Goal: Task Accomplishment & Management: Complete application form

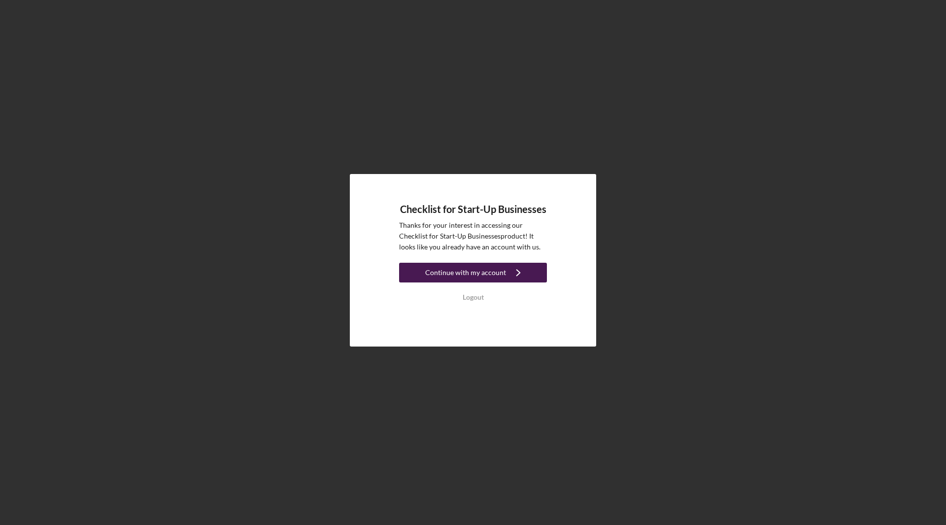
click at [475, 272] on div "Continue with my account" at bounding box center [465, 273] width 81 height 20
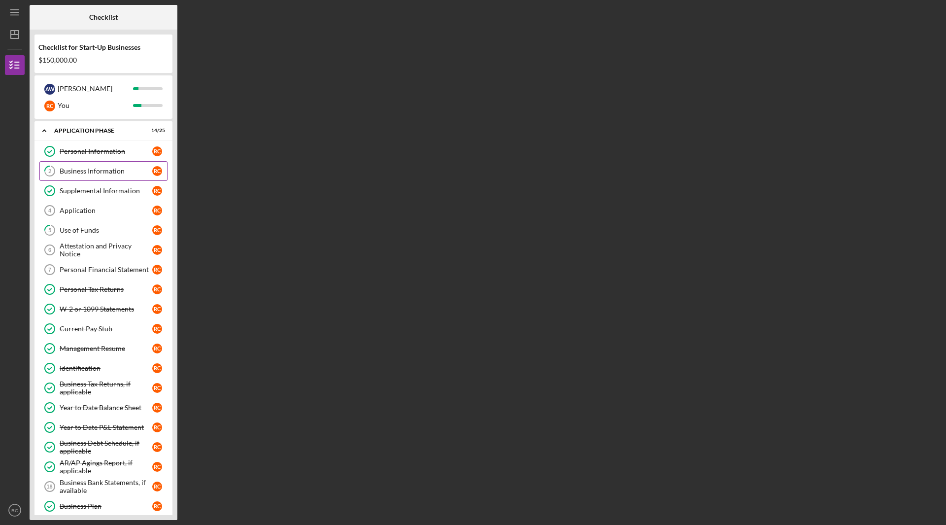
click at [82, 169] on div "Business Information" at bounding box center [106, 171] width 93 height 8
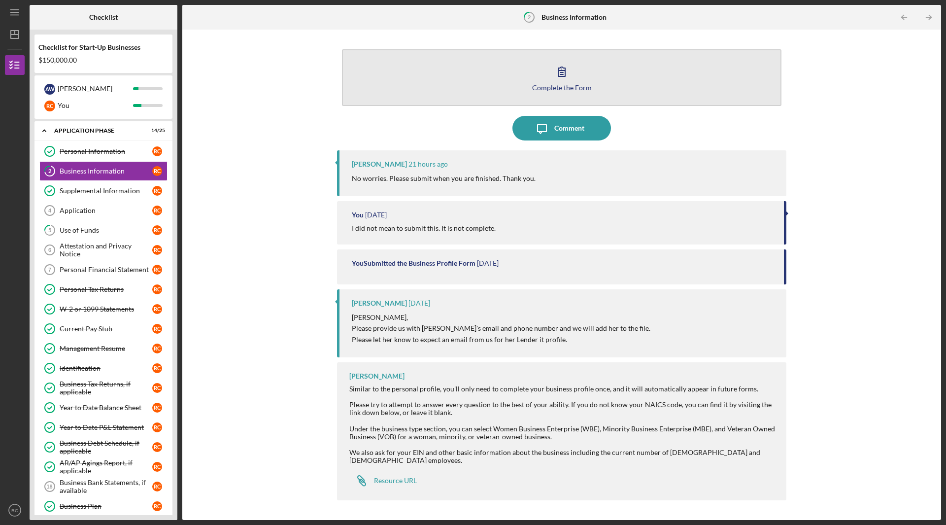
click at [567, 75] on icon "button" at bounding box center [562, 71] width 25 height 25
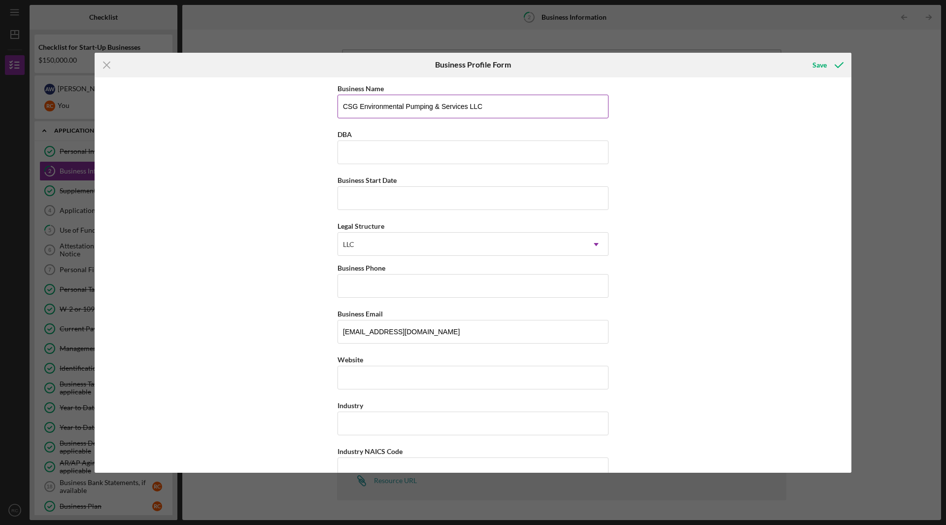
drag, startPoint x: 486, startPoint y: 104, endPoint x: 467, endPoint y: 108, distance: 19.5
click at [467, 108] on input "CSG Environmental Pumping & Services LLC" at bounding box center [473, 107] width 271 height 24
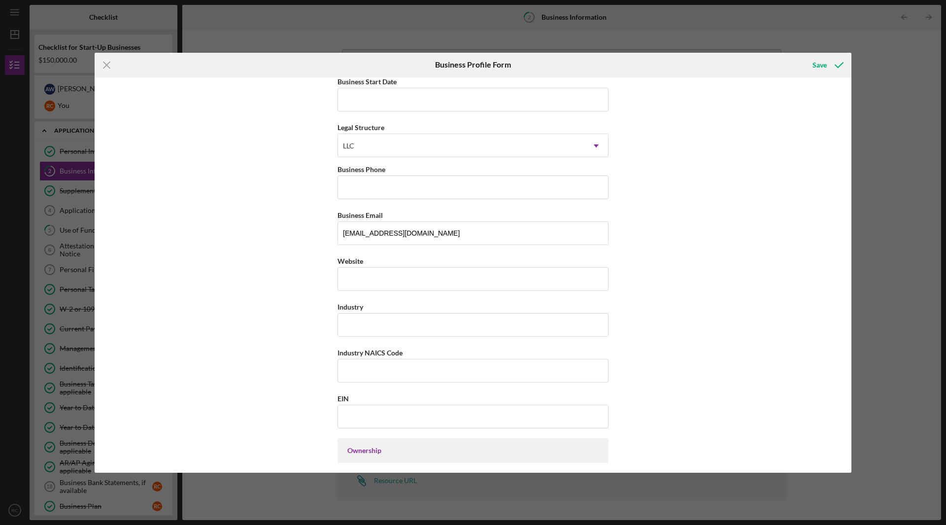
scroll to position [148, 0]
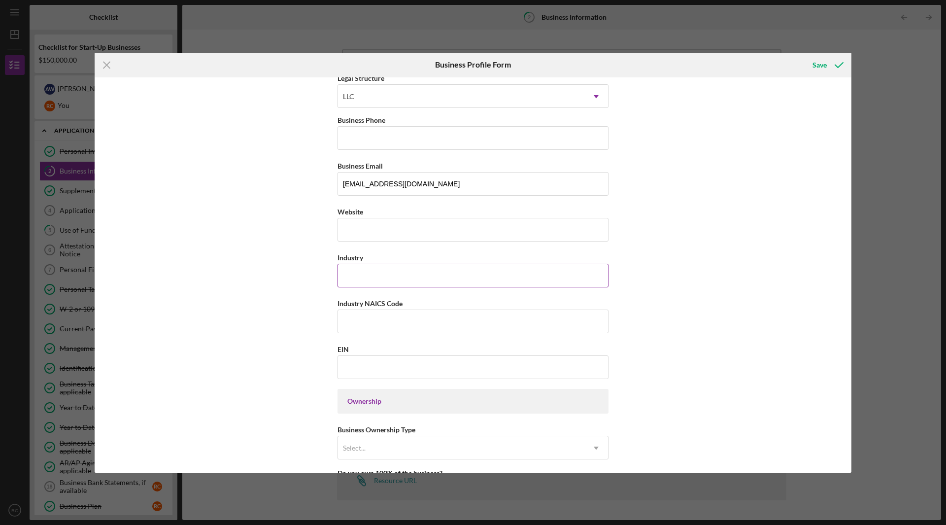
type input "CSG Environmental Pumping & Services"
click at [435, 268] on input "Industry" at bounding box center [473, 276] width 271 height 24
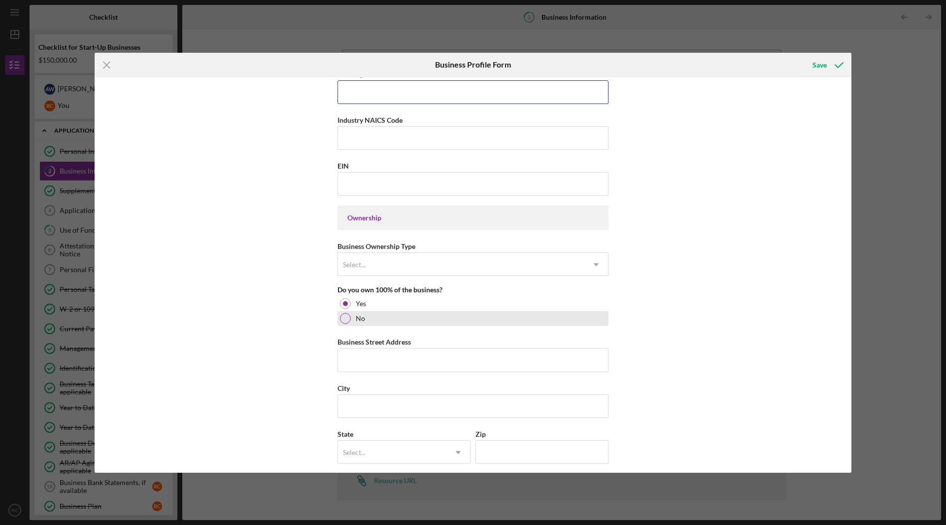
scroll to position [345, 0]
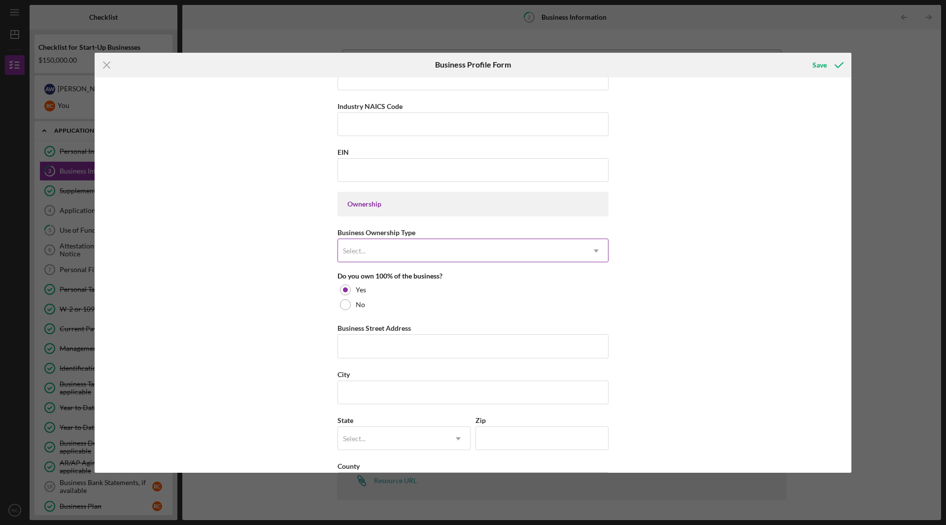
click at [486, 250] on div "Select..." at bounding box center [461, 251] width 246 height 23
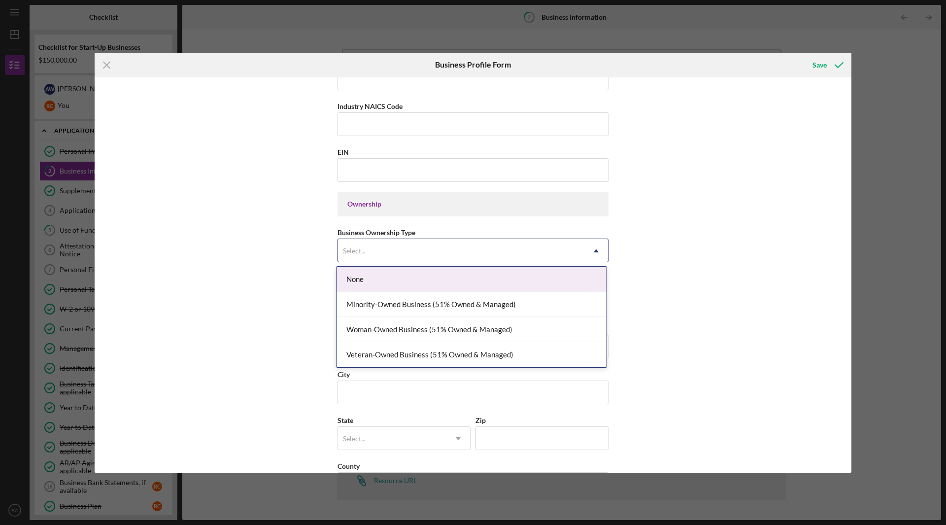
click at [415, 281] on div "None" at bounding box center [472, 279] width 270 height 25
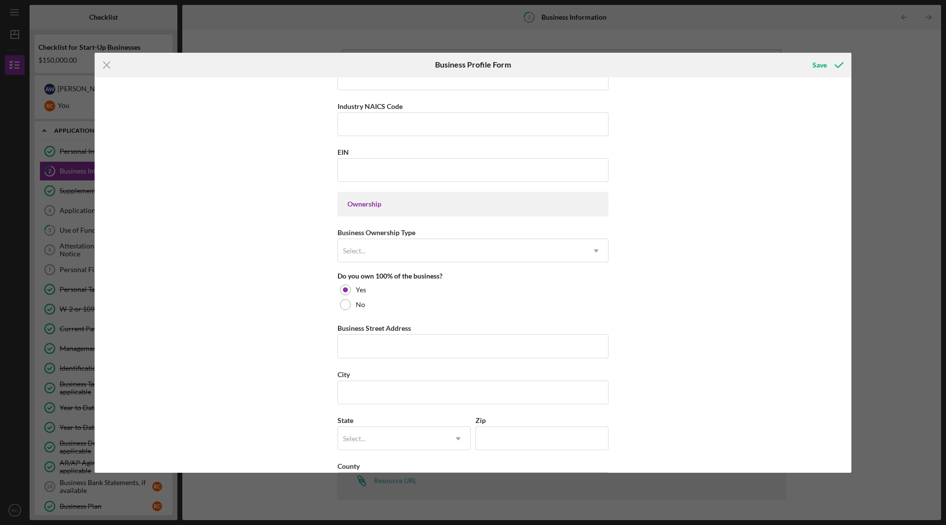
click at [184, 273] on div "Business Name CSG Environmental Pumping & Services DBA Business Start Date Lega…" at bounding box center [473, 274] width 757 height 395
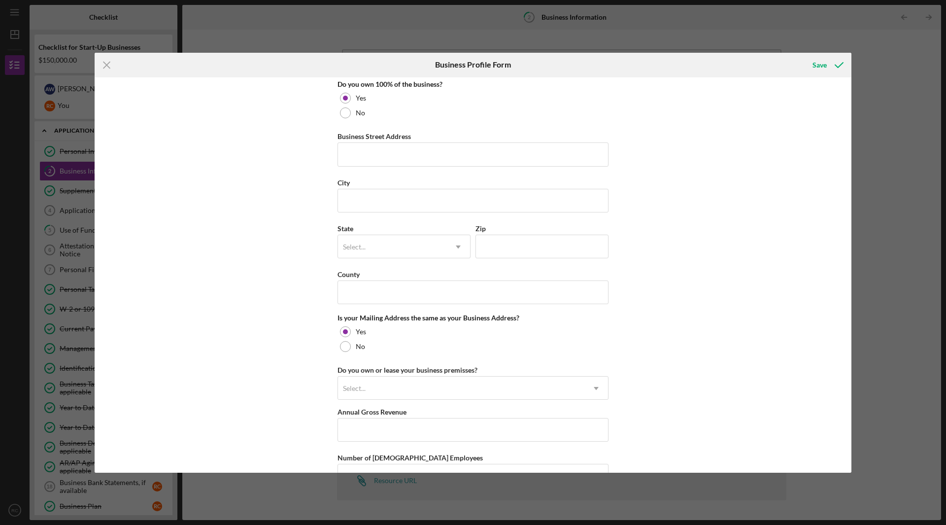
scroll to position [542, 0]
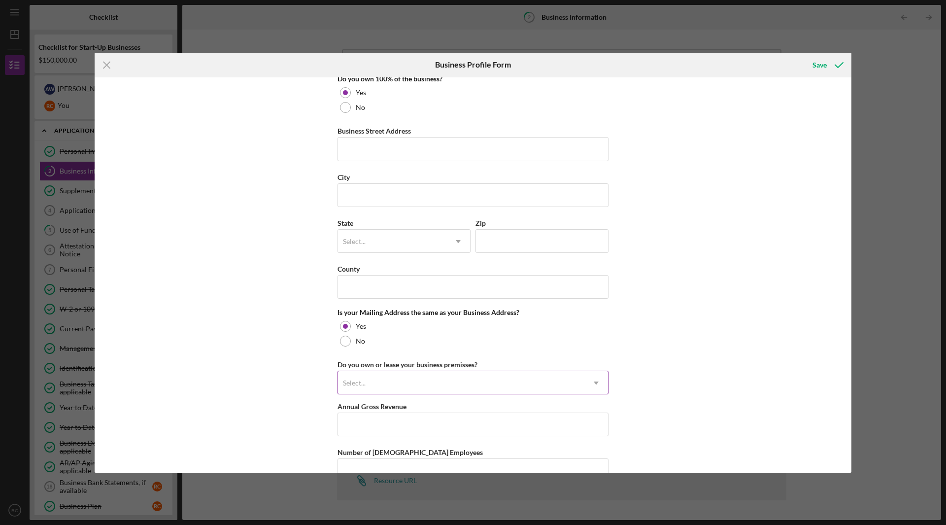
click at [423, 388] on div "Select..." at bounding box center [461, 383] width 246 height 23
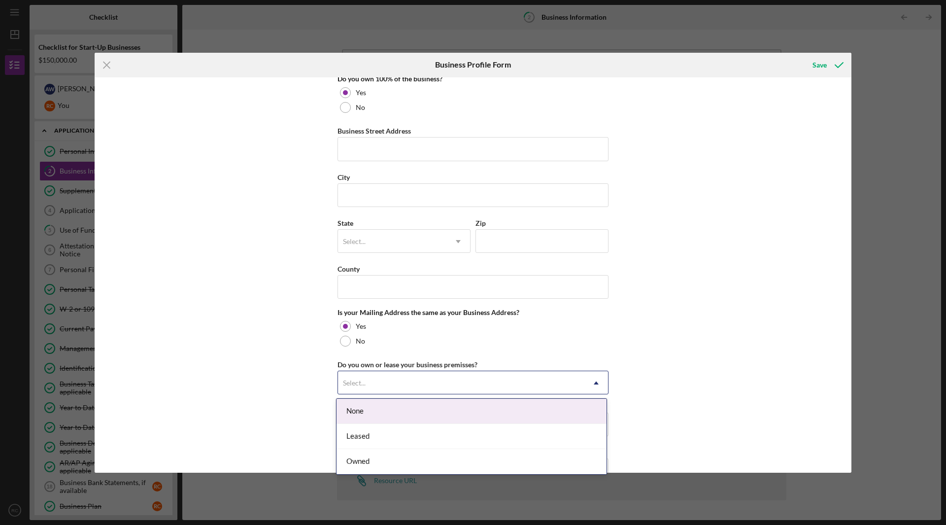
click at [372, 410] on div "None" at bounding box center [472, 411] width 270 height 25
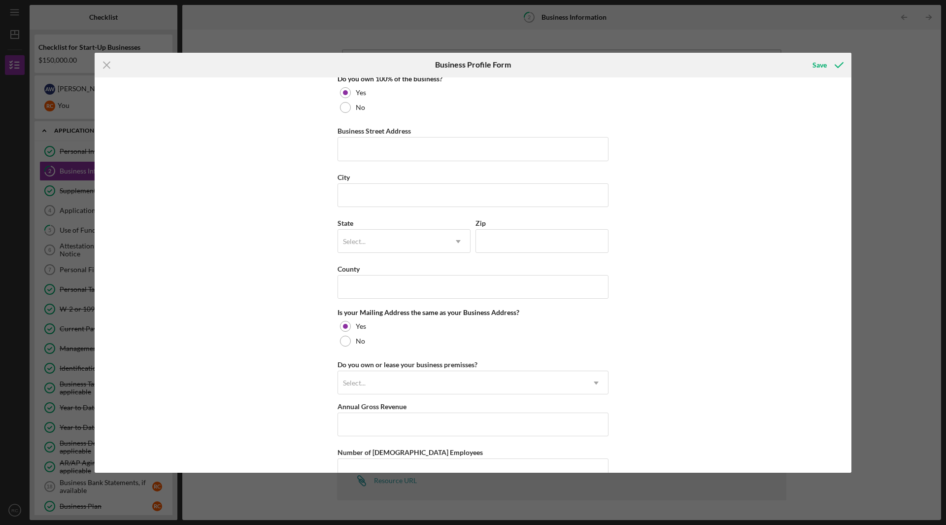
click at [222, 370] on div "Business Name CSG Environmental Pumping & Services DBA Business Start Date Lega…" at bounding box center [473, 274] width 757 height 395
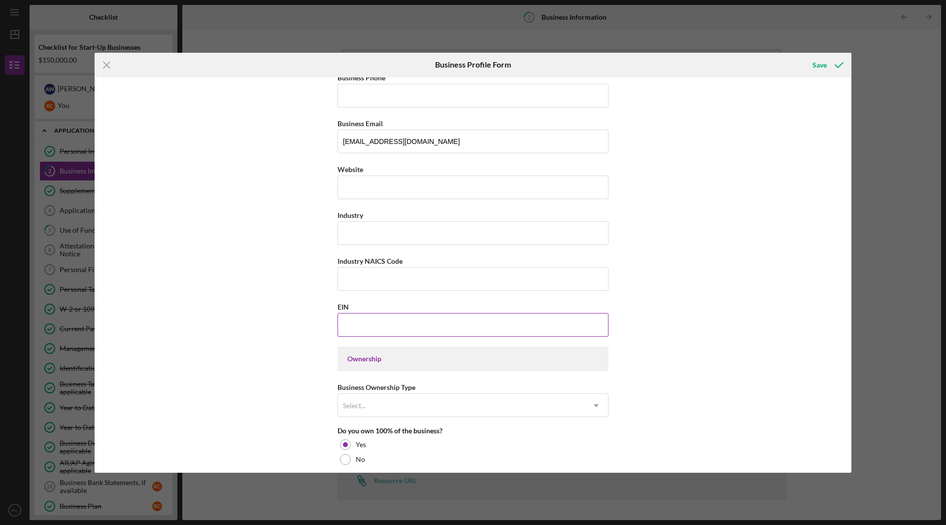
scroll to position [197, 0]
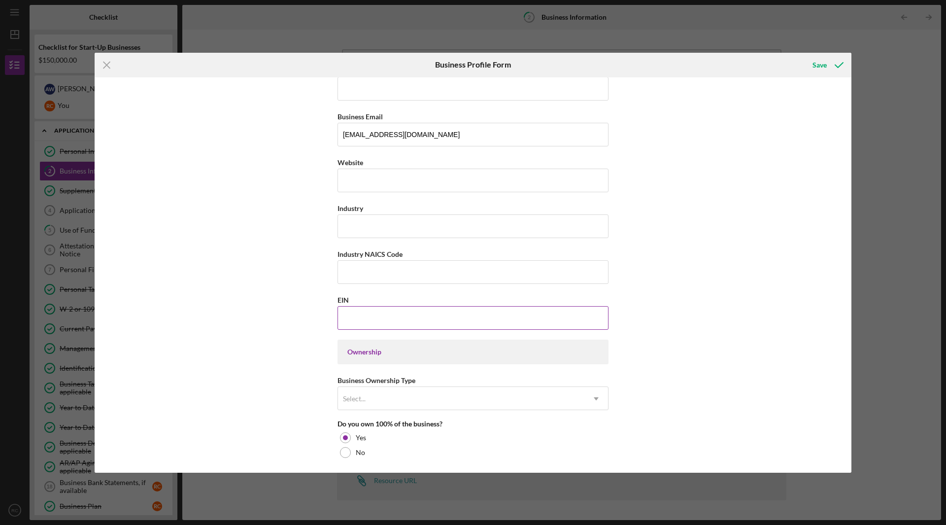
click at [445, 319] on input "EIN" at bounding box center [473, 318] width 271 height 24
click at [416, 321] on input "EIN" at bounding box center [473, 318] width 271 height 24
paste input "[US_EMPLOYER_IDENTIFICATION_NUMBER]"
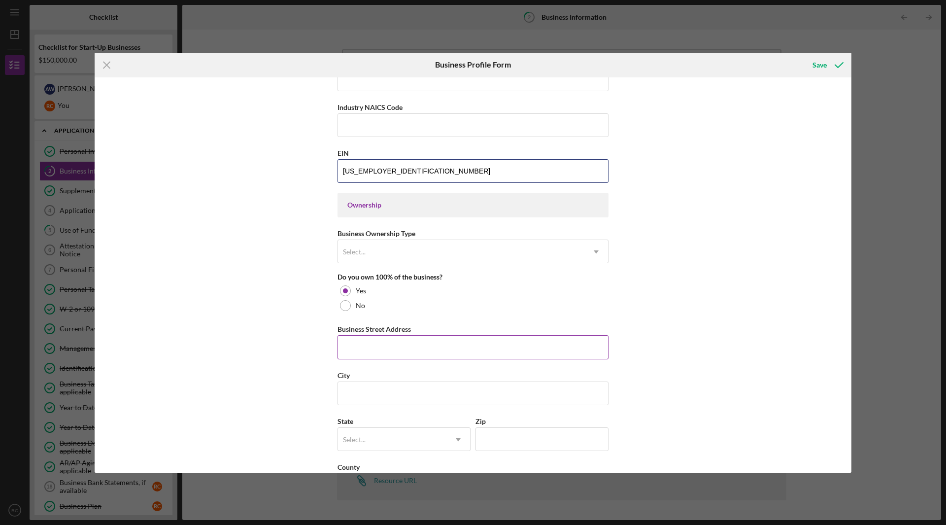
scroll to position [345, 0]
type input "[US_EMPLOYER_IDENTIFICATION_NUMBER]"
click at [487, 250] on div "Select..." at bounding box center [461, 251] width 246 height 23
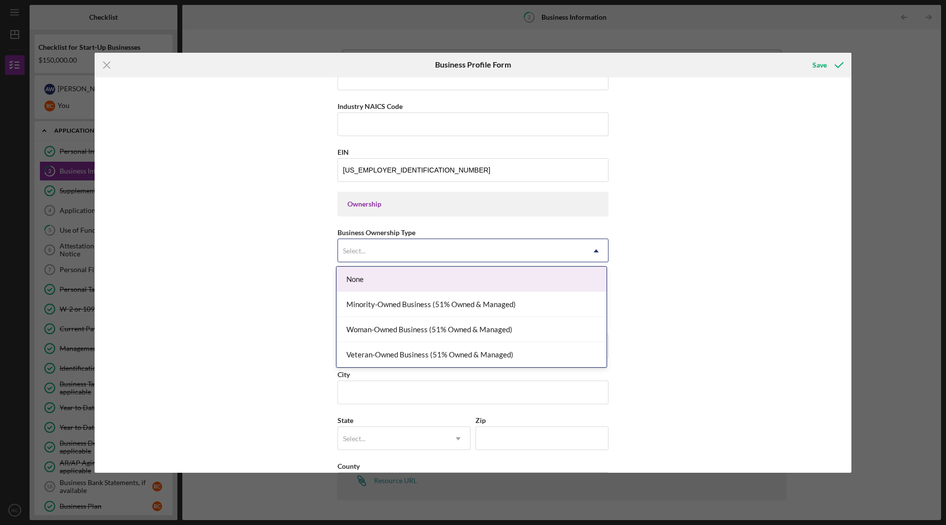
click at [467, 275] on div "None" at bounding box center [472, 279] width 270 height 25
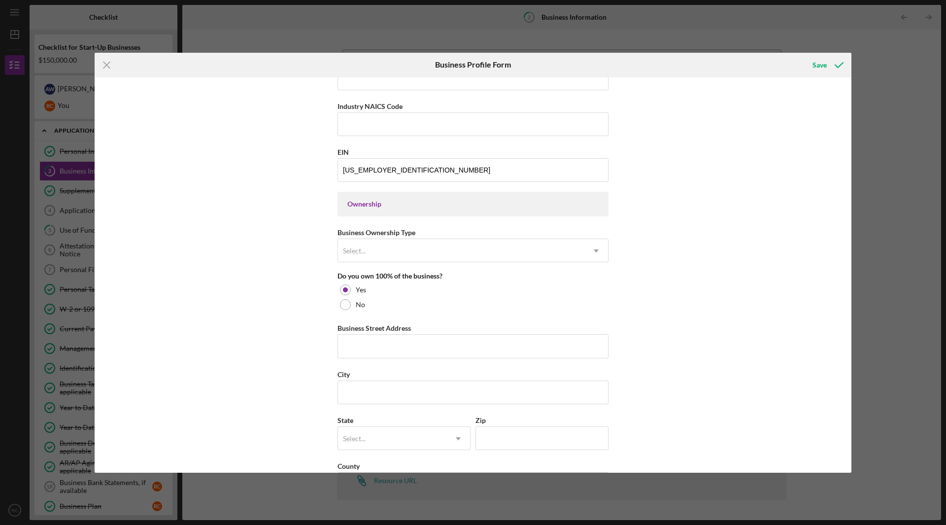
click at [688, 331] on div "Business Name CSG Environmental Pumping & Services DBA Business Start Date Lega…" at bounding box center [473, 274] width 757 height 395
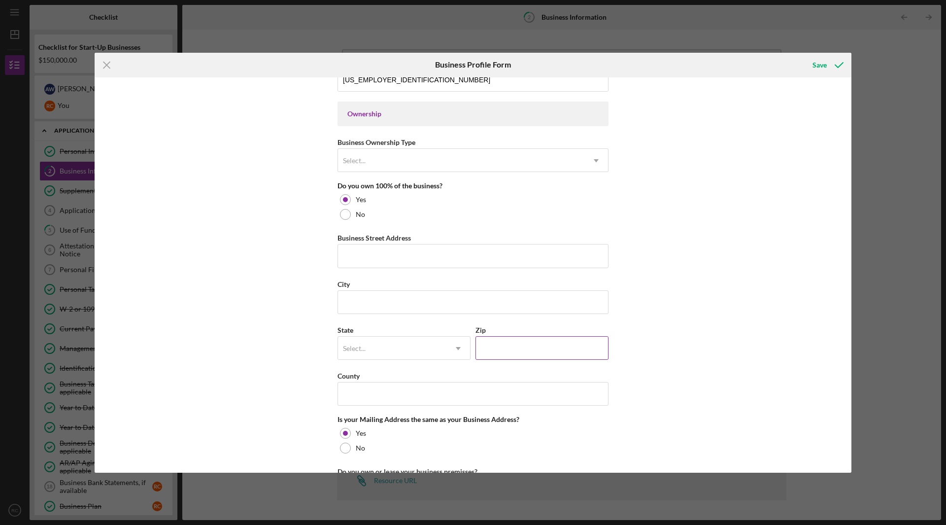
scroll to position [493, 0]
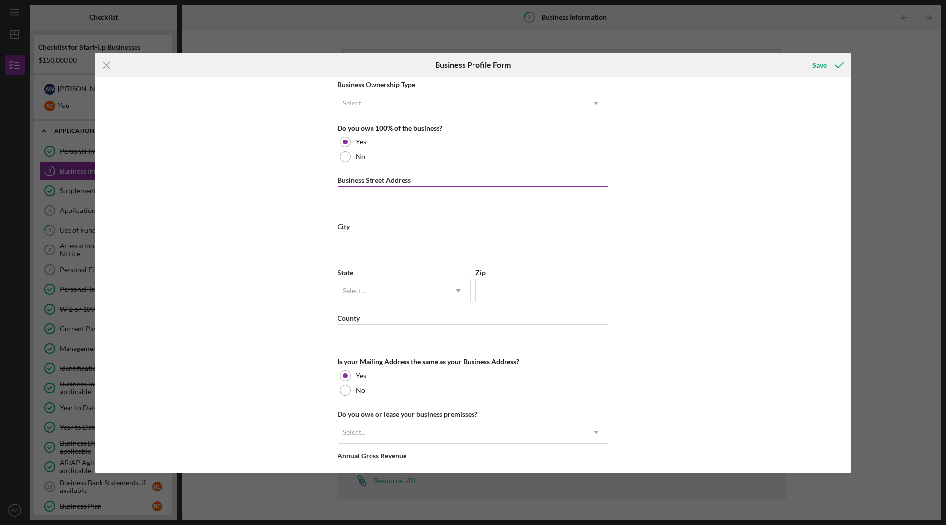
click at [444, 201] on input "Business Street Address" at bounding box center [473, 198] width 271 height 24
type input "[STREET_ADDRESS][DEMOGRAPHIC_DATA]"
type input "F"
type input "Folsom"
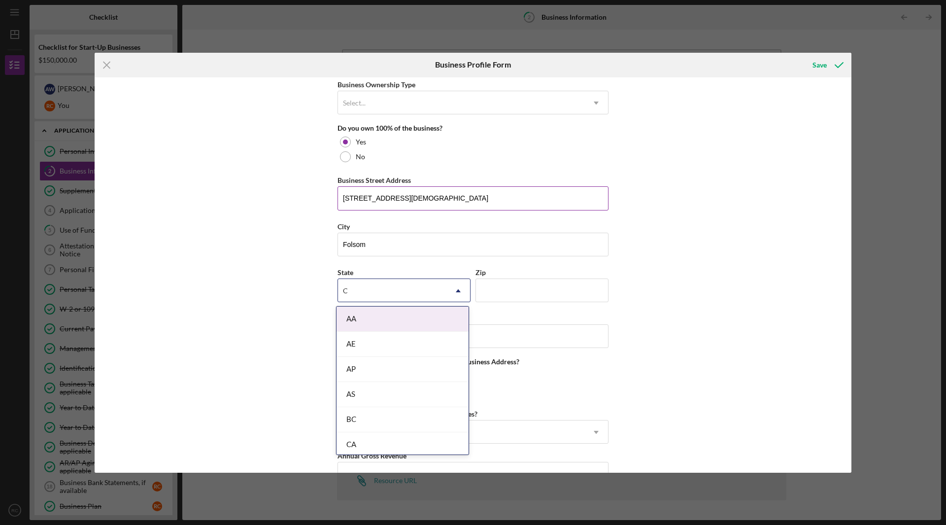
type input "CA"
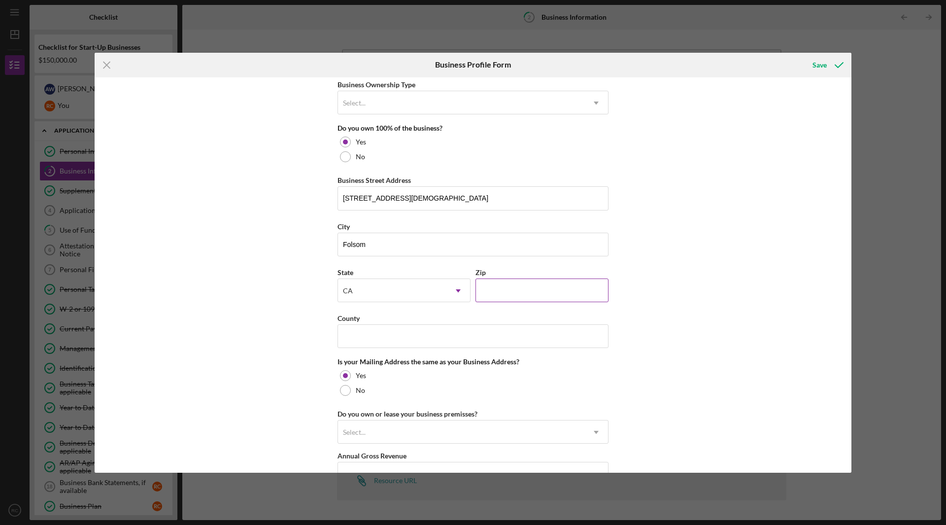
click at [553, 296] on input "Zip" at bounding box center [542, 290] width 133 height 24
type input "95630"
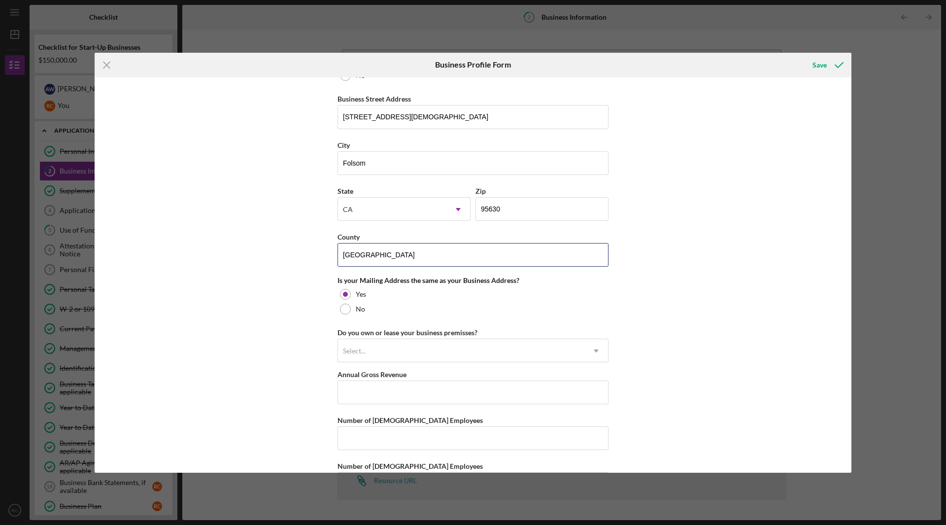
scroll to position [591, 0]
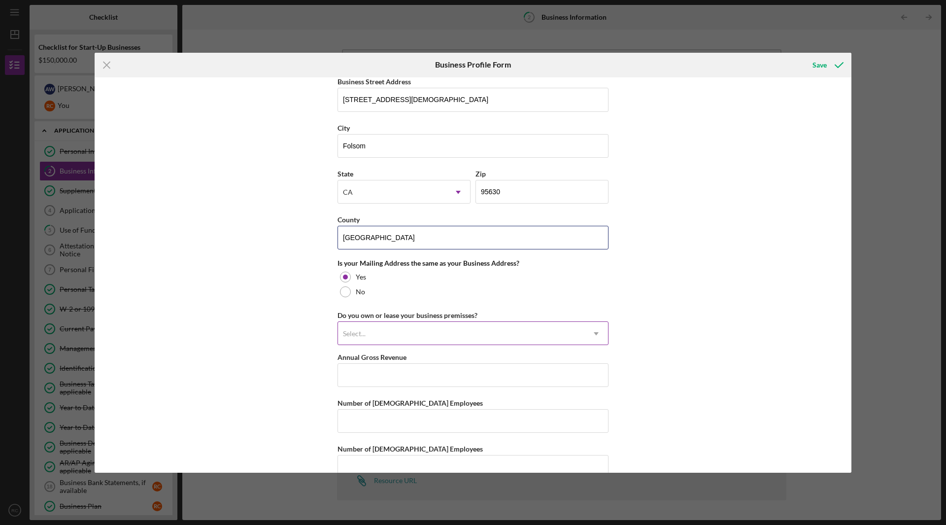
type input "[GEOGRAPHIC_DATA]"
click at [585, 327] on icon "Icon/Dropdown Arrow" at bounding box center [597, 334] width 24 height 24
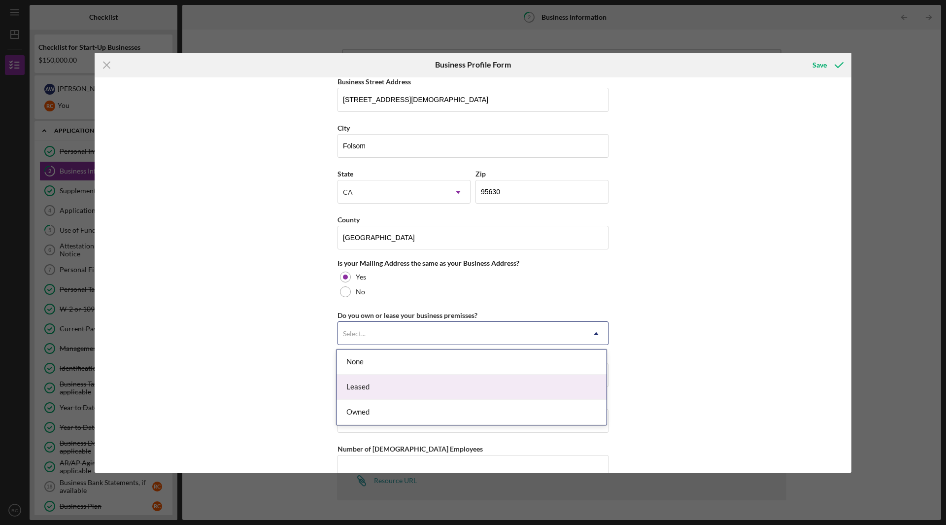
click at [468, 385] on div "Leased" at bounding box center [472, 387] width 270 height 25
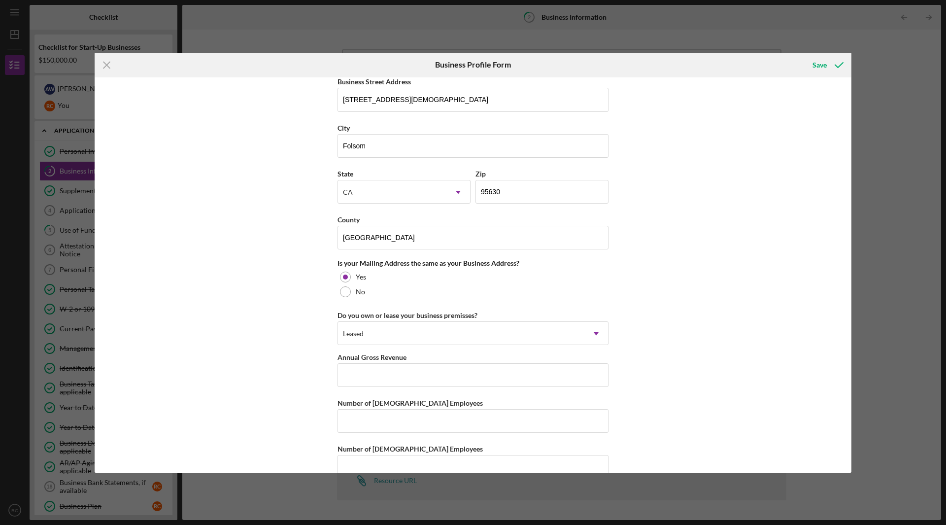
click at [666, 381] on div "Business Name CSG Environmental Pumping & Services DBA Business Start Date Lega…" at bounding box center [473, 274] width 757 height 395
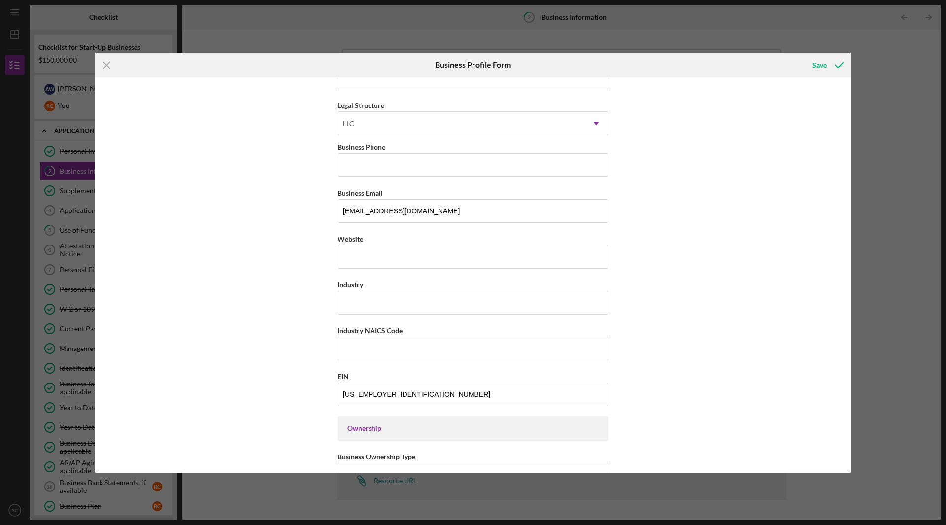
scroll to position [148, 0]
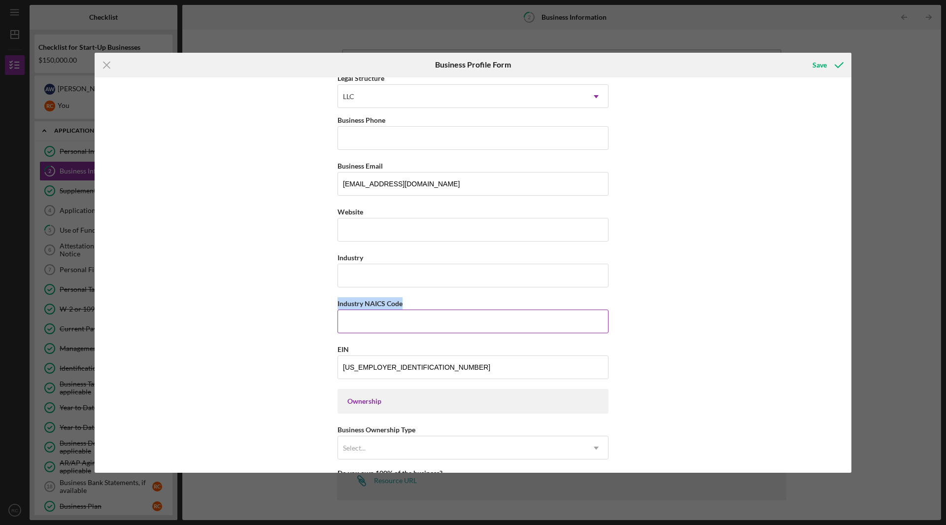
drag, startPoint x: 402, startPoint y: 302, endPoint x: 337, endPoint y: 309, distance: 65.4
click at [338, 309] on div "Industry NAICS Code" at bounding box center [473, 303] width 271 height 12
click at [449, 308] on div "Industry NAICS Code" at bounding box center [473, 303] width 271 height 12
drag, startPoint x: 419, startPoint y: 308, endPoint x: 333, endPoint y: 309, distance: 86.8
click at [333, 309] on div "Business Name CSG Environmental Pumping & Services DBA Business Start Date Lega…" at bounding box center [473, 274] width 757 height 395
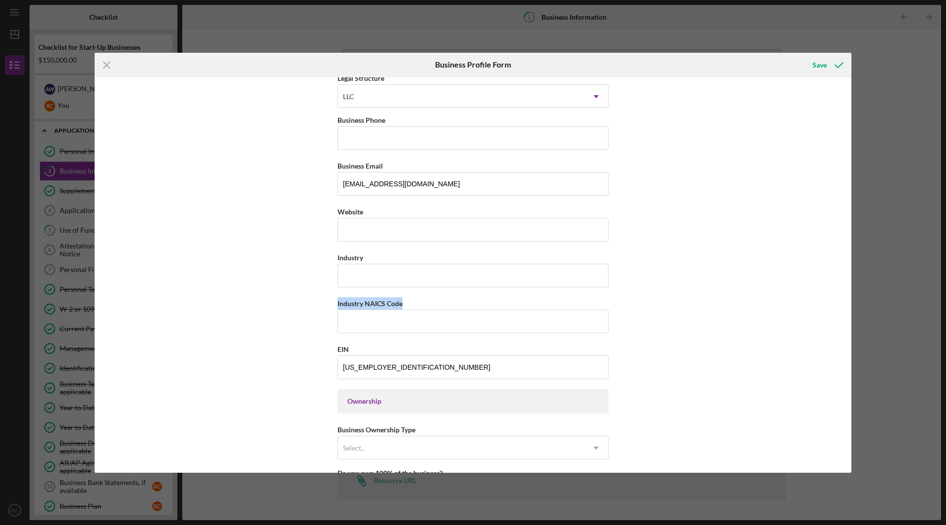
copy label "Industry NAICS Code"
click at [399, 319] on input "Industry NAICS Code" at bounding box center [473, 322] width 271 height 24
paste input "562991"
type input "562991"
click at [761, 342] on div "Business Name CSG Environmental Pumping & Services DBA Business Start Date Lega…" at bounding box center [473, 274] width 757 height 395
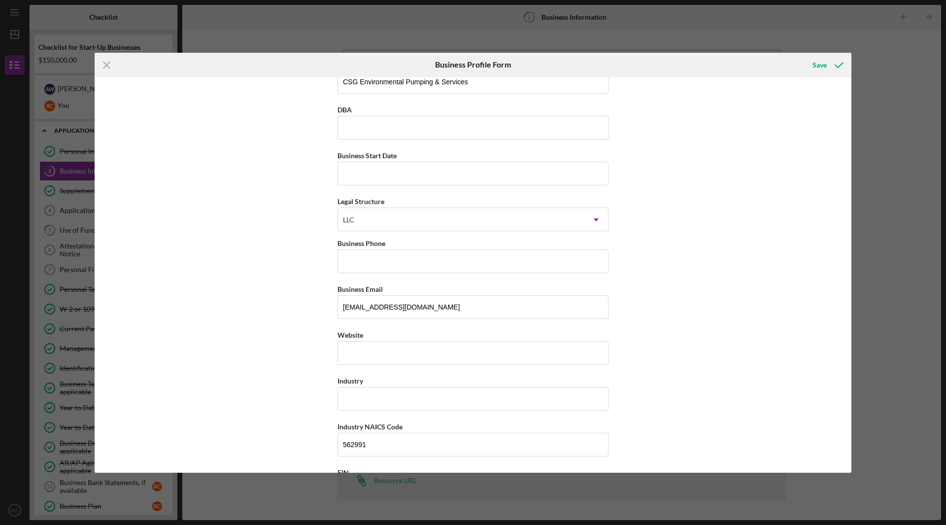
scroll to position [0, 0]
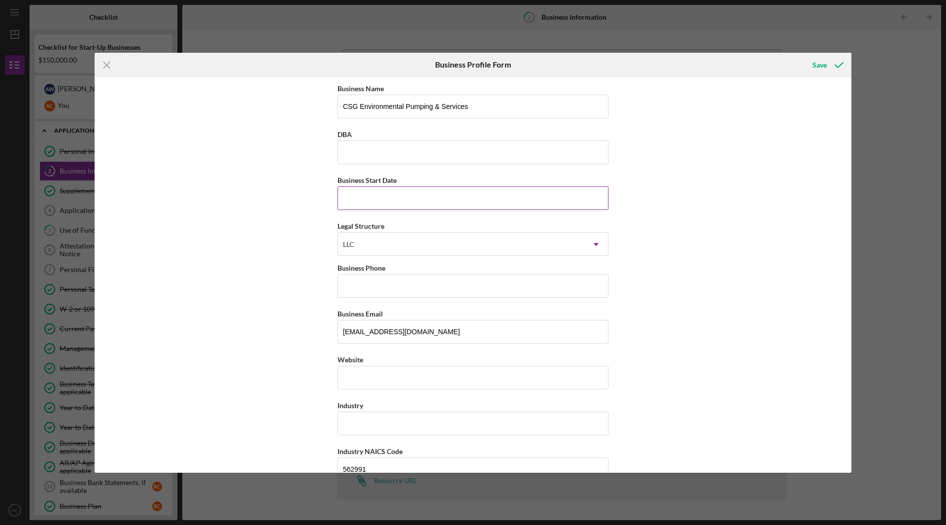
click at [384, 193] on input "Business Start Date" at bounding box center [473, 198] width 271 height 24
click at [435, 201] on input "Business Start Date" at bounding box center [473, 198] width 271 height 24
type input "[DATE]"
click at [698, 303] on div "Business Name CSG Environmental Pumping & Services DBA Business Start Date [DAT…" at bounding box center [473, 274] width 757 height 395
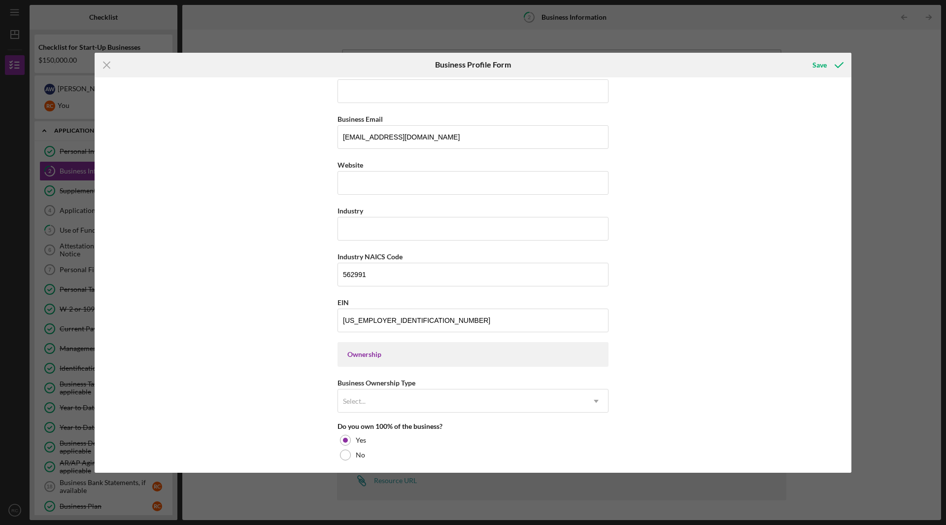
scroll to position [197, 0]
drag, startPoint x: 461, startPoint y: 131, endPoint x: 208, endPoint y: 132, distance: 253.8
click at [208, 132] on div "Business Name CSG Environmental Pumping & Services DBA Business Start Date [DAT…" at bounding box center [473, 274] width 757 height 395
click at [687, 270] on div "Business Name CSG Environmental Pumping & Services DBA Business Start Date [DAT…" at bounding box center [473, 274] width 757 height 395
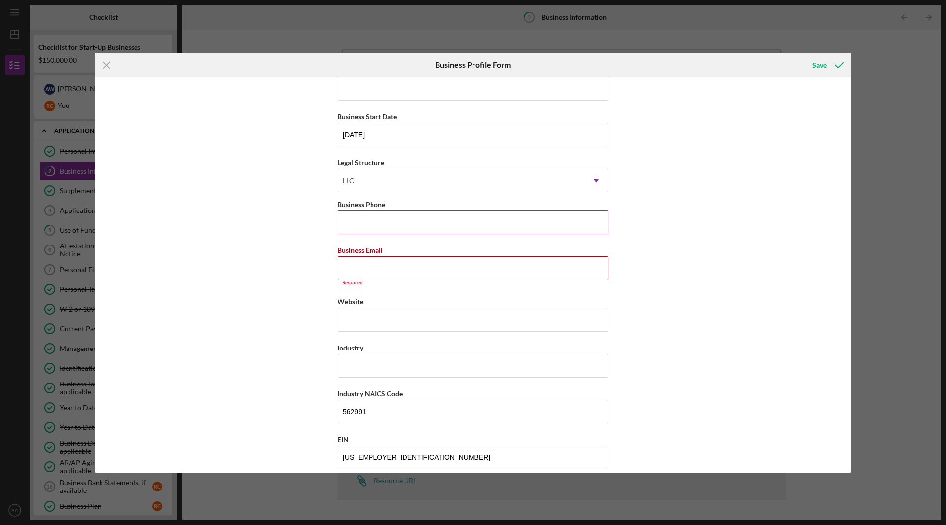
scroll to position [0, 0]
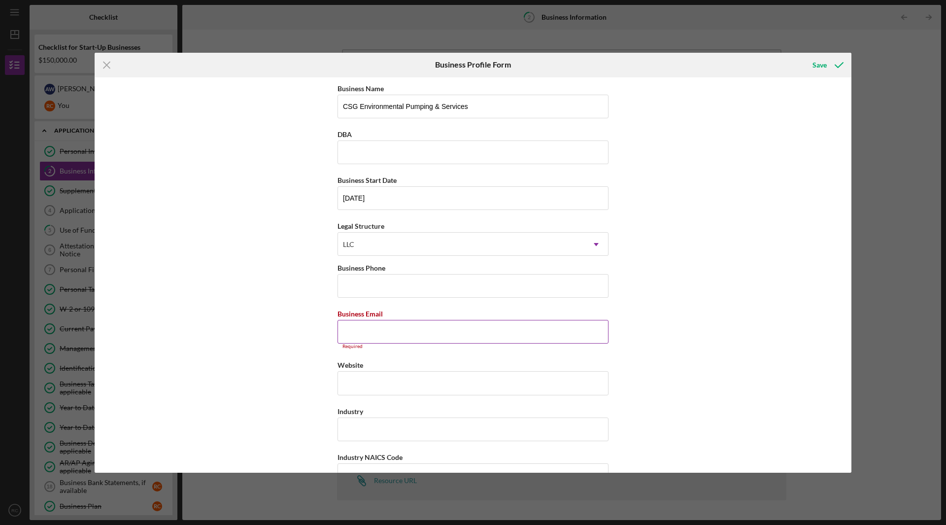
click at [425, 332] on input "Business Email" at bounding box center [473, 332] width 271 height 24
type input "[EMAIL_ADDRESS][DOMAIN_NAME]"
click at [664, 339] on div "Business Name CSG Environmental Pumping & Services DBA Business Start Date [DAT…" at bounding box center [473, 274] width 757 height 395
click at [415, 425] on input "Industry" at bounding box center [473, 424] width 271 height 24
click at [700, 426] on div "Business Name CSG Environmental Pumping & Services DBA Business Start Date [DAT…" at bounding box center [473, 274] width 757 height 395
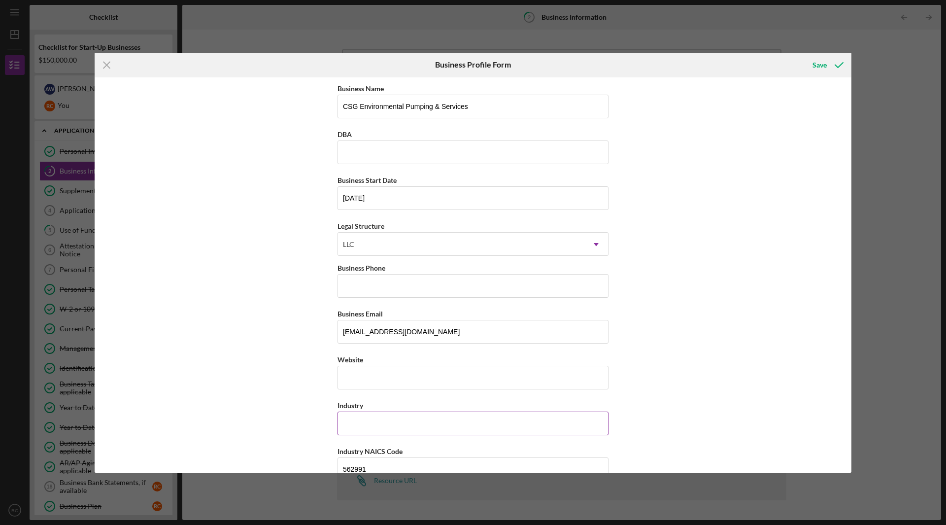
click at [449, 428] on input "Industry" at bounding box center [473, 424] width 271 height 24
click at [779, 407] on div "Business Name CSG Environmental Pumping & Services DBA Business Start Date [DAT…" at bounding box center [473, 274] width 757 height 395
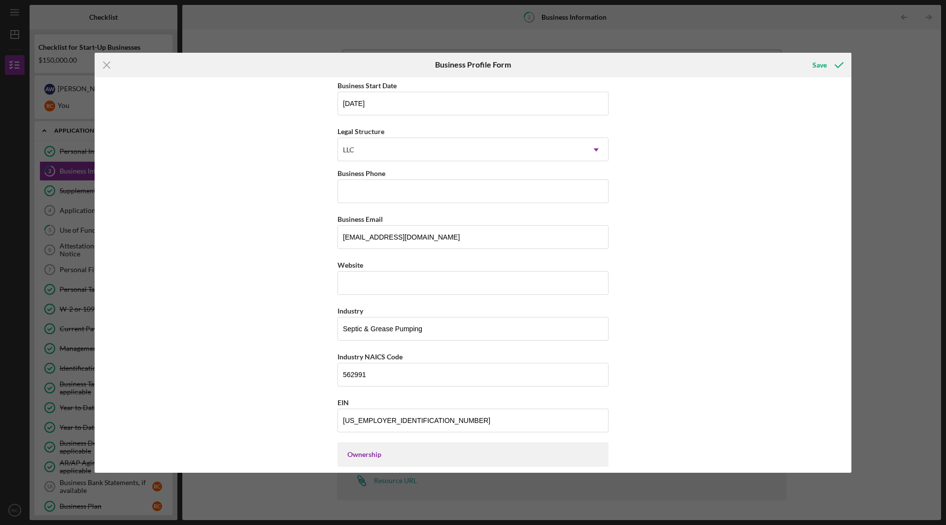
scroll to position [99, 0]
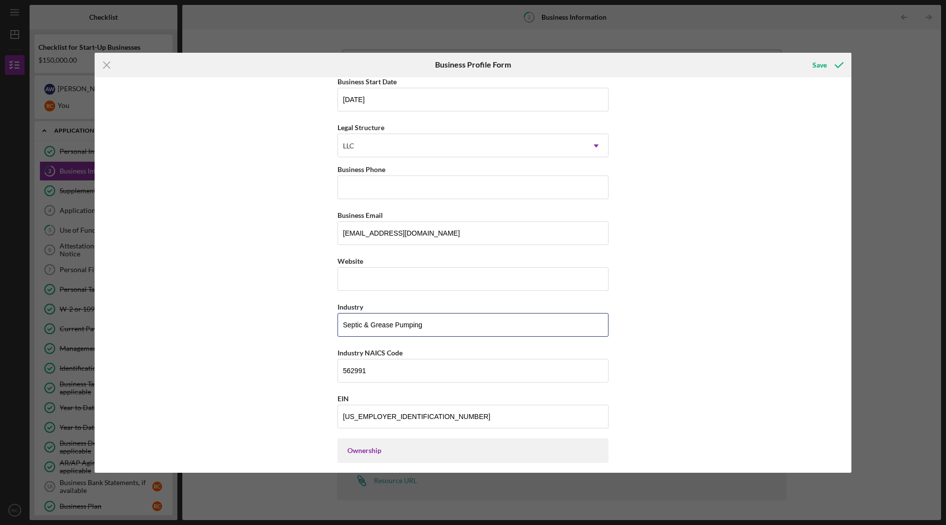
drag, startPoint x: 450, startPoint y: 326, endPoint x: 222, endPoint y: 326, distance: 227.2
click at [225, 326] on div "Business Name CSG Environmental Pumping & Services DBA Business Start Date [DAT…" at bounding box center [473, 274] width 757 height 395
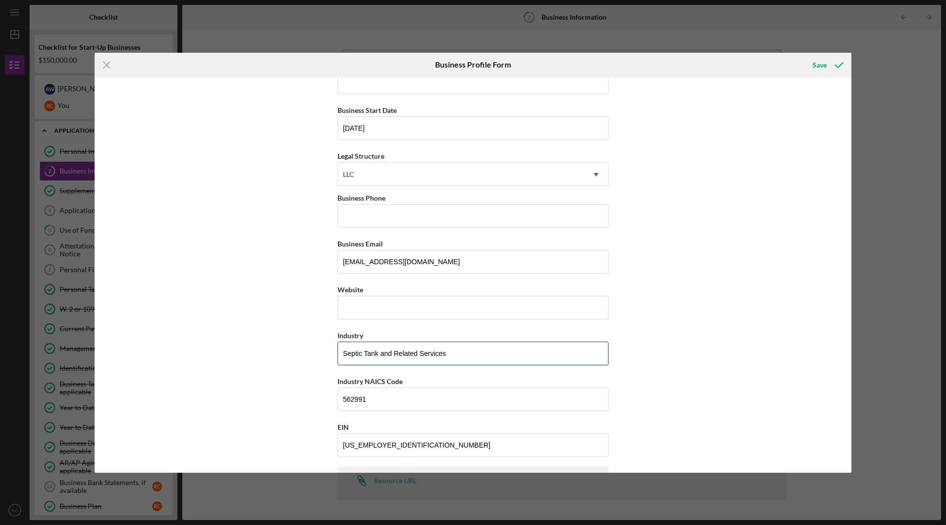
scroll to position [0, 0]
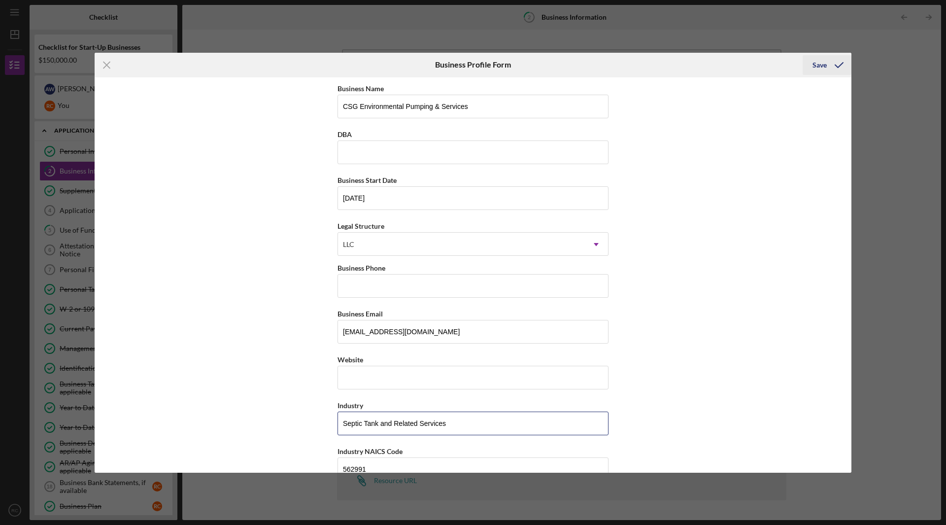
type input "Septic Tank and Related Services"
click at [827, 65] on div "Save" at bounding box center [820, 65] width 14 height 20
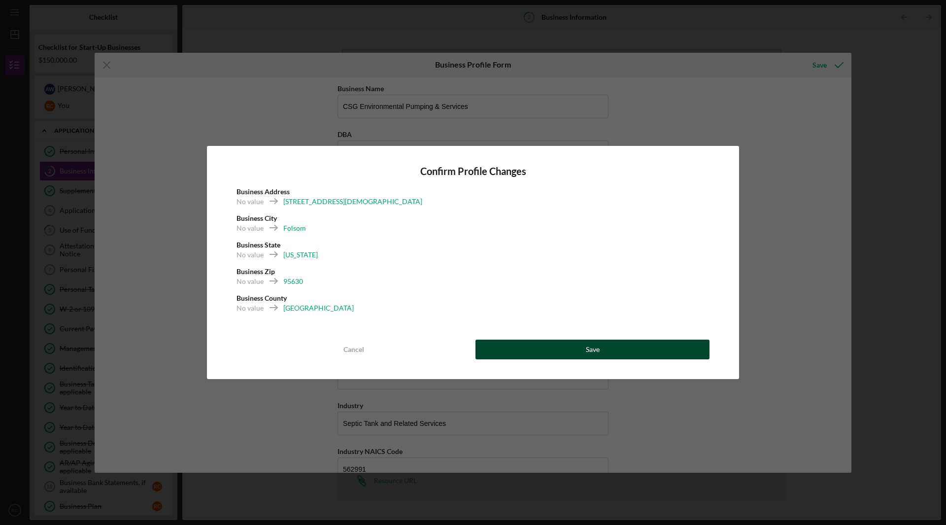
click at [579, 352] on button "Save" at bounding box center [593, 350] width 234 height 20
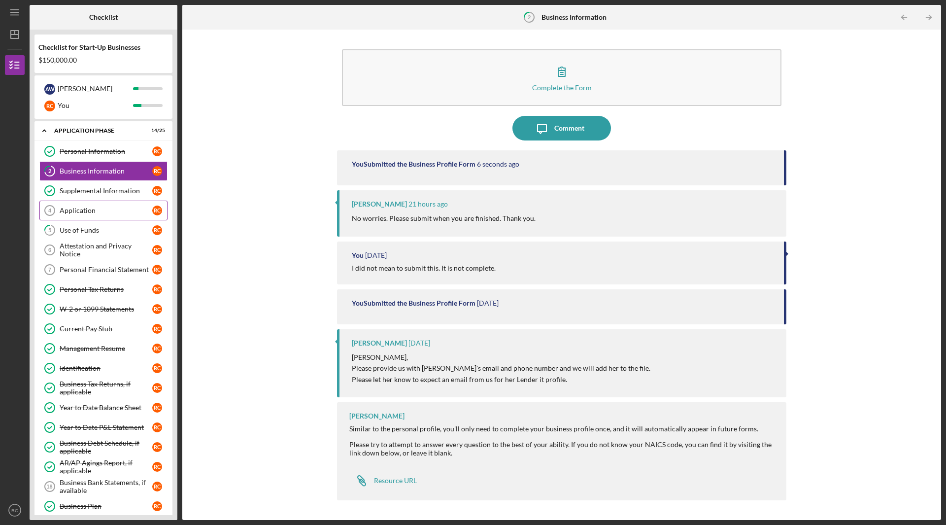
click at [90, 214] on div "Application" at bounding box center [106, 211] width 93 height 8
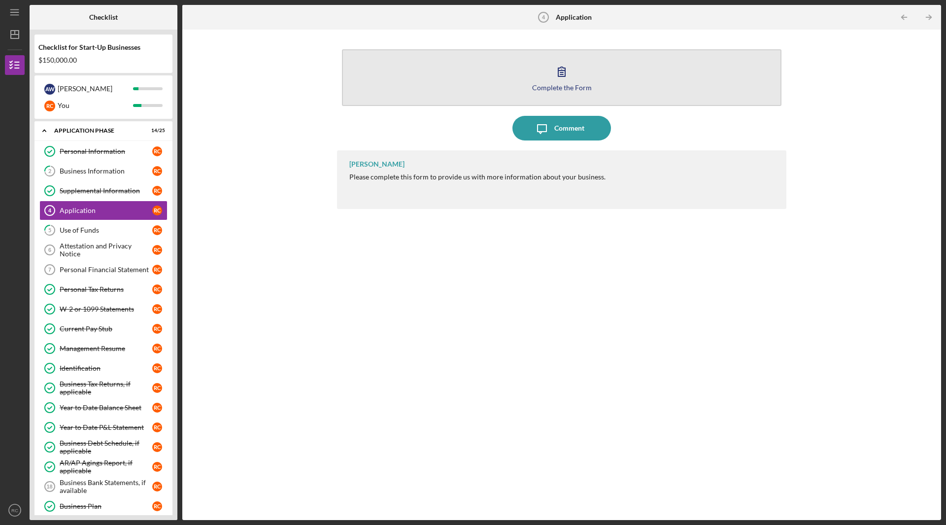
click at [575, 76] on button "Complete the Form Form" at bounding box center [562, 77] width 440 height 57
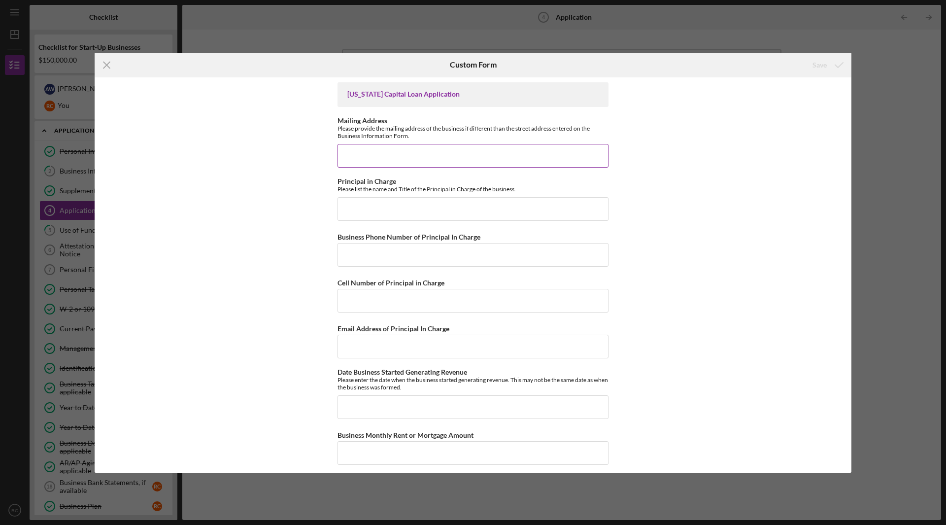
click at [412, 164] on input "Mailing Address" at bounding box center [473, 156] width 271 height 24
type input "6"
click at [745, 244] on div "[US_STATE] Capital Loan Application Mailing Address Please provide the mailing …" at bounding box center [473, 274] width 757 height 395
click at [566, 215] on input "Principal in Charge" at bounding box center [473, 209] width 271 height 24
type input "[PERSON_NAME]"
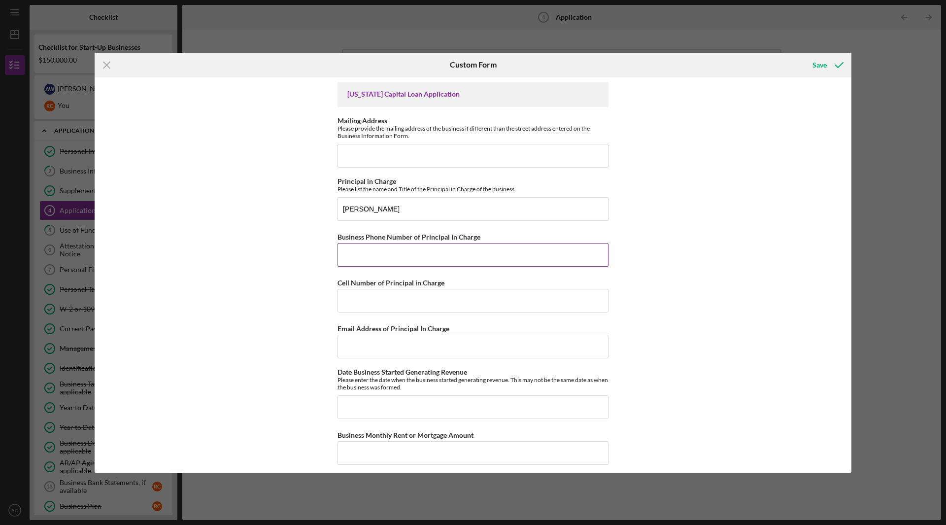
click at [541, 253] on input "Business Phone Number of Principal In Charge" at bounding box center [473, 255] width 271 height 24
type input "5"
click at [467, 304] on input "Cell Number of Principal in Charge" at bounding box center [473, 301] width 271 height 24
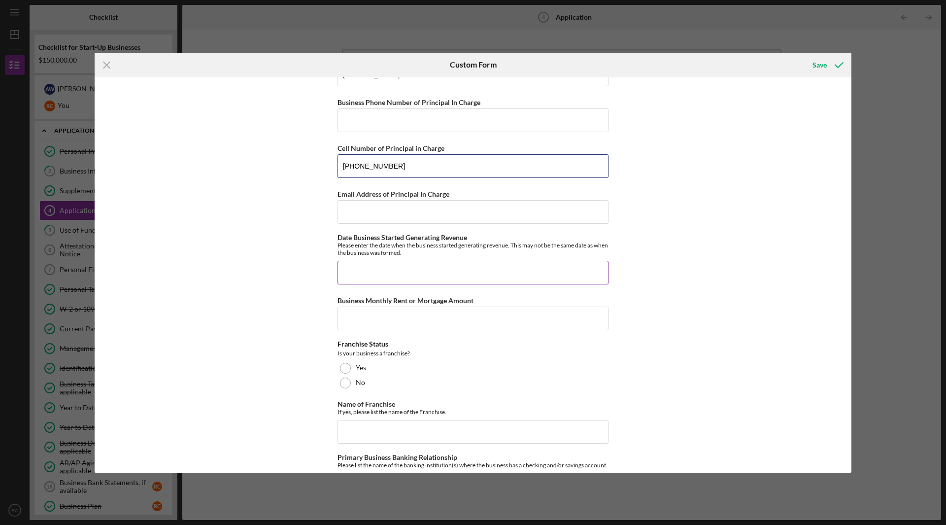
scroll to position [148, 0]
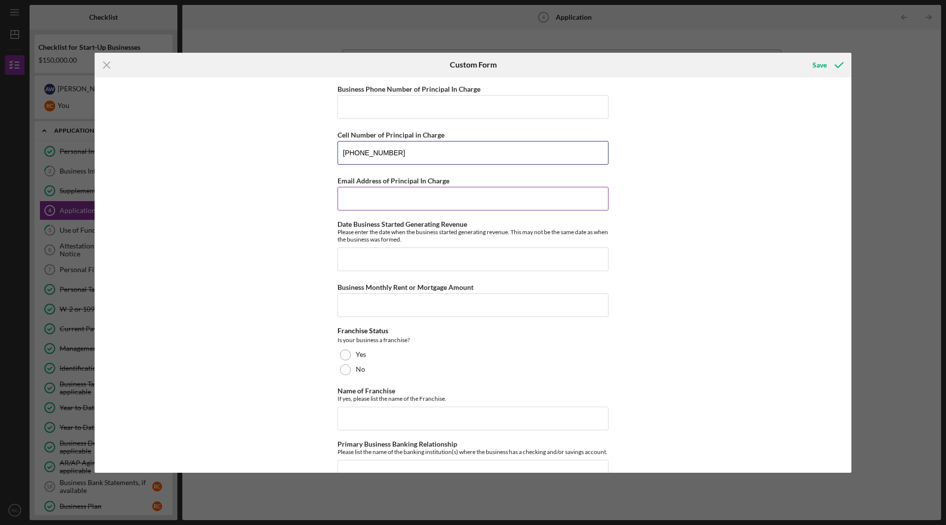
type input "[PHONE_NUMBER]"
click at [490, 187] on input "Email Address of Principal In Charge" at bounding box center [473, 199] width 271 height 24
type input "[EMAIL_ADDRESS][DOMAIN_NAME]"
click at [709, 284] on div "[US_STATE] Capital Loan Application Mailing Address Please provide the mailing …" at bounding box center [473, 274] width 757 height 395
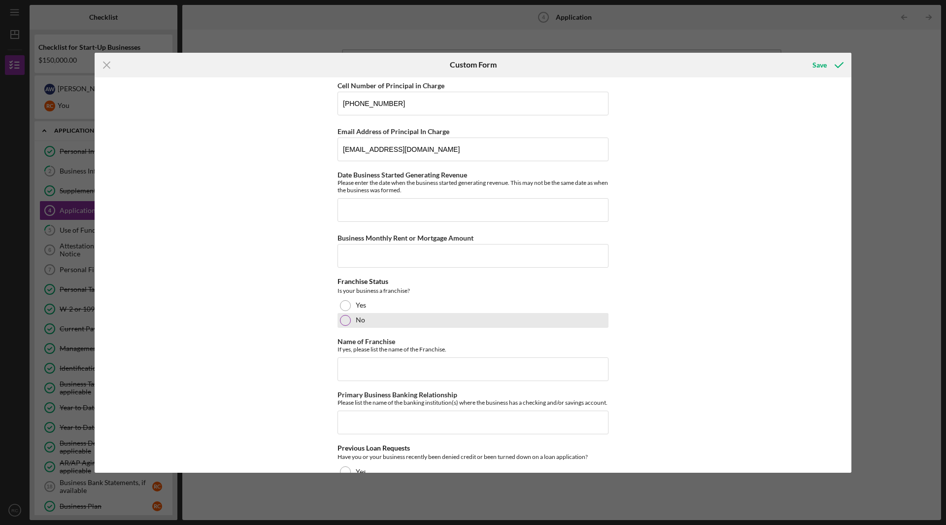
click at [358, 322] on label "No" at bounding box center [360, 320] width 9 height 8
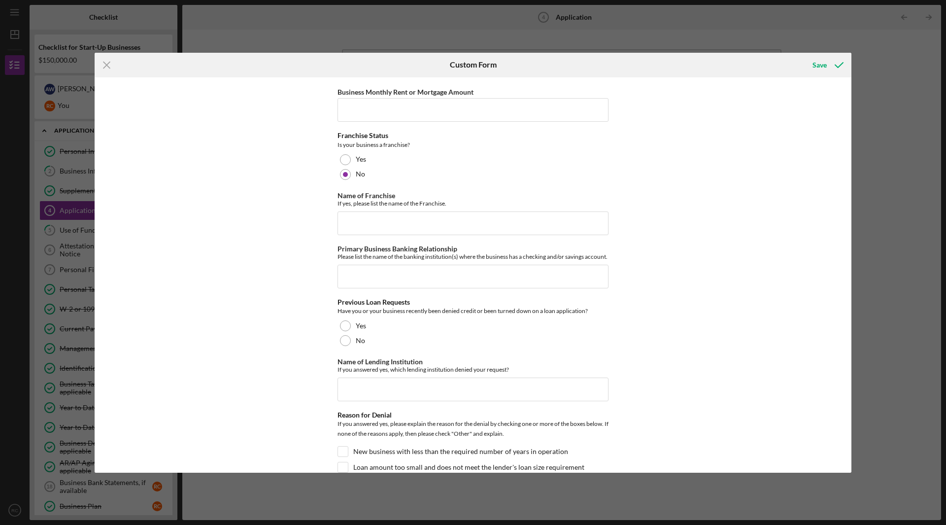
scroll to position [345, 0]
click at [360, 343] on label "No" at bounding box center [360, 339] width 9 height 8
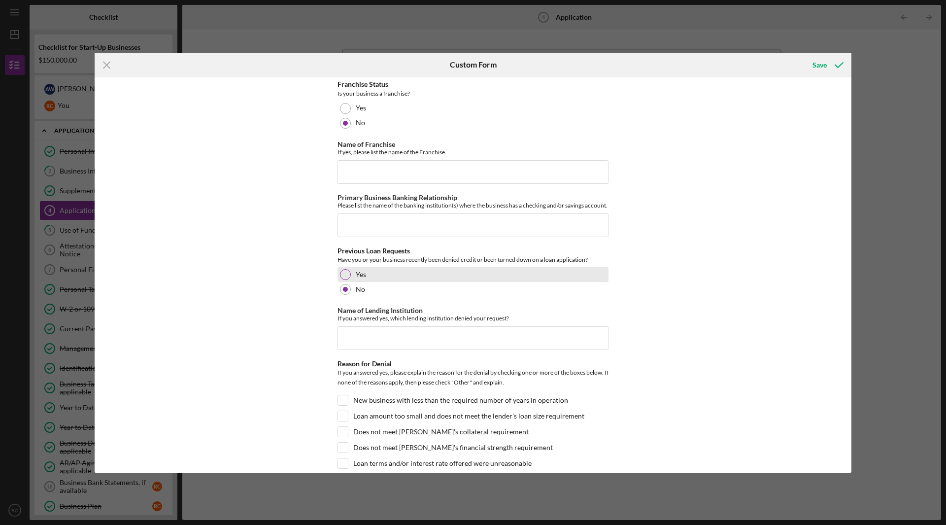
click at [346, 280] on div at bounding box center [345, 274] width 11 height 11
click at [356, 348] on input "Name of Lending Institution" at bounding box center [473, 338] width 271 height 24
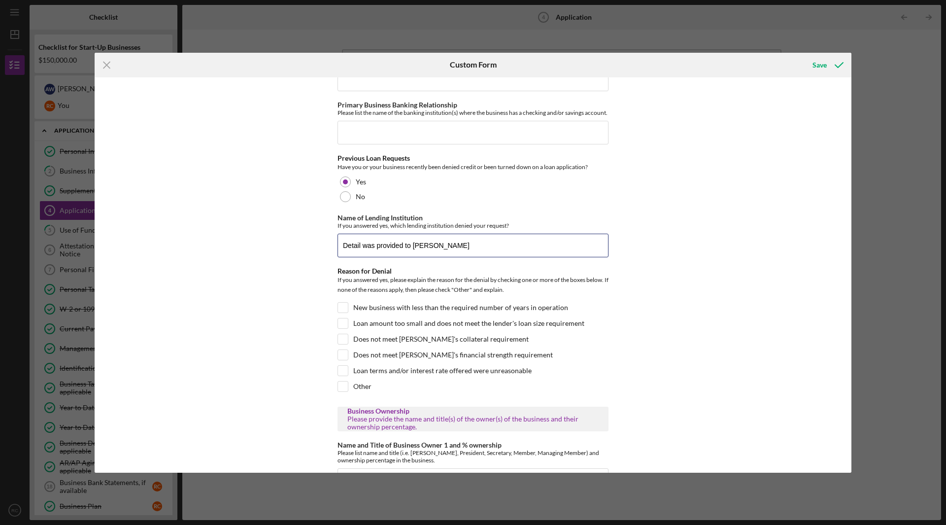
scroll to position [493, 0]
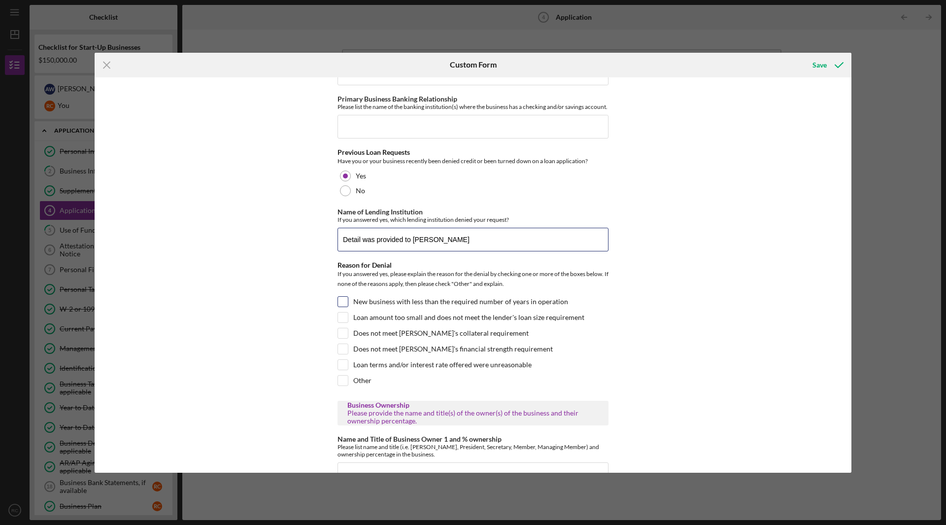
type input "Detail was provided to [PERSON_NAME]"
click at [345, 307] on input "New business with less than the required number of years in operation" at bounding box center [343, 302] width 10 height 10
checkbox input "true"
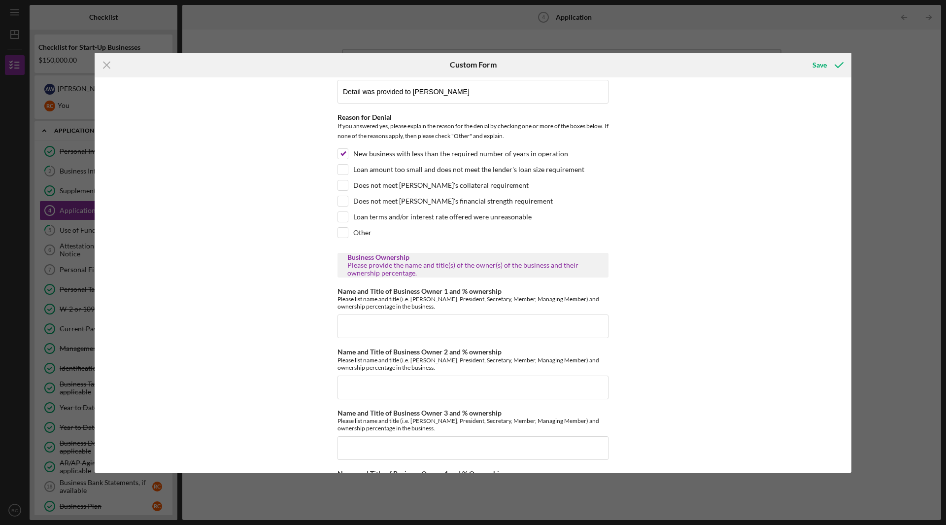
scroll to position [690, 0]
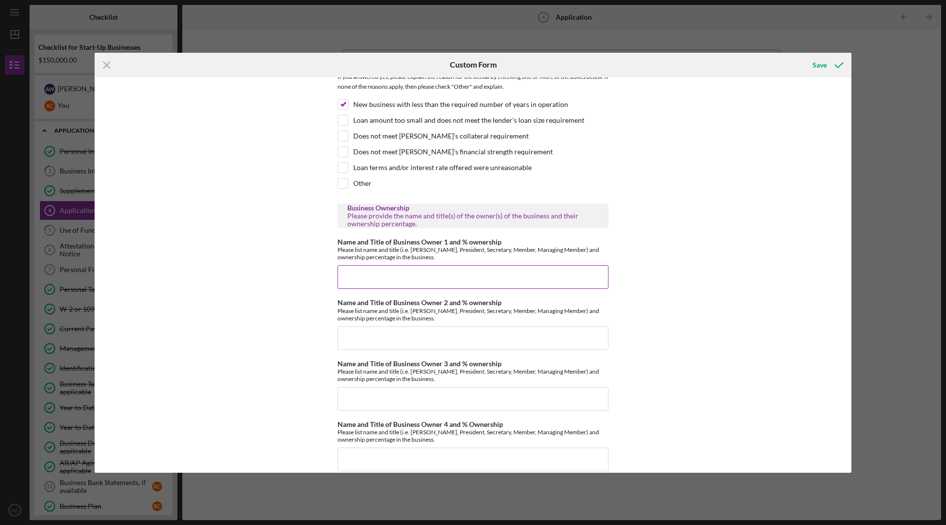
click at [452, 289] on input "Name and Title of Business Owner 1 and % ownership" at bounding box center [473, 277] width 271 height 24
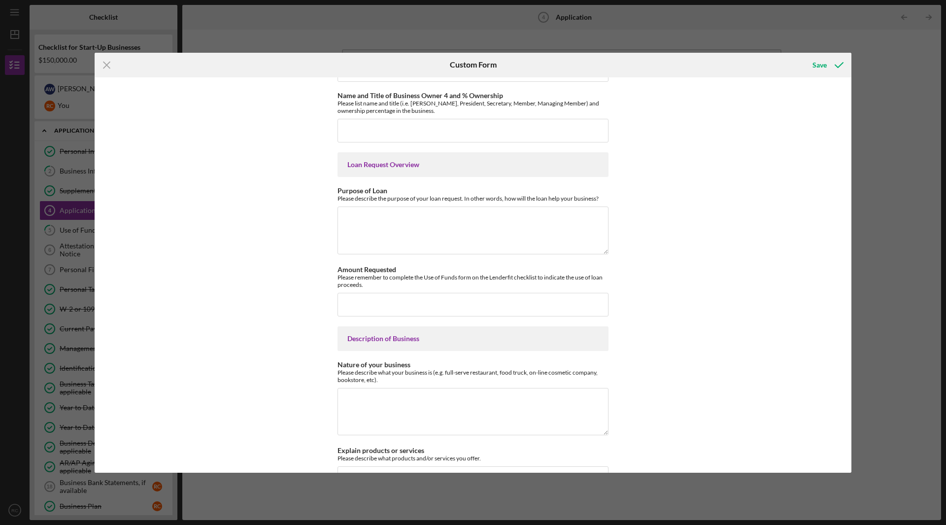
scroll to position [1035, 0]
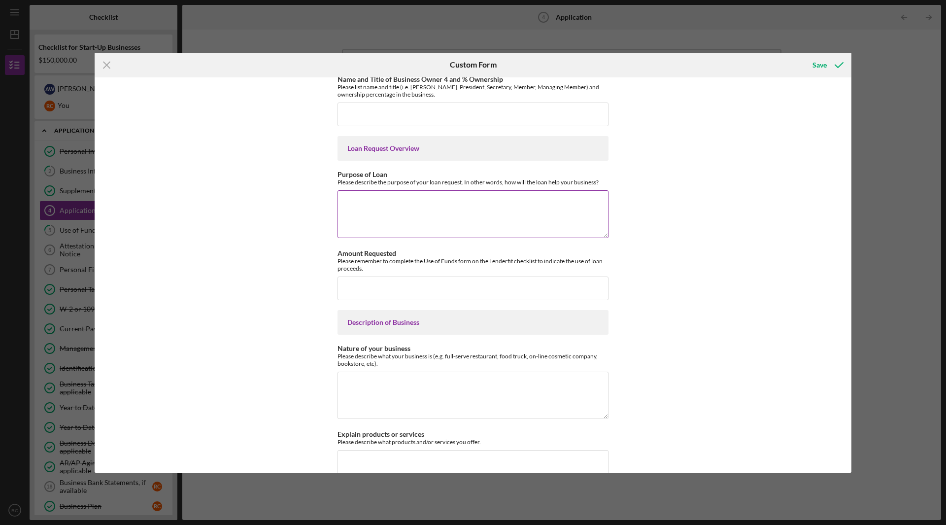
type input "[PERSON_NAME] 100%"
click at [419, 213] on textarea "Purpose of Loan" at bounding box center [473, 213] width 271 height 47
click at [419, 296] on input "Amount Requested" at bounding box center [473, 289] width 271 height 24
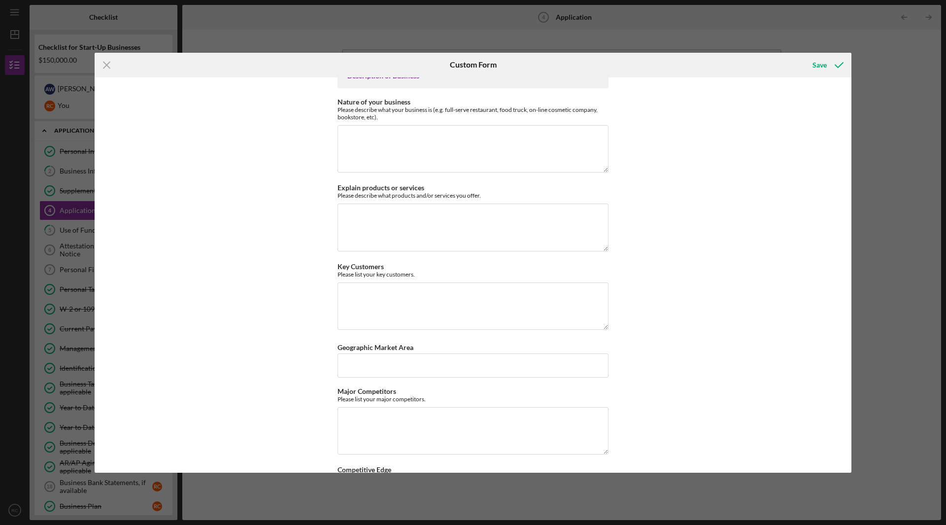
scroll to position [1331, 0]
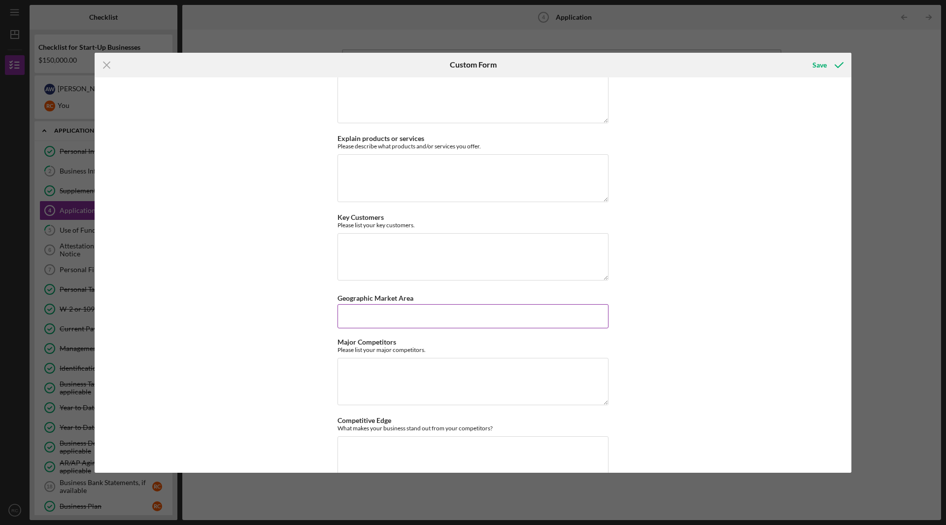
type input "$150,000"
click at [463, 328] on input "Geographic Market Area" at bounding box center [473, 316] width 271 height 24
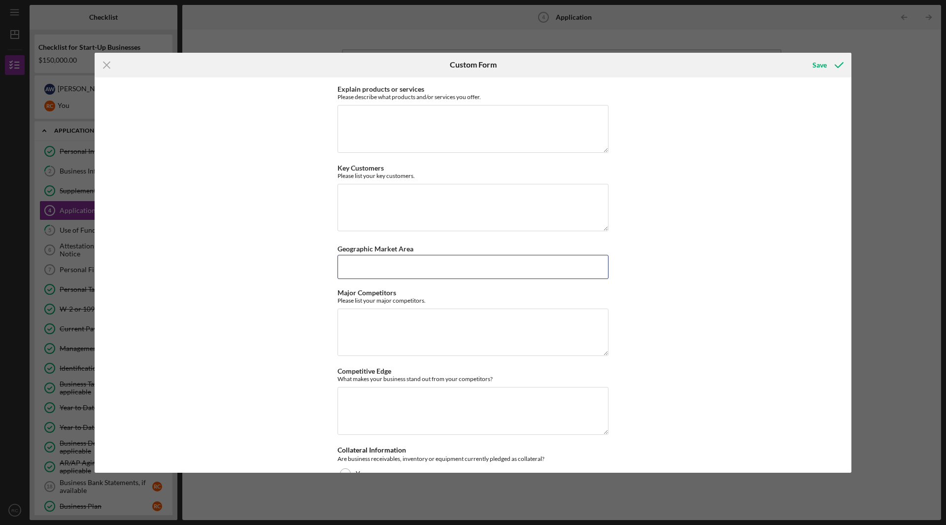
scroll to position [1429, 0]
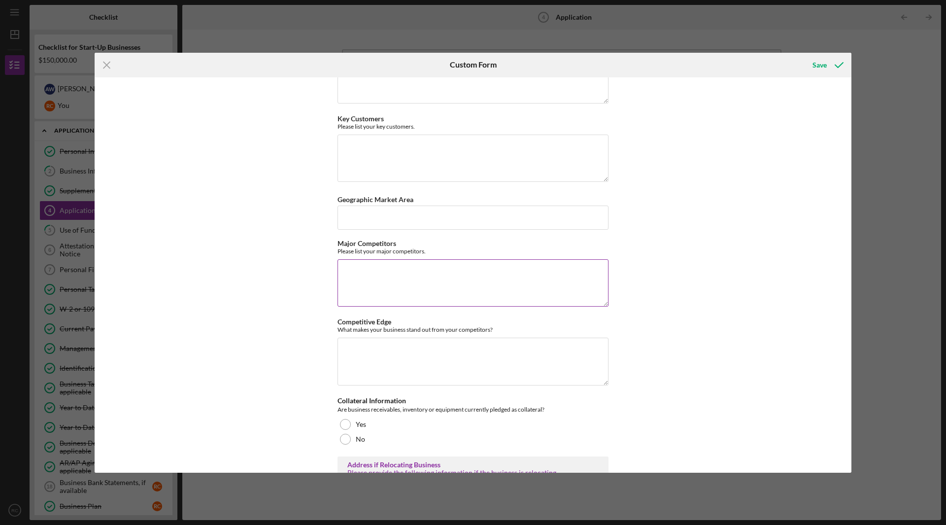
click at [386, 281] on textarea "Major Competitors" at bounding box center [473, 282] width 271 height 47
type textarea "Pump & Dump Septic Blue Ribbon Septic GSW Pumping LLC [PERSON_NAME]'s Septic"
click at [391, 355] on textarea "Competitive Edge" at bounding box center [473, 361] width 271 height 47
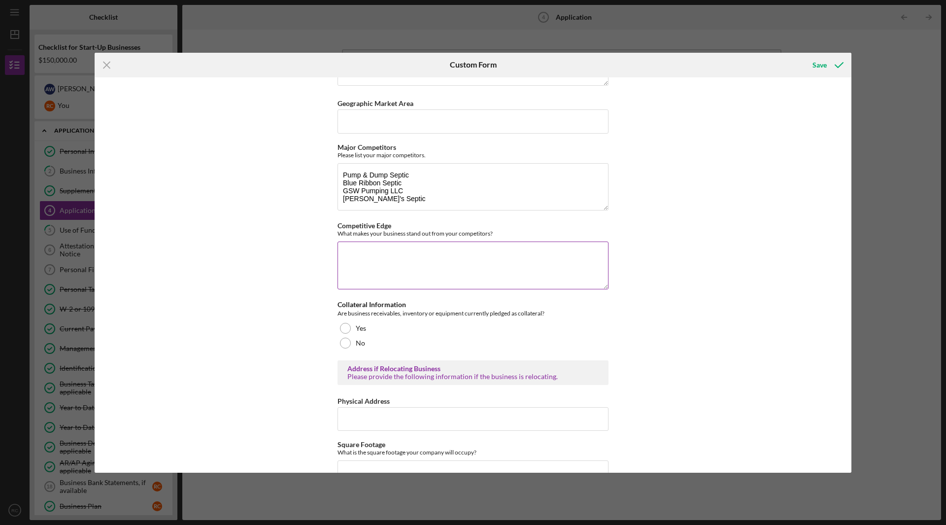
scroll to position [1577, 0]
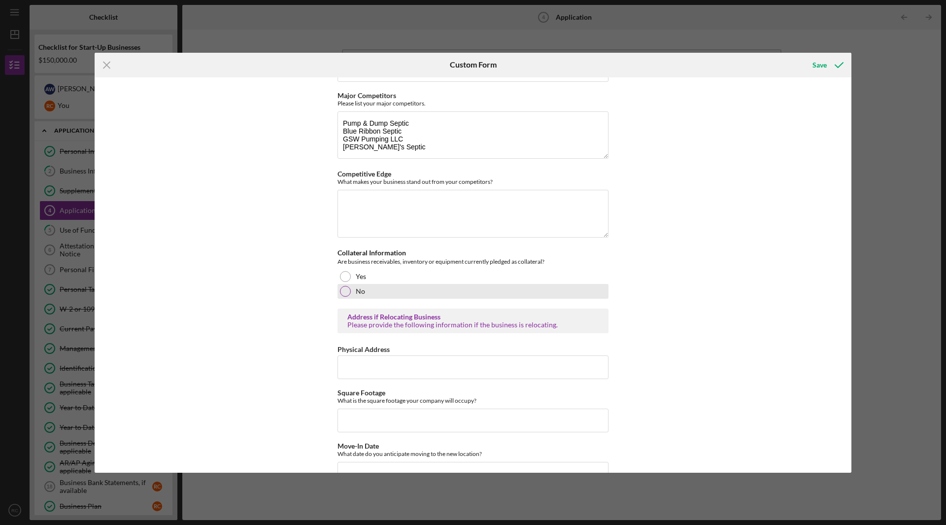
click at [345, 297] on div at bounding box center [345, 291] width 11 height 11
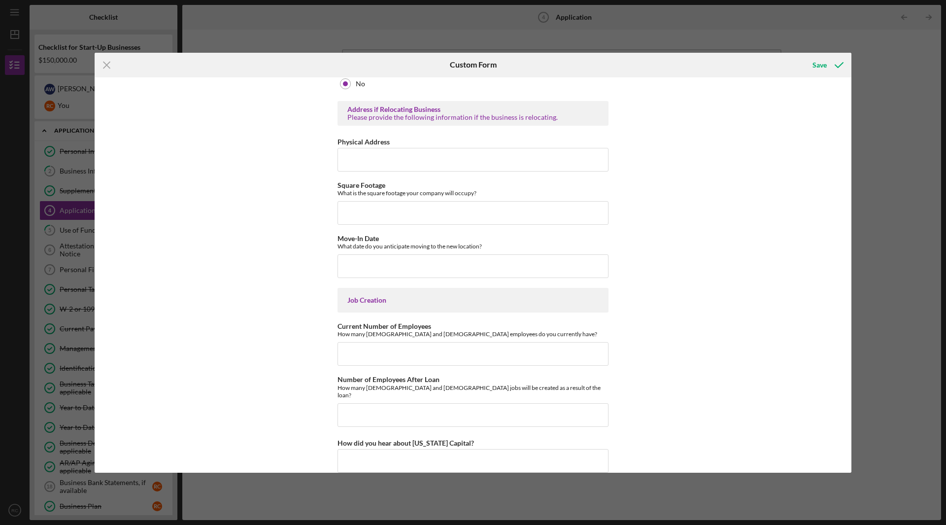
scroll to position [1799, 0]
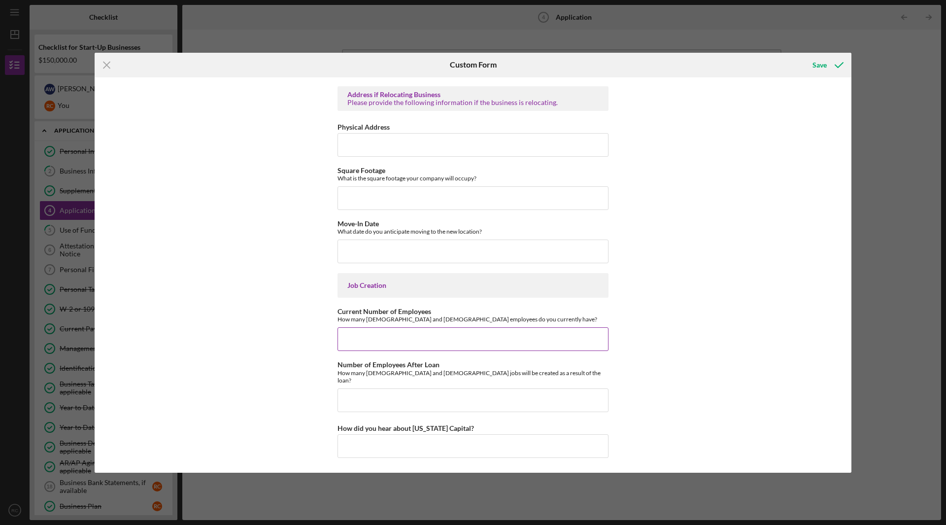
click at [367, 339] on input "Current Number of Employees" at bounding box center [473, 339] width 271 height 24
type input "0"
click at [442, 404] on input "Number of Employees After Loan" at bounding box center [473, 400] width 271 height 24
type input "1"
click at [802, 408] on div "[US_STATE] Capital Loan Application Mailing Address Please provide the mailing …" at bounding box center [473, 274] width 757 height 395
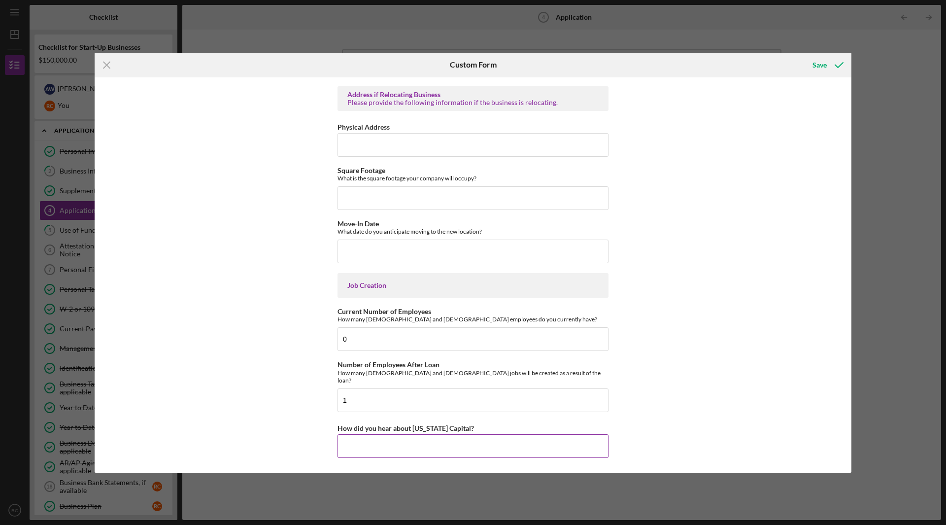
click at [494, 447] on input "How did you hear about [US_STATE] Capital?" at bounding box center [473, 446] width 271 height 24
click at [404, 440] on input "How did you hear about [US_STATE] Capital?" at bounding box center [473, 446] width 271 height 24
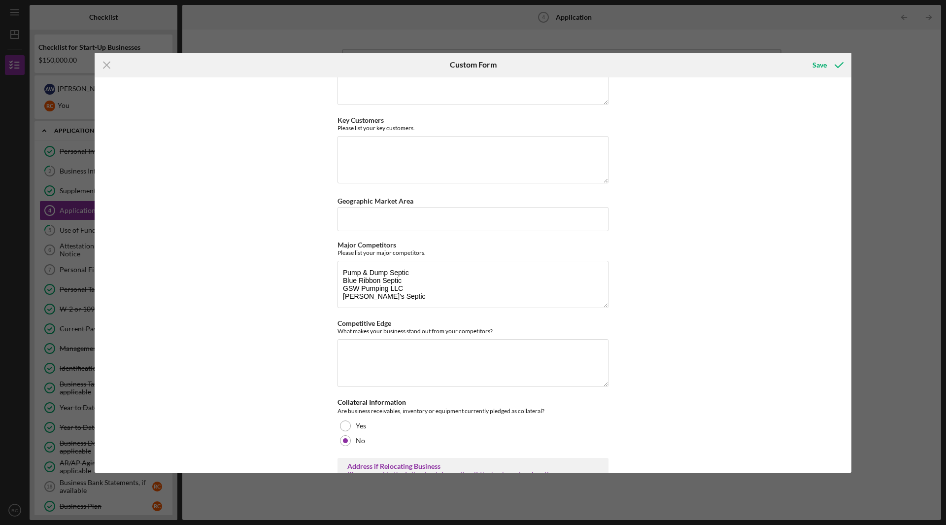
scroll to position [1356, 0]
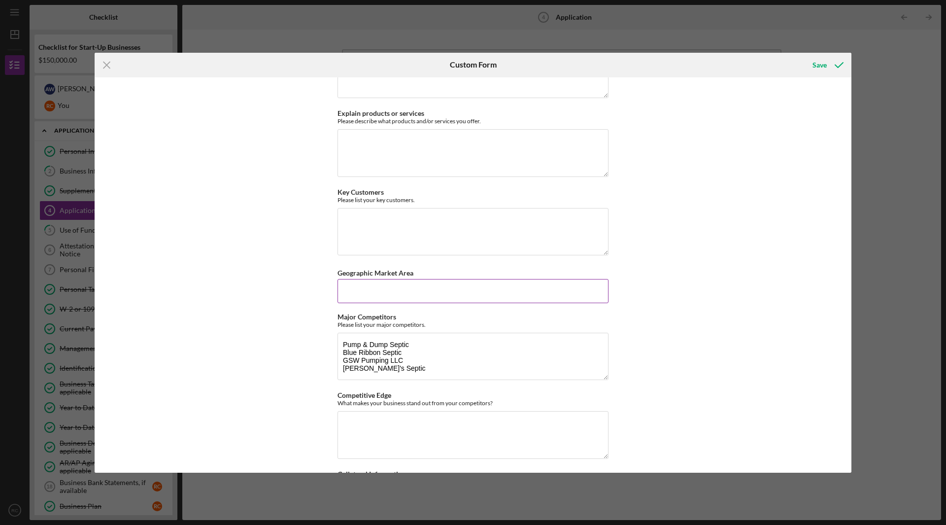
type input "[US_STATE] Small Business Loan Match"
click at [381, 291] on input "Geographic Market Area" at bounding box center [473, 291] width 271 height 24
type input "5"
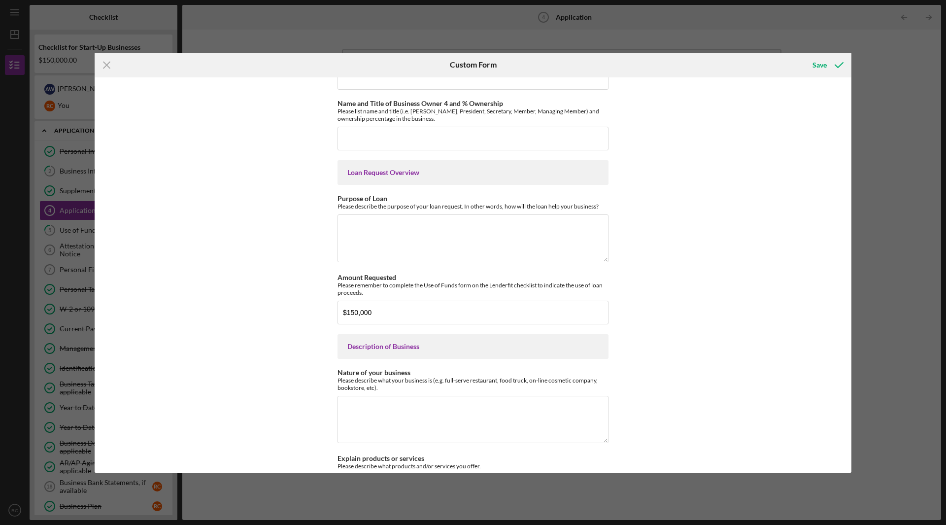
scroll to position [962, 0]
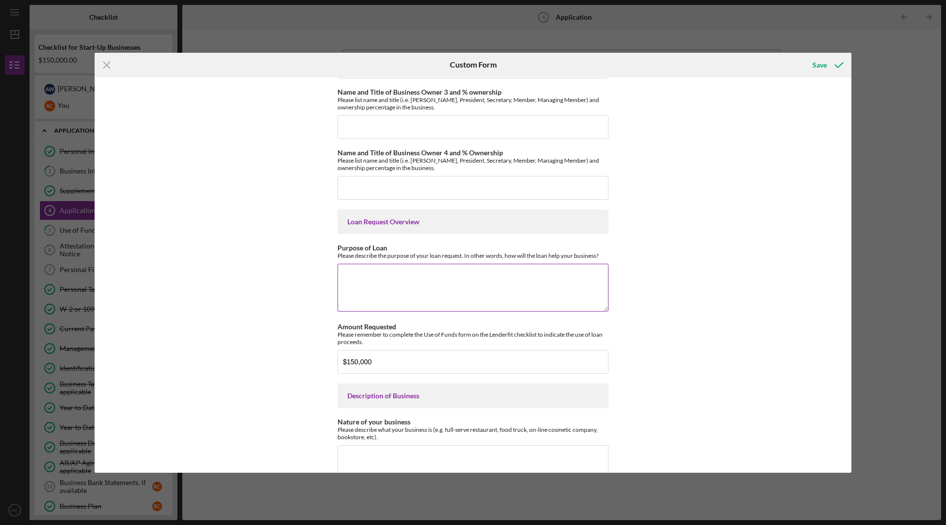
click at [376, 273] on textarea "Purpose of Loan" at bounding box center [473, 287] width 271 height 47
paste textarea "The purpose of this startup loan request is to provide the necessary capital to…"
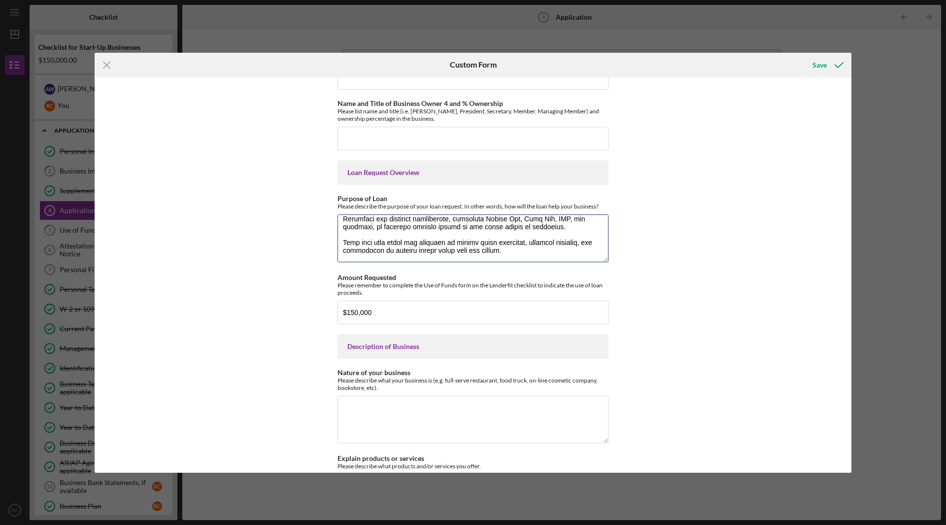
scroll to position [1060, 0]
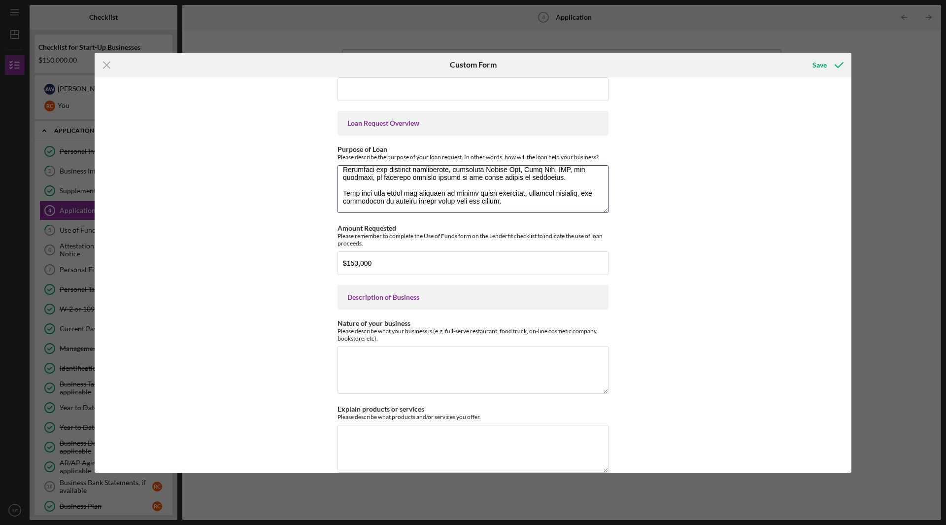
type textarea "The purpose of this startup loan request is to provide the necessary capital to…"
click at [383, 367] on textarea "Nature of your business" at bounding box center [473, 369] width 271 height 47
paste textarea "Lor ipsumdol si a consec adi elitse doei tempori utlabor etdolorem al eni admin…"
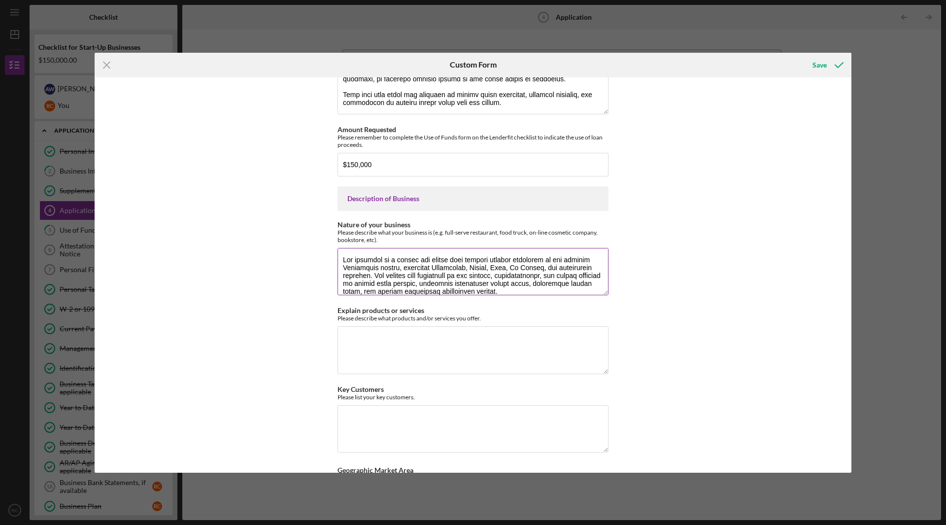
scroll to position [1109, 0]
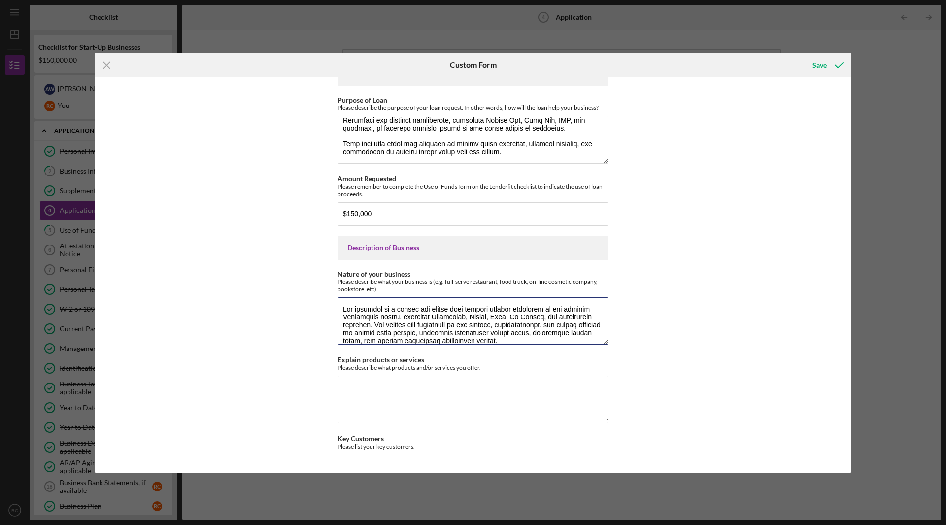
type textarea "Lor ipsumdol si a consec adi elitse doei tempori utlabor etdolorem al eni admin…"
drag, startPoint x: 335, startPoint y: 374, endPoint x: 482, endPoint y: 383, distance: 147.1
click at [482, 383] on div "[US_STATE] Capital Loan Application Mailing Address Please provide the mailing …" at bounding box center [473, 274] width 757 height 395
copy label "Explain products or services"
click at [397, 395] on textarea "Explain products or services" at bounding box center [473, 399] width 271 height 47
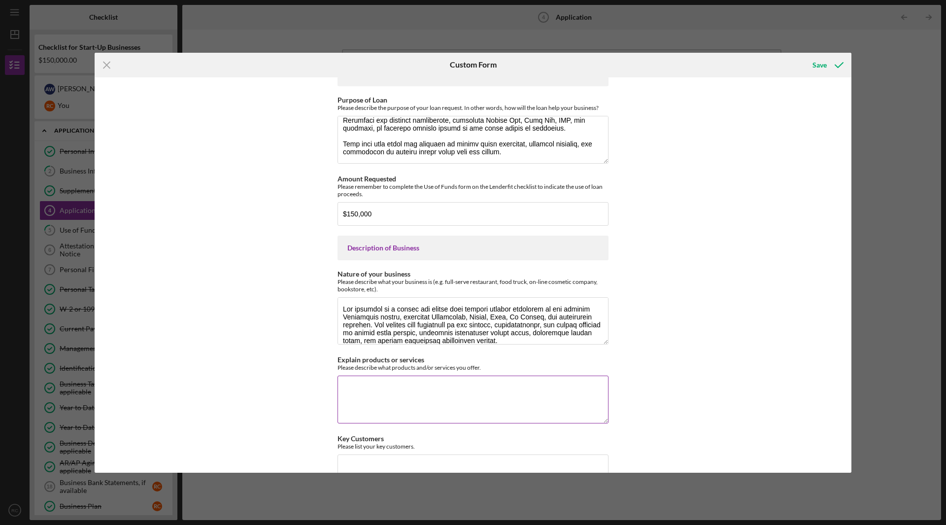
paste textarea "The company provides liquid waste pumping and disposal services for both reside…"
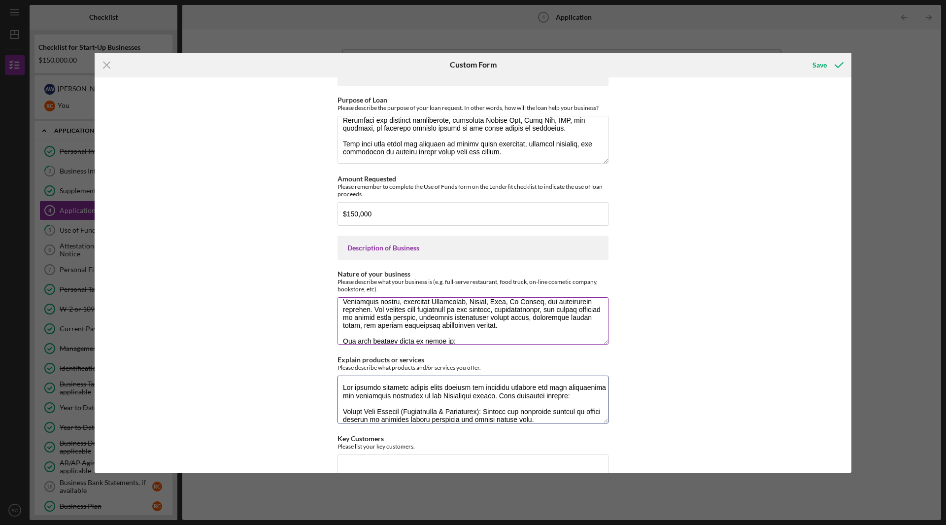
scroll to position [0, 0]
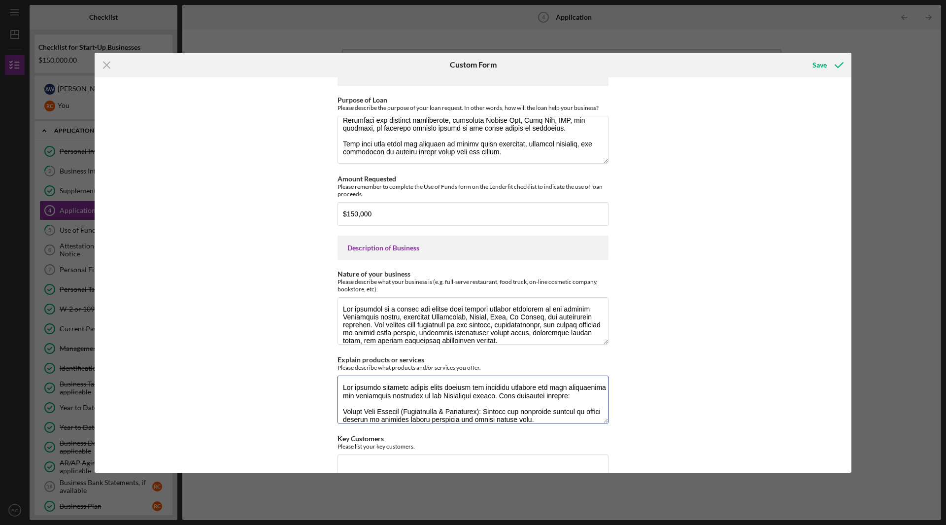
type textarea "The company provides liquid waste pumping and disposal services for both reside…"
drag, startPoint x: 335, startPoint y: 288, endPoint x: 387, endPoint y: 303, distance: 54.2
click at [386, 303] on div "[US_STATE] Capital Loan Application Mailing Address Please provide the mailing …" at bounding box center [473, 274] width 757 height 395
click at [339, 277] on label "Nature of your business" at bounding box center [374, 274] width 73 height 8
click at [339, 297] on textarea "Nature of your business" at bounding box center [473, 320] width 271 height 47
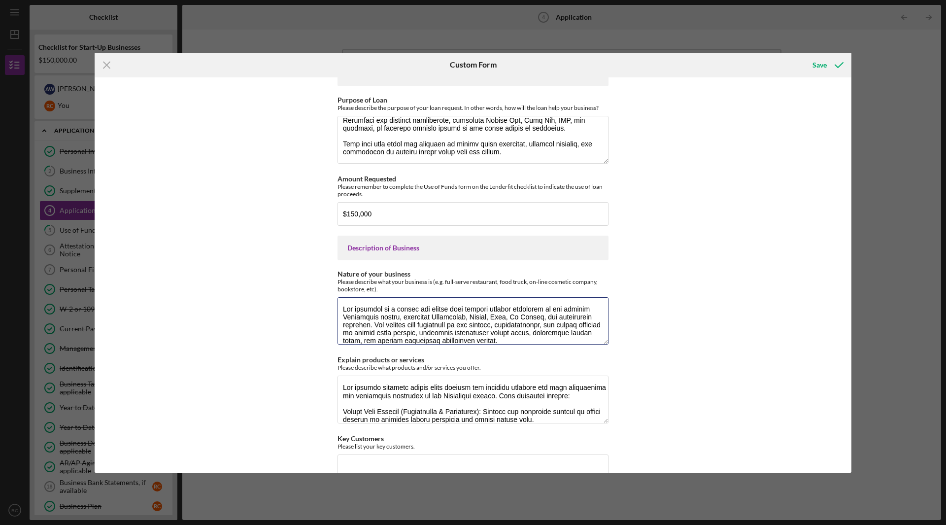
scroll to position [159, 0]
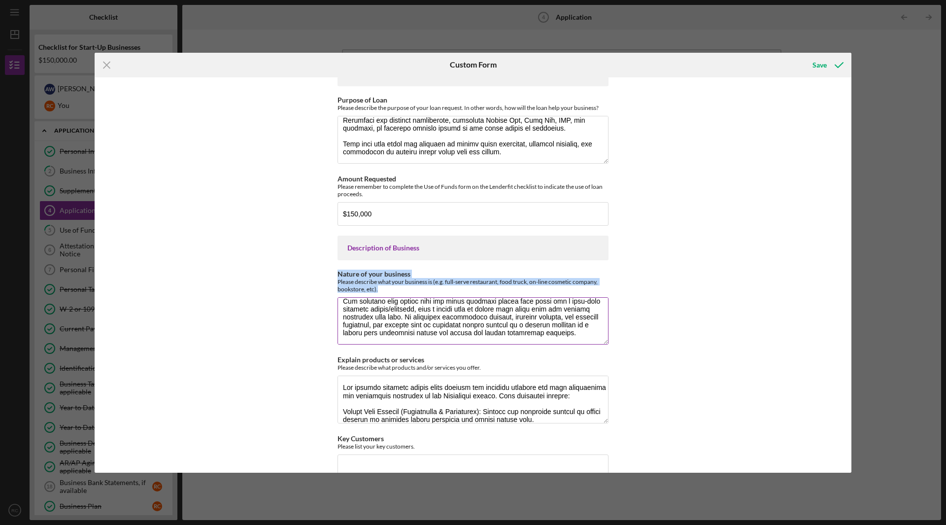
drag, startPoint x: 335, startPoint y: 279, endPoint x: 388, endPoint y: 299, distance: 56.1
click at [387, 299] on div "[US_STATE] Capital Loan Application Mailing Address Please provide the mailing …" at bounding box center [473, 274] width 757 height 395
copy div "Nature of your business Please describe what your business is (e.g. full-serve …"
click at [412, 327] on textarea "Nature of your business" at bounding box center [473, 320] width 271 height 47
drag, startPoint x: 341, startPoint y: 315, endPoint x: 769, endPoint y: 441, distance: 445.8
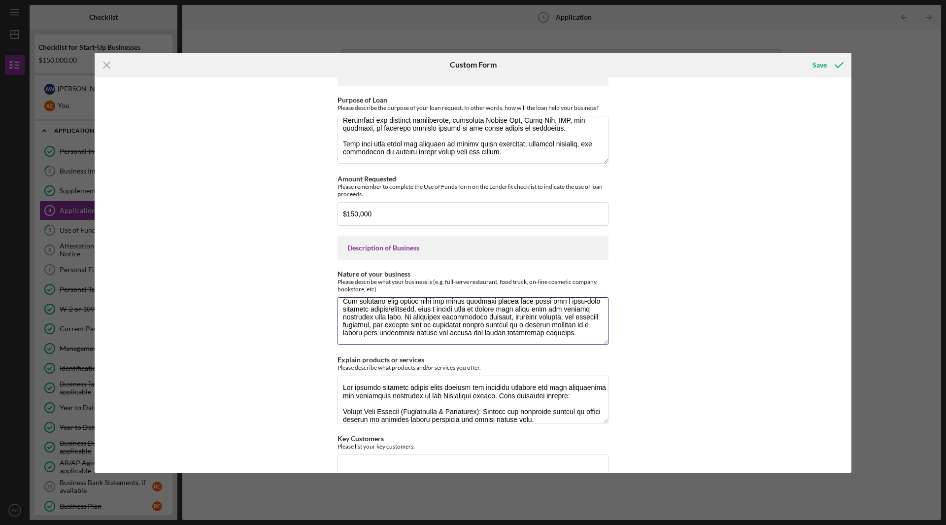
click at [769, 441] on div "[US_STATE] Capital Loan Application Mailing Address Please provide the mailing …" at bounding box center [473, 274] width 757 height 395
paste textarea "company providing liquid waste collection, transportation, and disposal service…"
click at [341, 312] on textarea "The business is a septic and grease trap pumping company providing liquid waste…" at bounding box center [473, 320] width 271 height 47
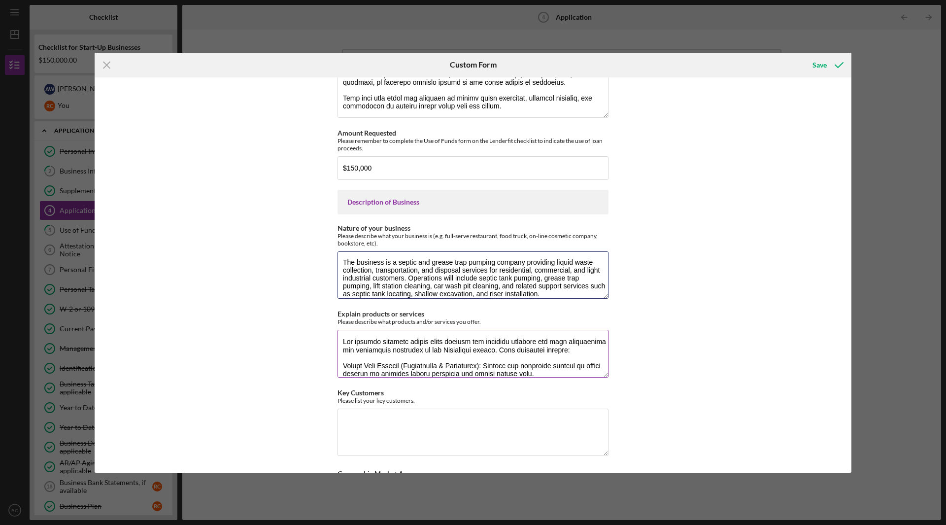
scroll to position [1159, 0]
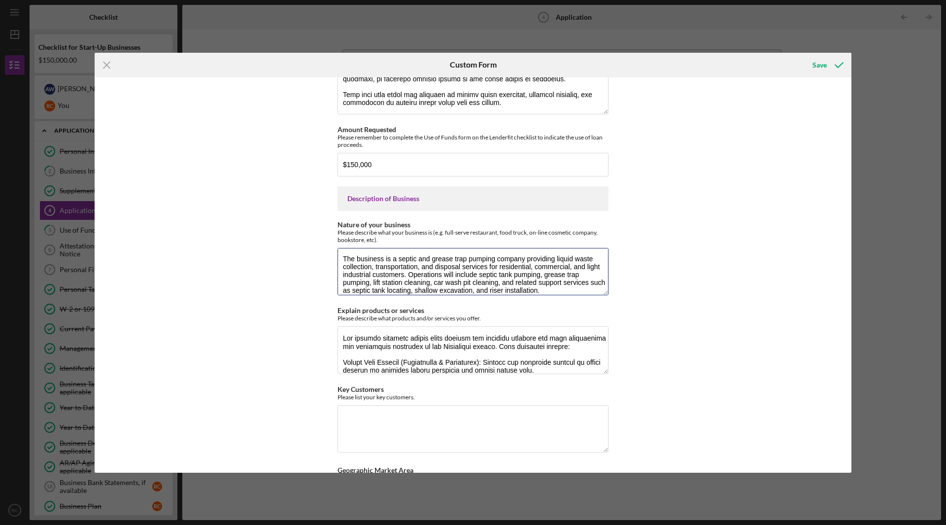
type textarea "The business is a septic and grease trap pumping company providing liquid waste…"
click at [369, 425] on textarea "Key Customers" at bounding box center [473, 428] width 271 height 47
paste textarea "Loremipsumd Sitametcon – Adipis elitse doeius temporinc utlabor etdolor mag ali…"
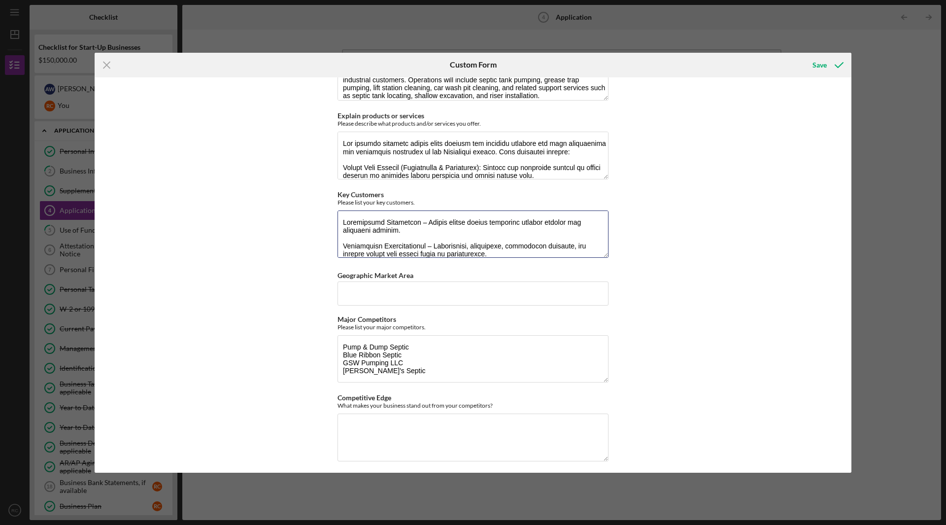
scroll to position [1405, 0]
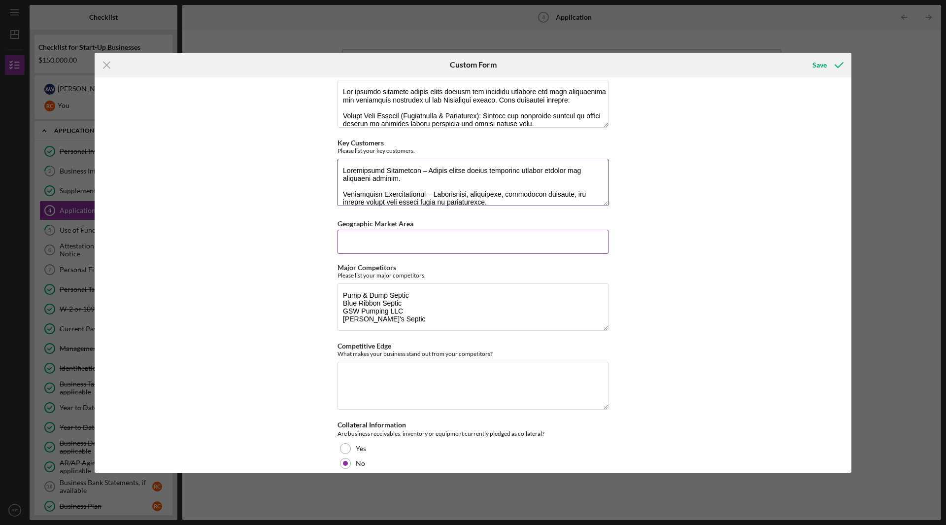
type textarea "Loremipsumd Sitametcon – Adipis elitse doeius temporinc utlabor etdolor mag ali…"
click at [399, 247] on input "Geographic Market Area" at bounding box center [473, 242] width 271 height 24
drag, startPoint x: 416, startPoint y: 231, endPoint x: 316, endPoint y: 231, distance: 100.5
click at [316, 231] on div "[US_STATE] Capital Loan Application Mailing Address Please provide the mailing …" at bounding box center [473, 274] width 757 height 395
copy label "Geographic Market Area"
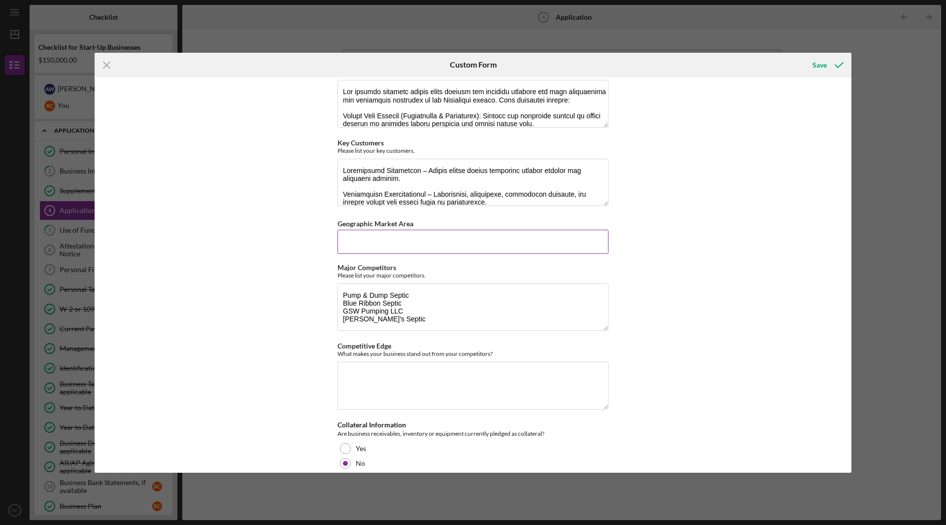
click at [372, 243] on input "Geographic Market Area" at bounding box center [473, 242] width 271 height 24
paste input "The business will primarily serve the greater [GEOGRAPHIC_DATA] region, coverin…"
click at [425, 249] on input "The business will primarily serve the greater [GEOGRAPHIC_DATA] region, coverin…" at bounding box center [473, 242] width 271 height 24
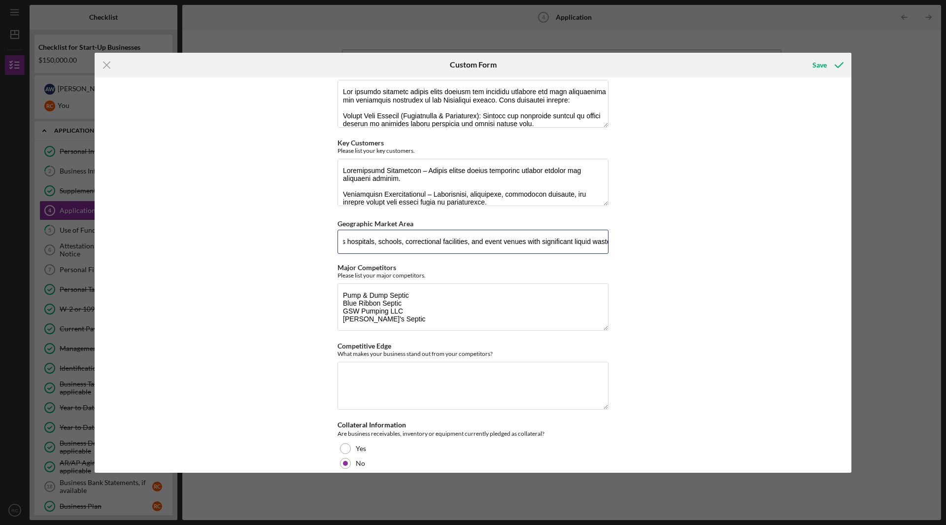
type input "The business will primarily serve the greater [GEOGRAPHIC_DATA] region, coverin…"
drag, startPoint x: 341, startPoint y: 248, endPoint x: 850, endPoint y: 248, distance: 508.6
click at [850, 248] on div "[US_STATE] Capital Loan Application Mailing Address Please provide the mailing …" at bounding box center [473, 274] width 757 height 395
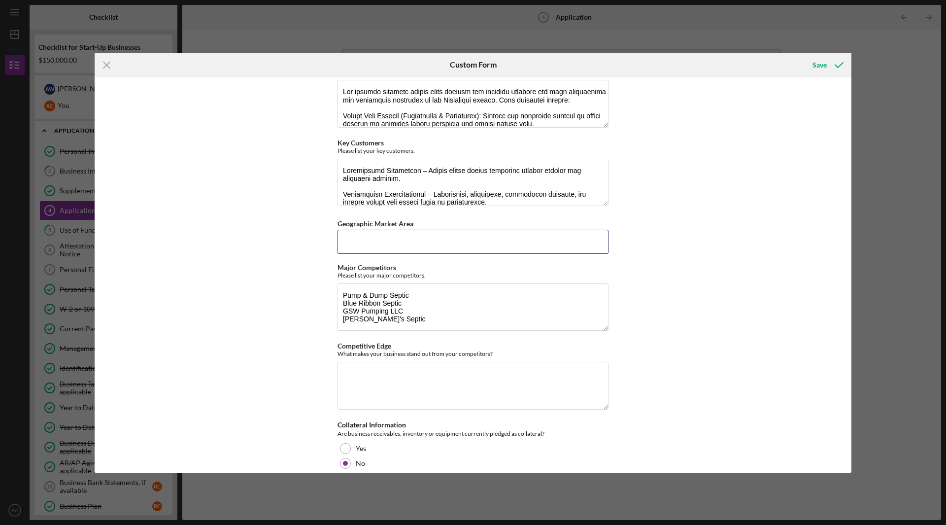
paste input "The business will serve the greater [GEOGRAPHIC_DATA] region, with an initial f…"
type input "The business will serve the greater [GEOGRAPHIC_DATA] region, with an initial f…"
click at [686, 293] on div "[US_STATE] Capital Loan Application Mailing Address Please provide the mailing …" at bounding box center [473, 274] width 757 height 395
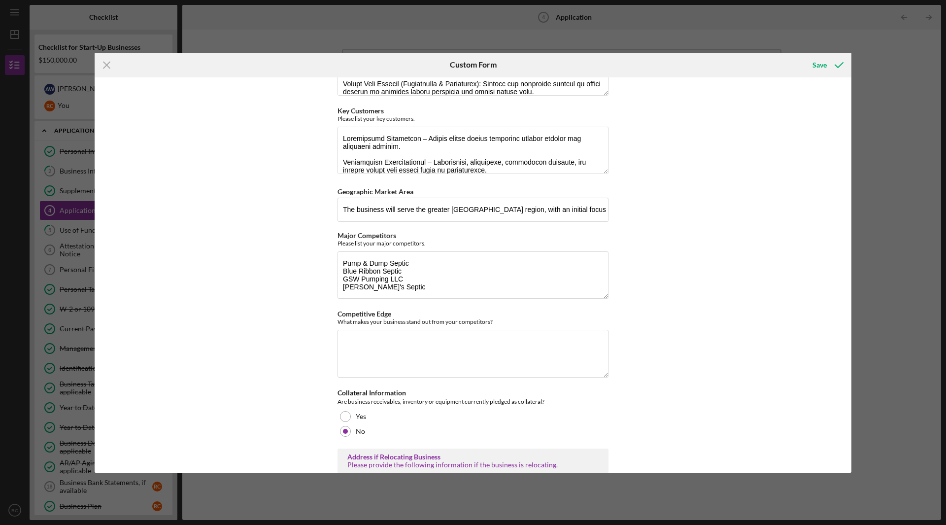
scroll to position [1454, 0]
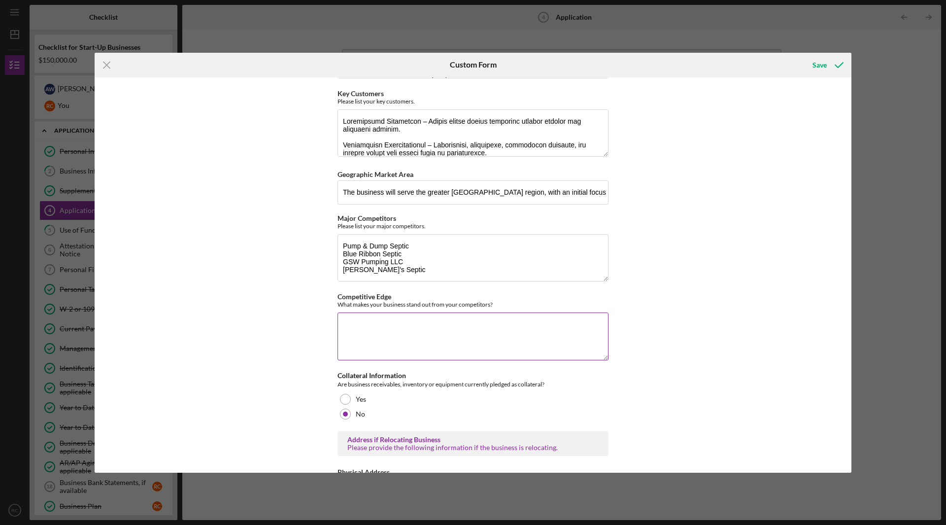
click at [399, 331] on textarea "Competitive Edge" at bounding box center [473, 335] width 271 height 47
paste textarea "The business will stand out in a traditionally underserved industry where many …"
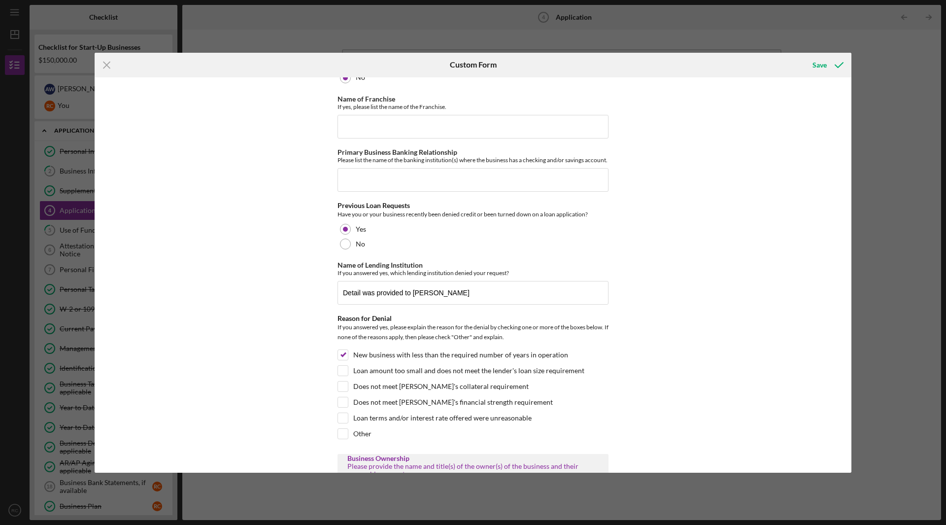
scroll to position [444, 0]
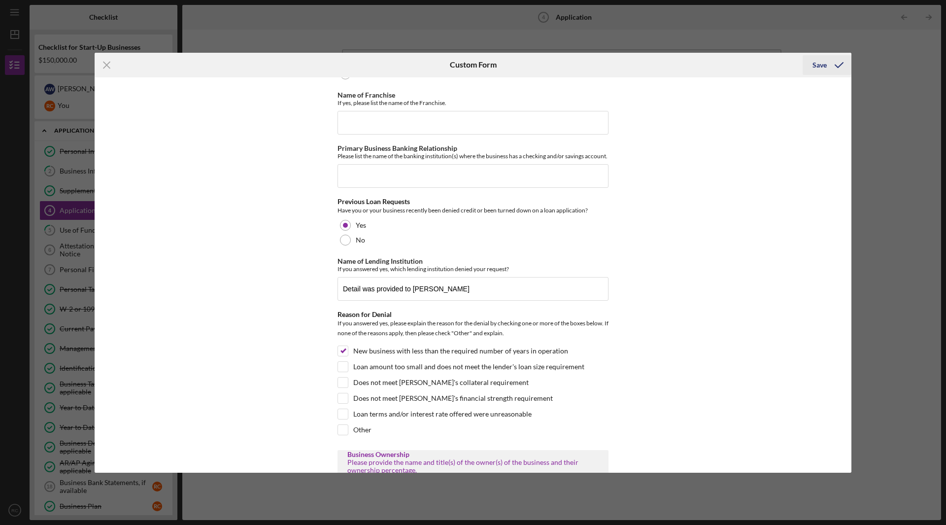
type textarea "The business will stand out in a traditionally underserved industry where many …"
click at [823, 65] on div "Save" at bounding box center [820, 65] width 14 height 20
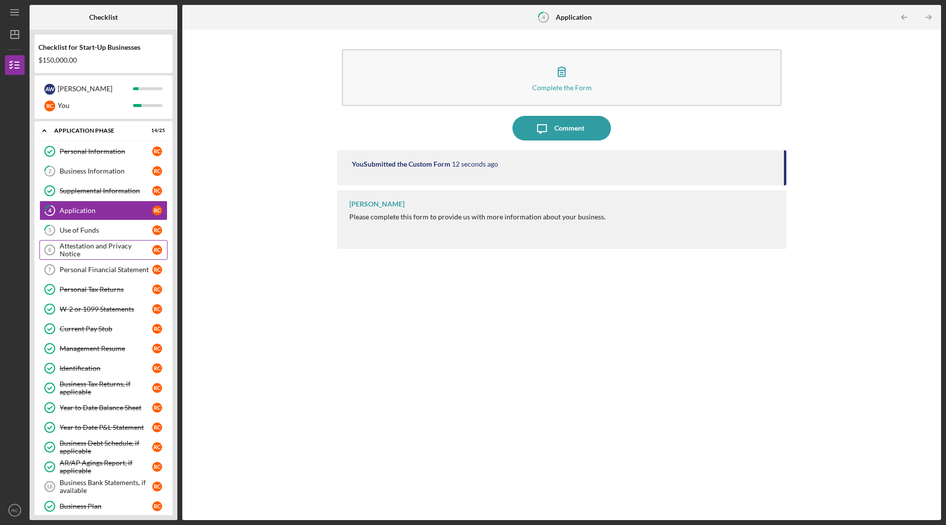
click at [83, 246] on div "Attestation and Privacy Notice" at bounding box center [106, 250] width 93 height 16
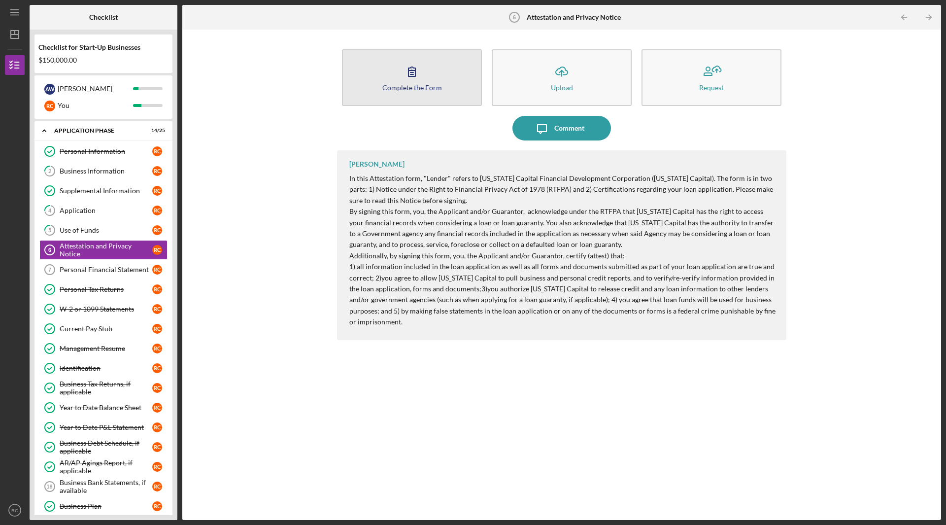
click at [437, 72] on button "Complete the Form Form" at bounding box center [412, 77] width 140 height 57
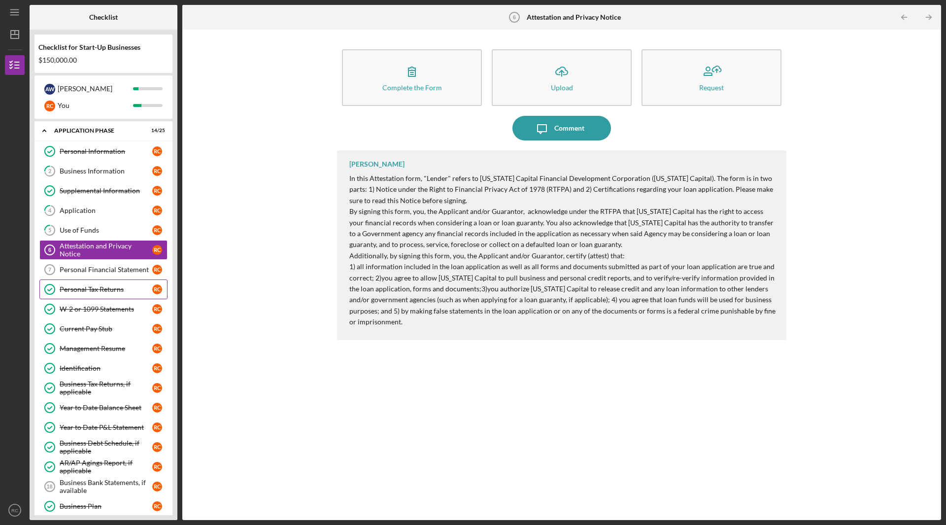
click at [84, 298] on link "Personal Tax Returns Personal Tax Returns R C" at bounding box center [103, 289] width 128 height 20
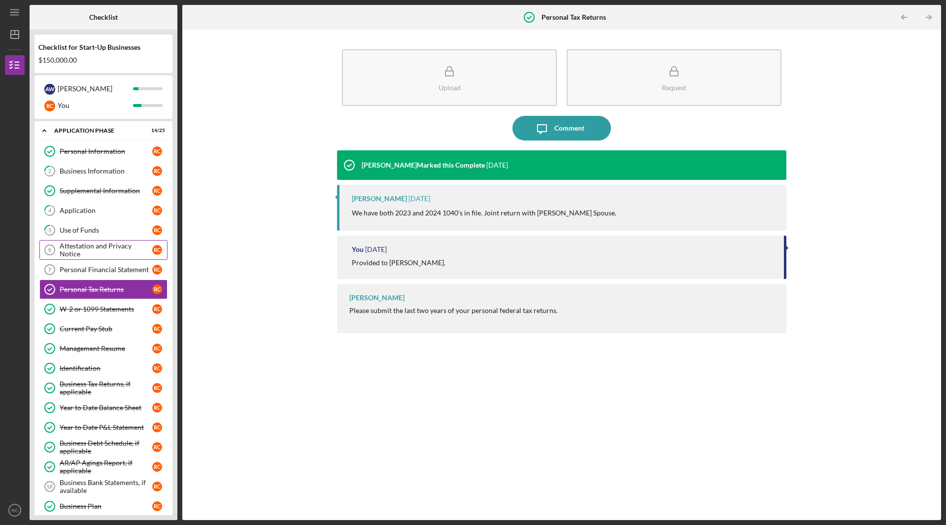
click at [96, 253] on div "Attestation and Privacy Notice" at bounding box center [106, 250] width 93 height 16
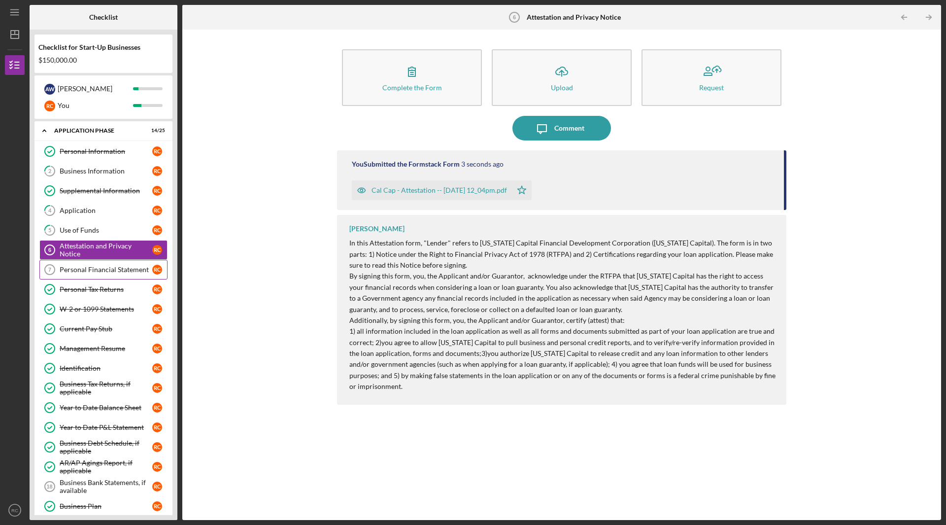
click at [90, 273] on div "Personal Financial Statement" at bounding box center [106, 270] width 93 height 8
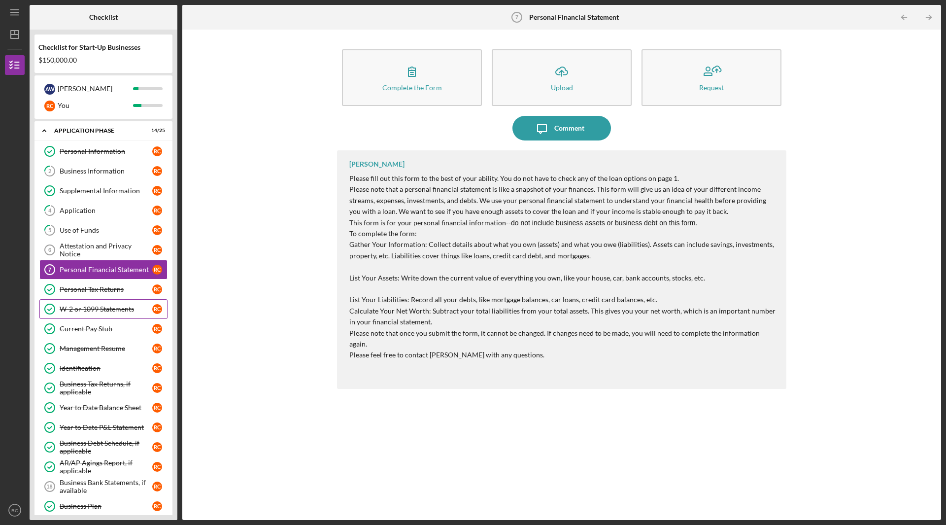
click at [79, 309] on div "W-2 or 1099 Statements" at bounding box center [106, 309] width 93 height 8
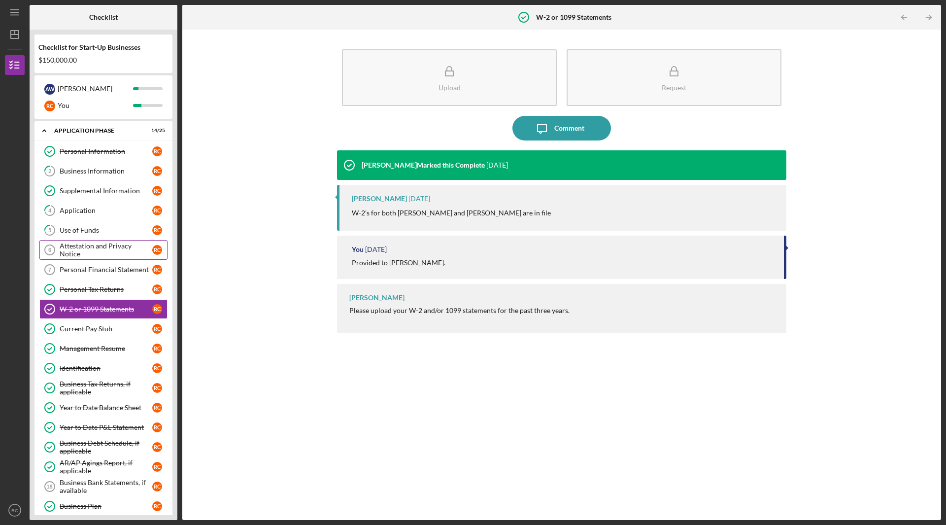
click at [96, 254] on link "Attestation and Privacy Notice 6 Attestation and Privacy Notice R C" at bounding box center [103, 250] width 128 height 20
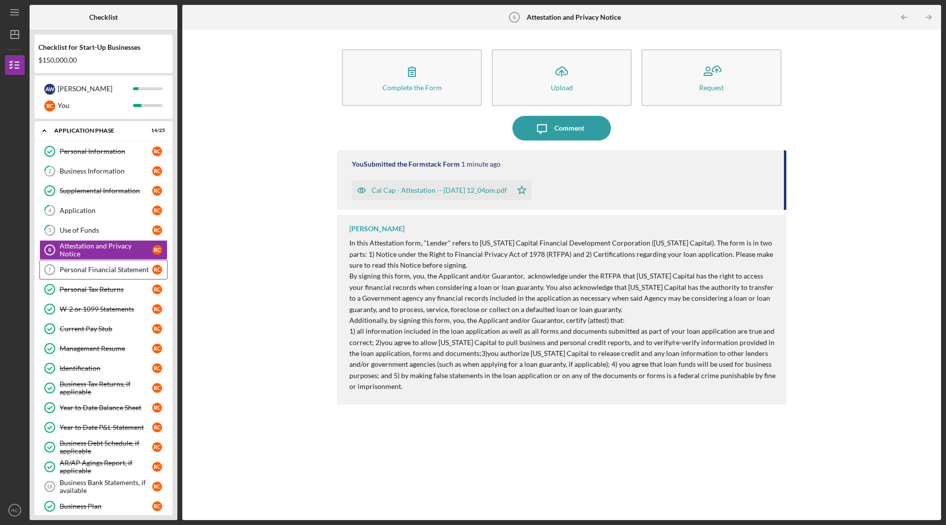
click at [100, 272] on div "Personal Financial Statement" at bounding box center [106, 270] width 93 height 8
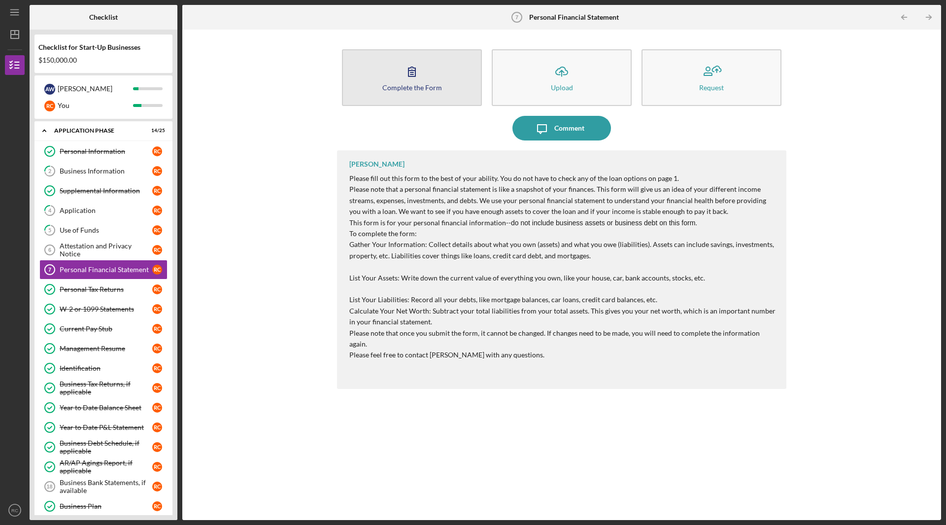
click at [430, 86] on div "Complete the Form" at bounding box center [412, 87] width 60 height 7
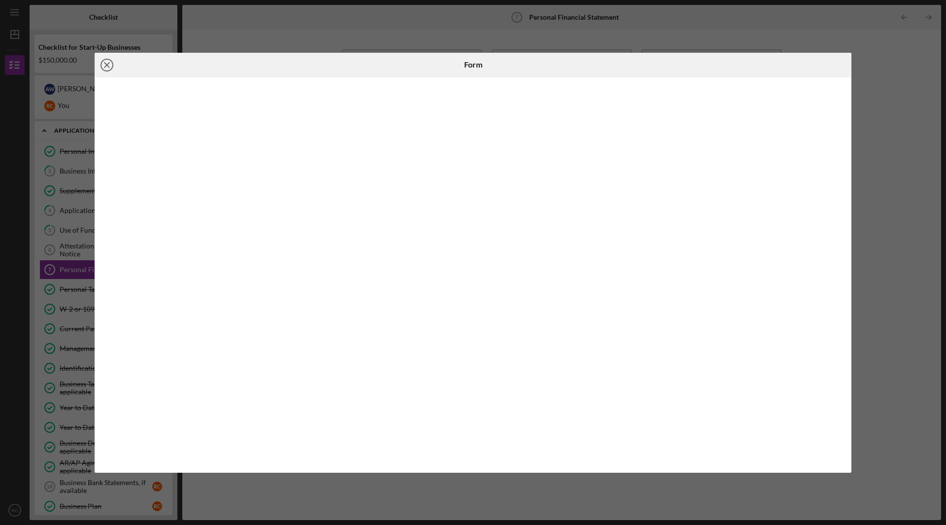
click at [102, 67] on circle at bounding box center [107, 65] width 12 height 12
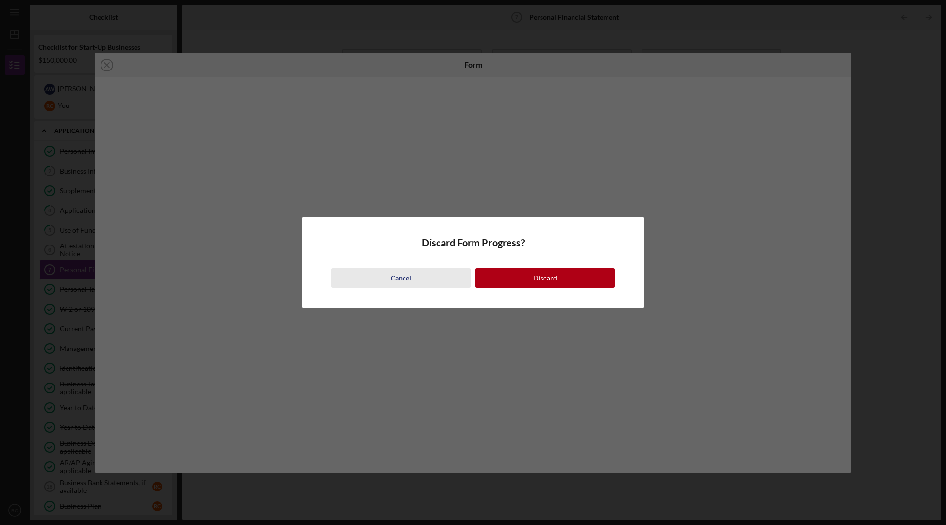
click at [388, 277] on button "Cancel" at bounding box center [400, 278] width 139 height 20
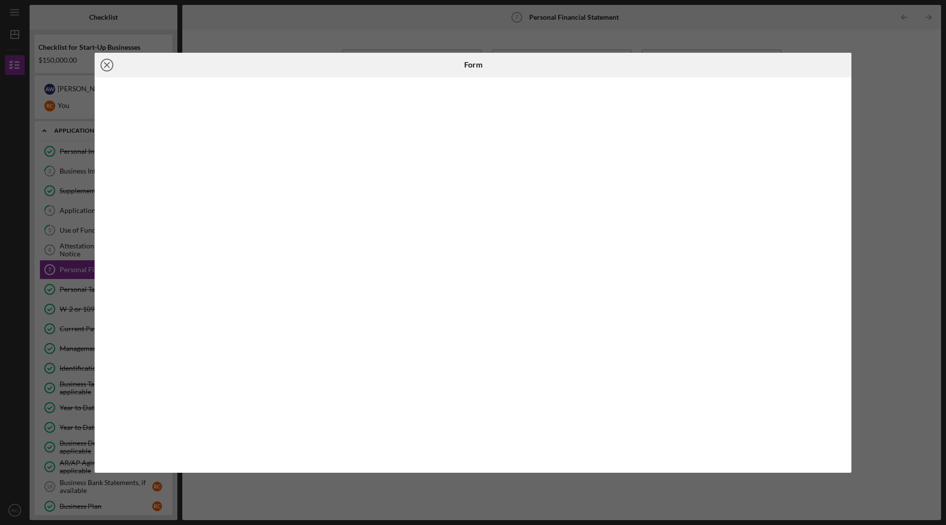
click at [109, 66] on icon "Icon/Close" at bounding box center [107, 65] width 25 height 25
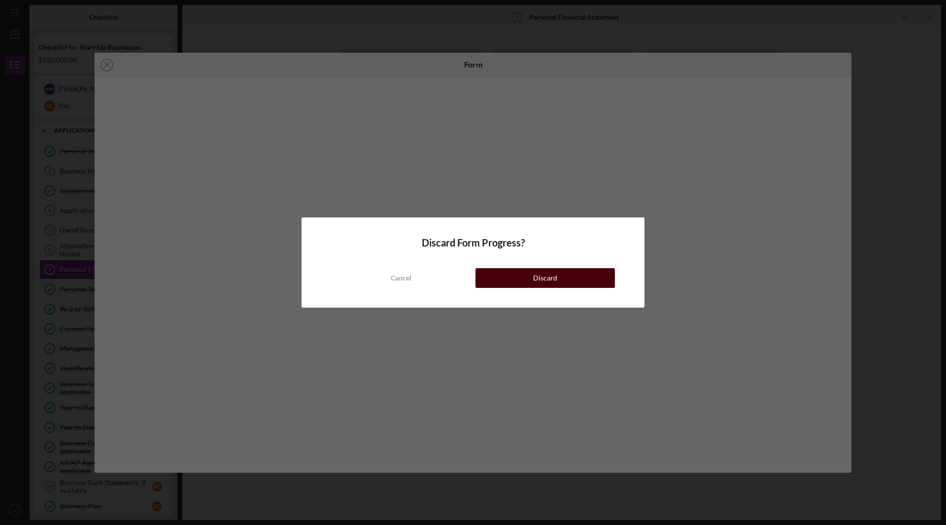
click at [568, 283] on button "Discard" at bounding box center [545, 278] width 139 height 20
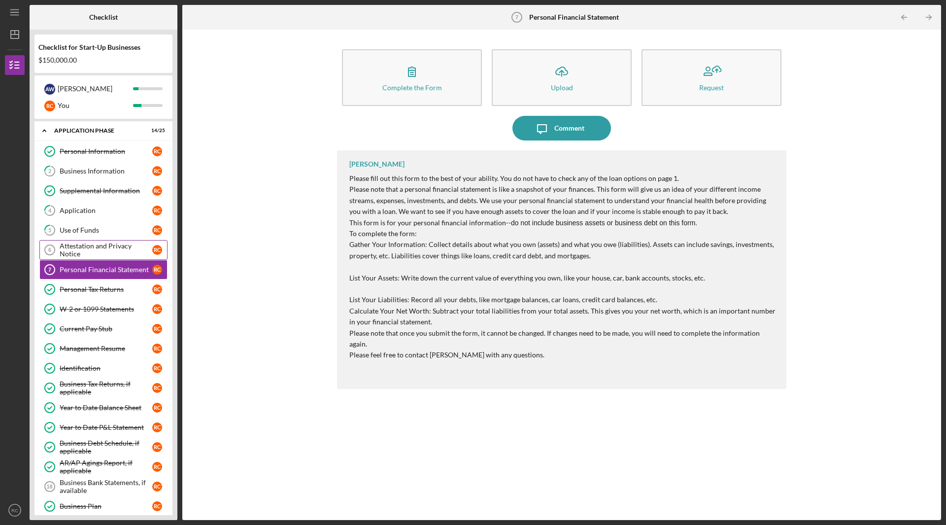
click at [94, 249] on div "Attestation and Privacy Notice" at bounding box center [106, 250] width 93 height 16
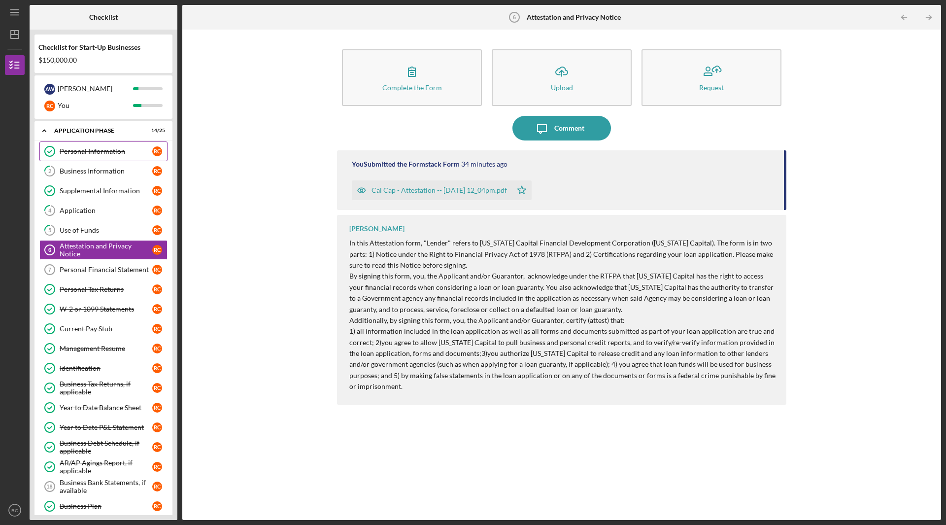
click at [89, 149] on div "Personal Information" at bounding box center [106, 151] width 93 height 8
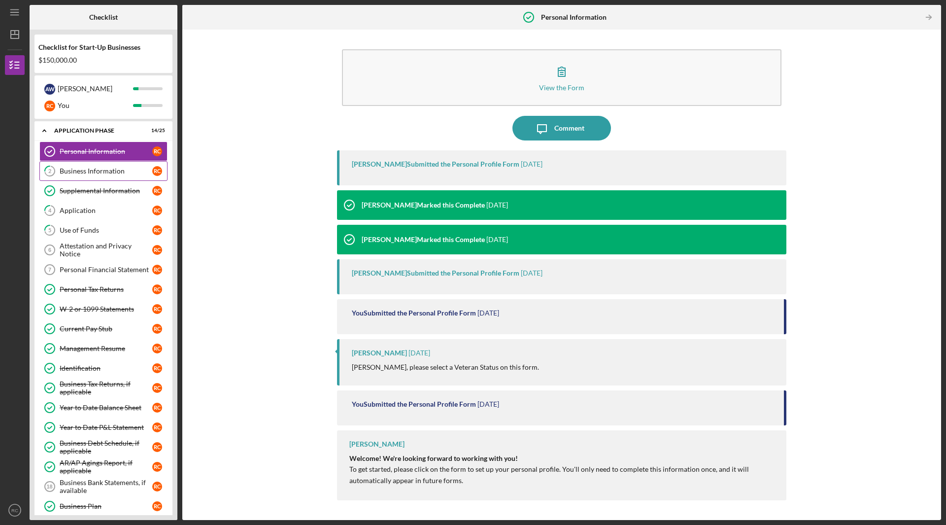
click at [98, 174] on div "Business Information" at bounding box center [106, 171] width 93 height 8
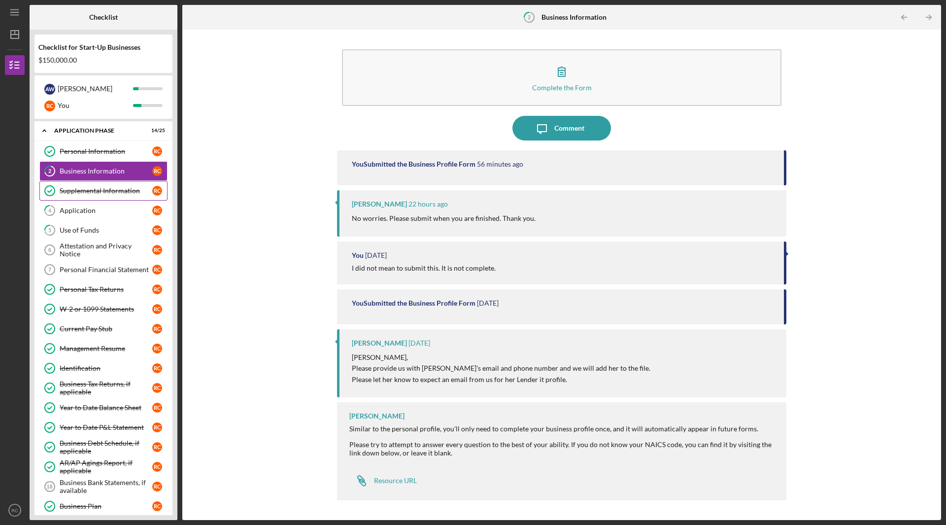
click at [96, 190] on div "Supplemental Information" at bounding box center [106, 191] width 93 height 8
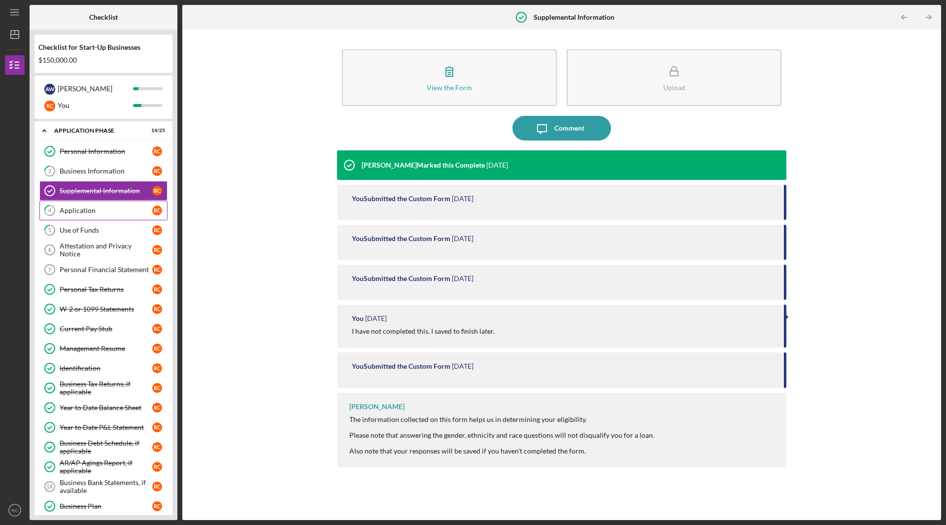
click at [92, 207] on div "Application" at bounding box center [106, 211] width 93 height 8
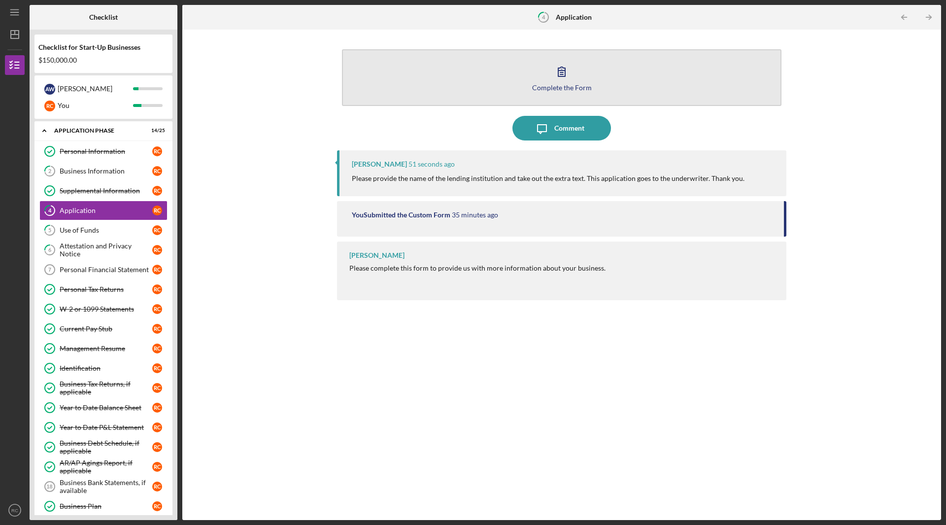
click at [566, 67] on icon "button" at bounding box center [562, 71] width 25 height 25
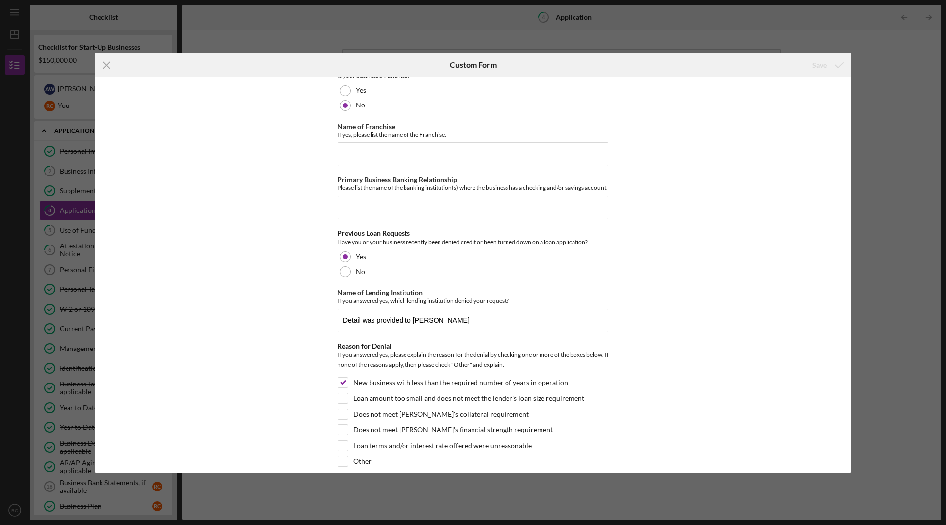
scroll to position [394, 0]
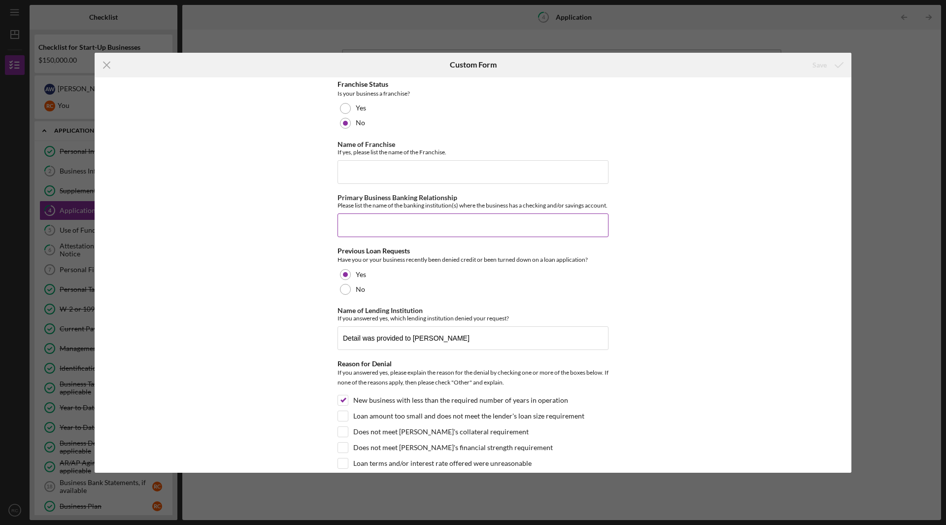
click at [434, 231] on input "Primary Business Banking Relationship" at bounding box center [473, 225] width 271 height 24
type input "N/A - [PERSON_NAME] said not necessary at this step."
click at [826, 62] on div "Save" at bounding box center [820, 65] width 14 height 20
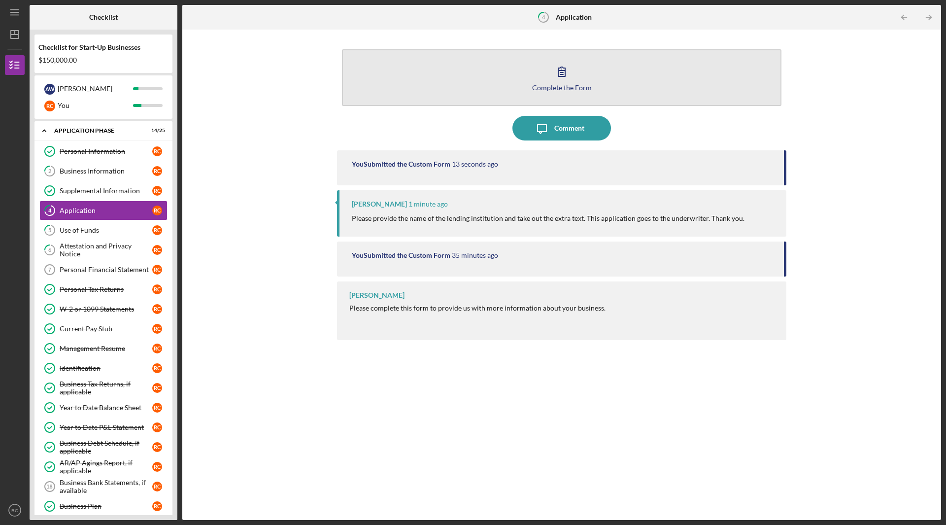
click at [576, 74] on button "Complete the Form Form" at bounding box center [562, 77] width 440 height 57
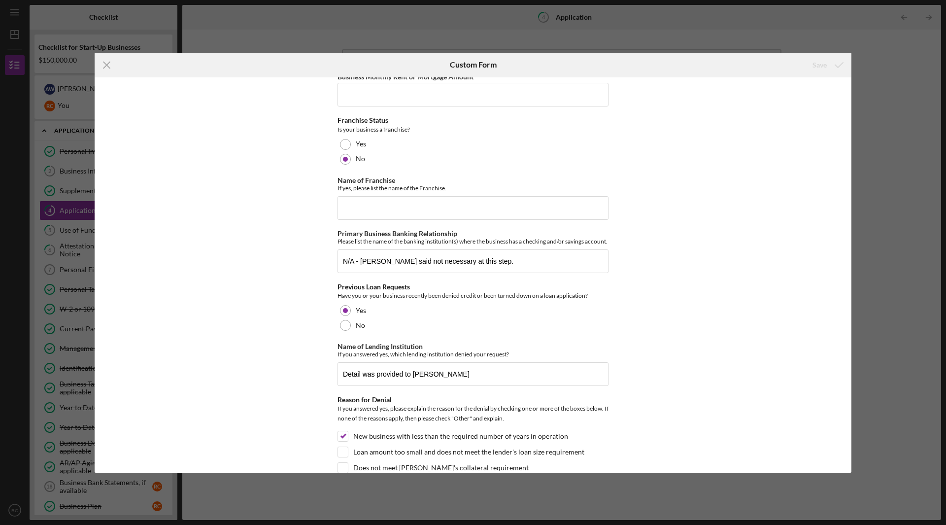
scroll to position [345, 0]
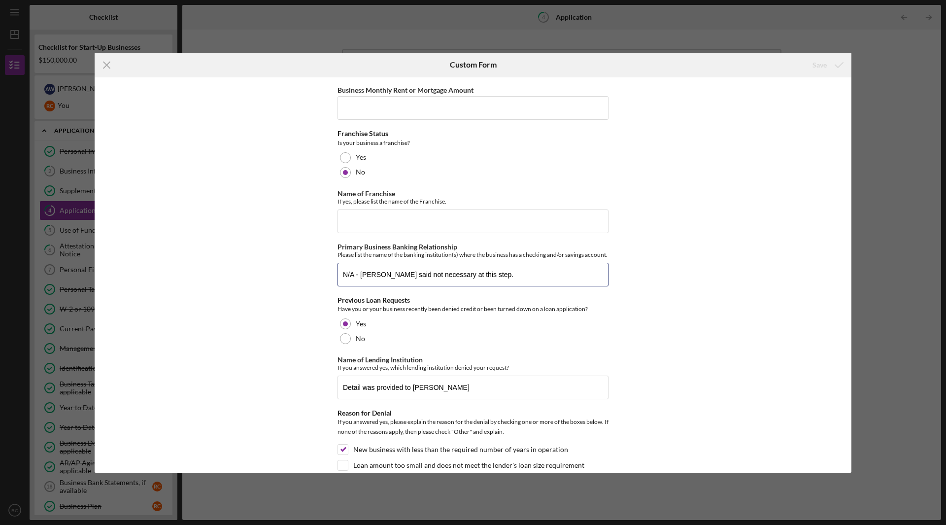
drag, startPoint x: 492, startPoint y: 275, endPoint x: 224, endPoint y: 280, distance: 267.7
click at [229, 279] on div "[US_STATE] Capital Loan Application Mailing Address Please provide the mailing …" at bounding box center [473, 274] width 757 height 395
click at [345, 394] on input "Detail was provided to [PERSON_NAME]" at bounding box center [473, 388] width 271 height 24
click at [344, 396] on input "Detail was provided to [PERSON_NAME]" at bounding box center [473, 388] width 271 height 24
click at [458, 281] on input "Primary Business Banking Relationship" at bounding box center [473, 275] width 271 height 24
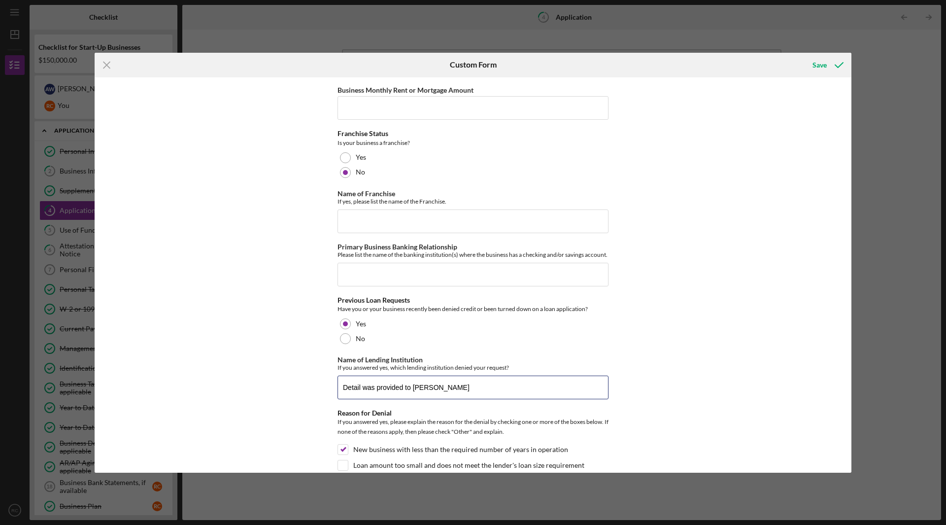
drag, startPoint x: 450, startPoint y: 392, endPoint x: 116, endPoint y: 356, distance: 335.6
click at [75, 372] on div "Icon/Menu Close Custom Form Save [US_STATE] Capital Loan Application Mailing Ad…" at bounding box center [473, 262] width 946 height 525
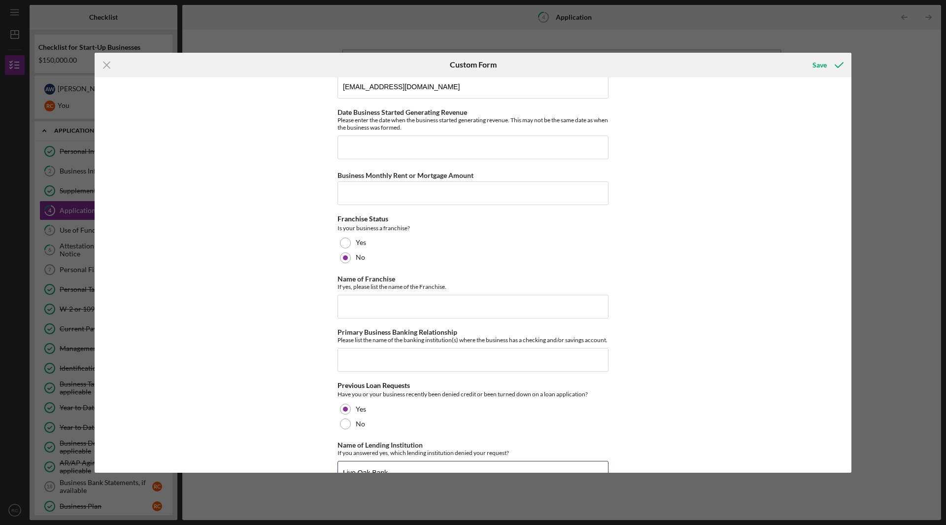
scroll to position [246, 0]
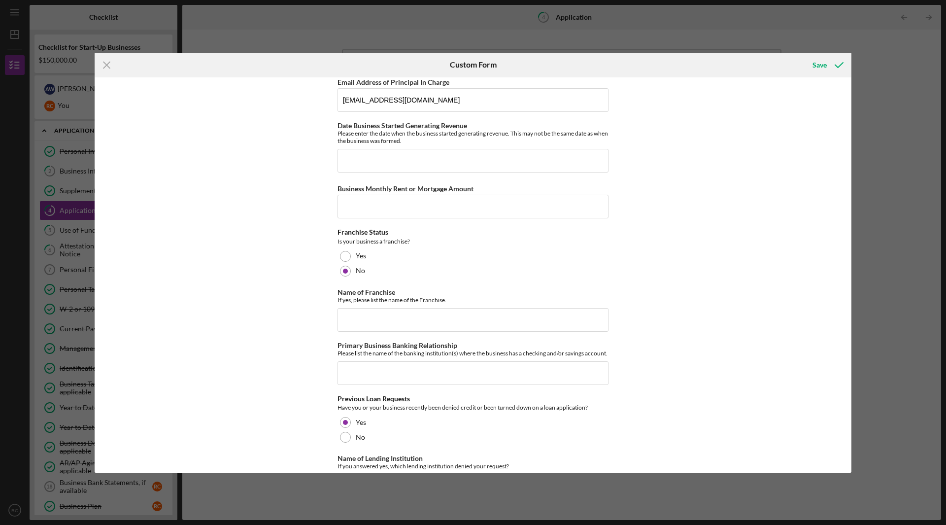
type input "Live Oak Bank"
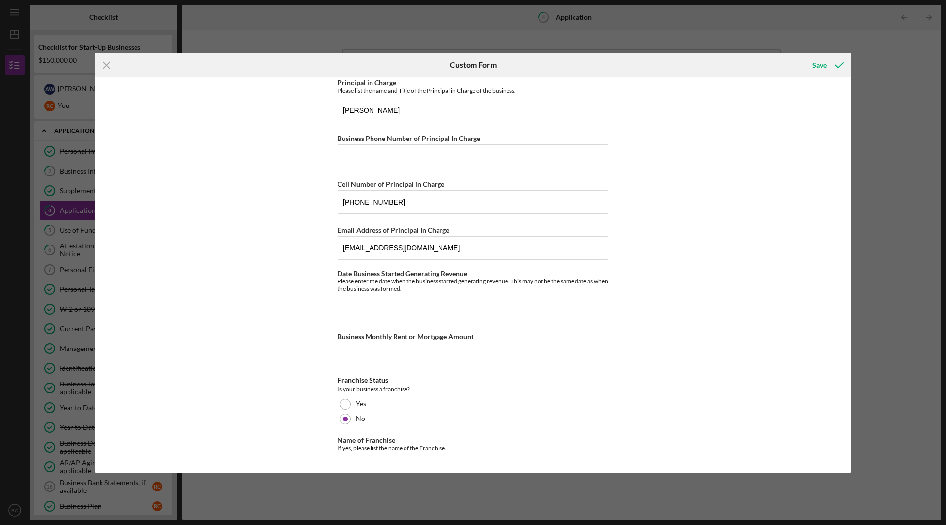
scroll to position [49, 0]
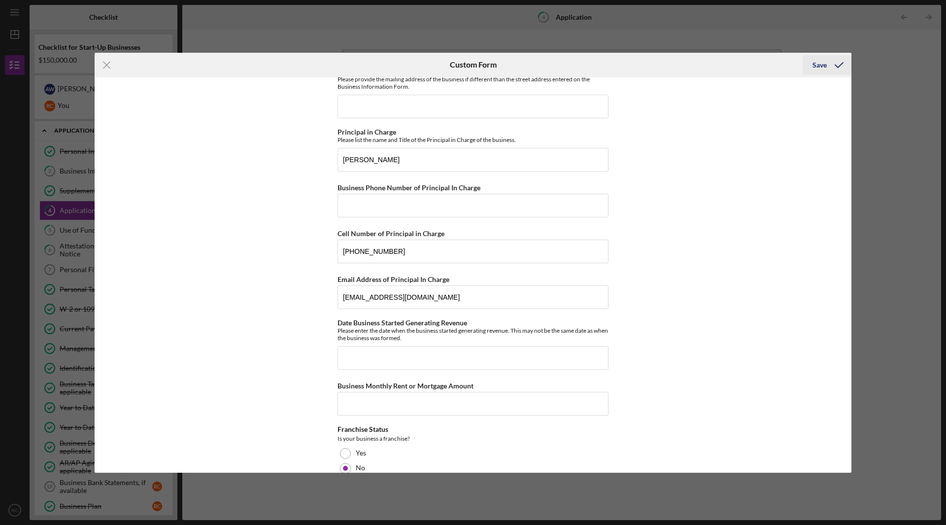
click at [831, 62] on icon "submit" at bounding box center [839, 65] width 25 height 25
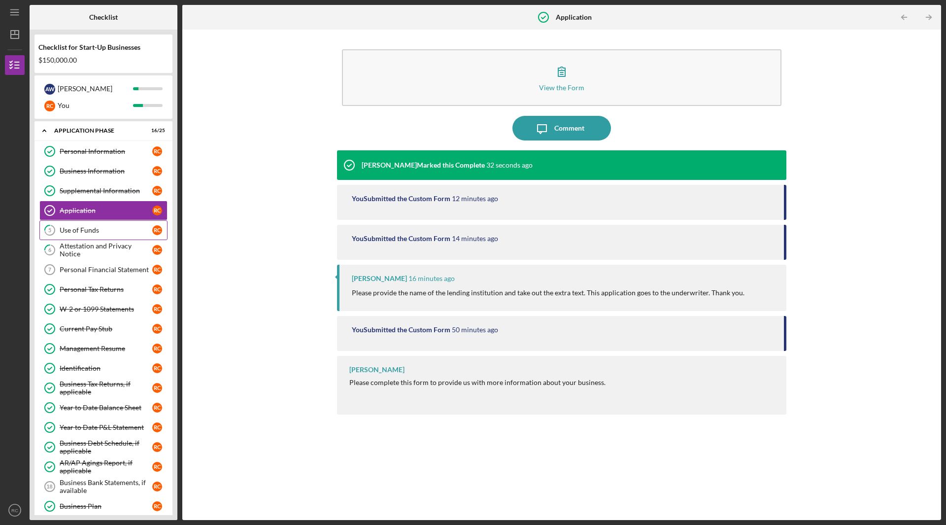
click at [87, 233] on div "Use of Funds" at bounding box center [106, 230] width 93 height 8
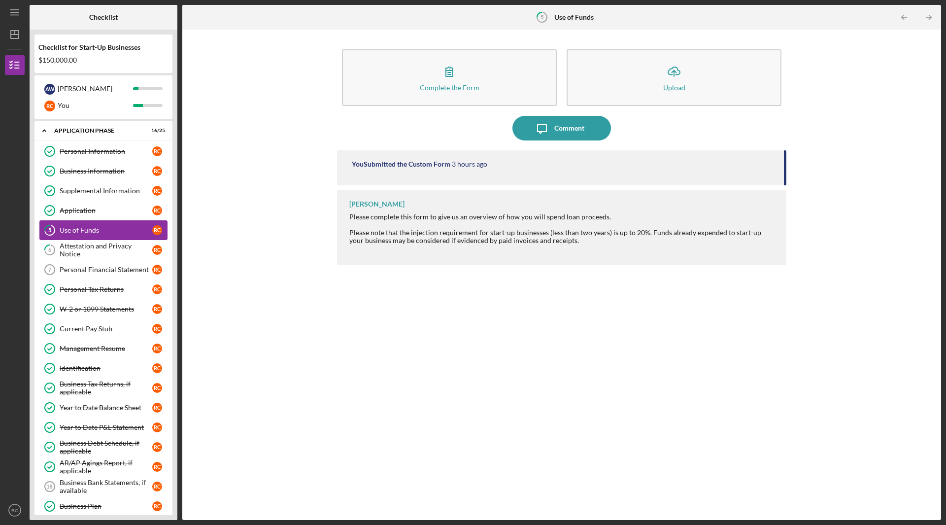
click at [95, 230] on div "Use of Funds" at bounding box center [106, 230] width 93 height 8
click at [74, 210] on div "Application" at bounding box center [106, 211] width 93 height 8
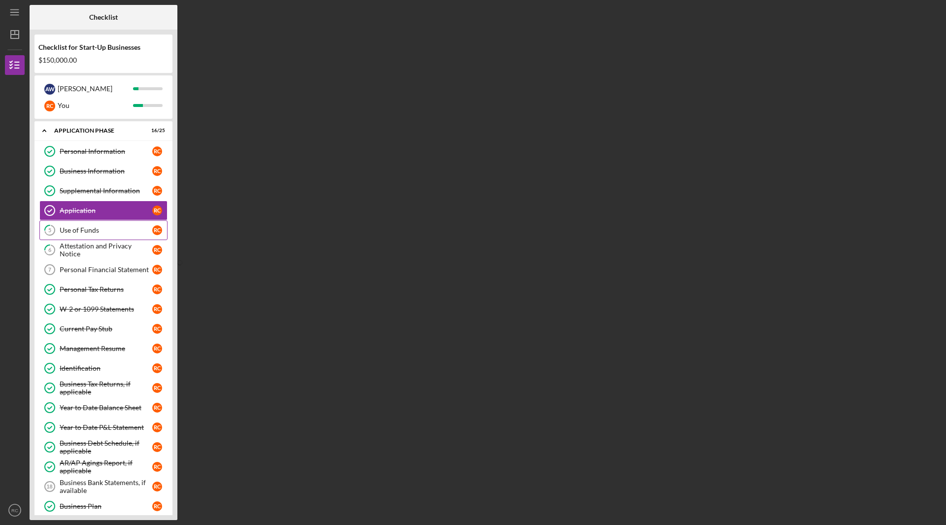
click at [81, 231] on div "Use of Funds" at bounding box center [106, 230] width 93 height 8
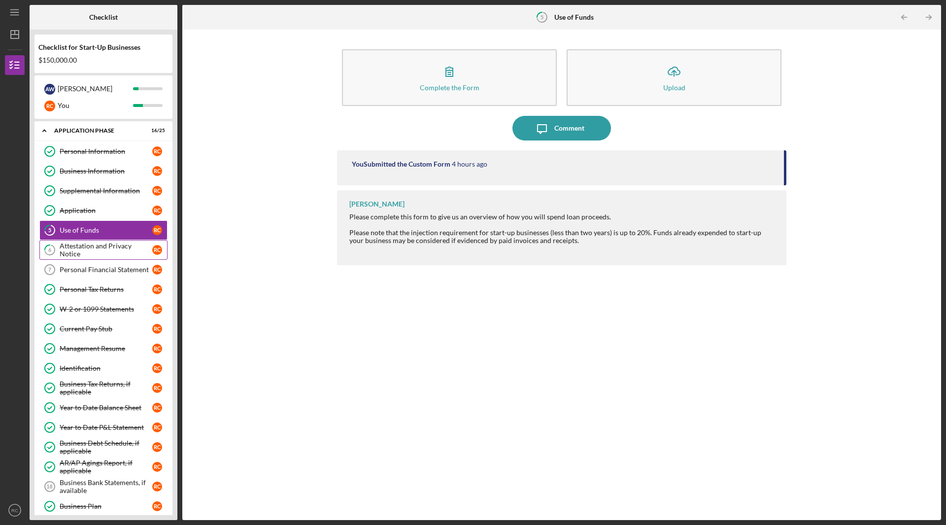
click at [76, 253] on div "Attestation and Privacy Notice" at bounding box center [106, 250] width 93 height 16
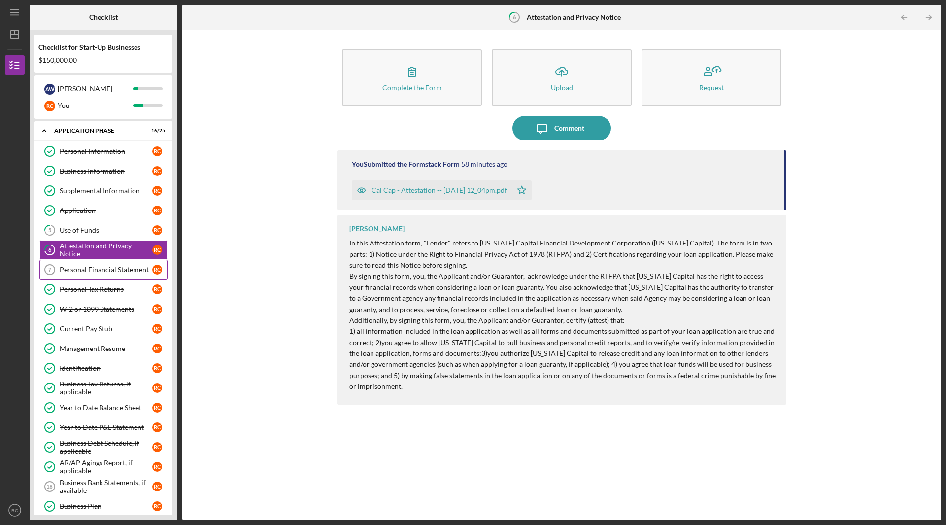
click at [88, 270] on div "Personal Financial Statement" at bounding box center [106, 270] width 93 height 8
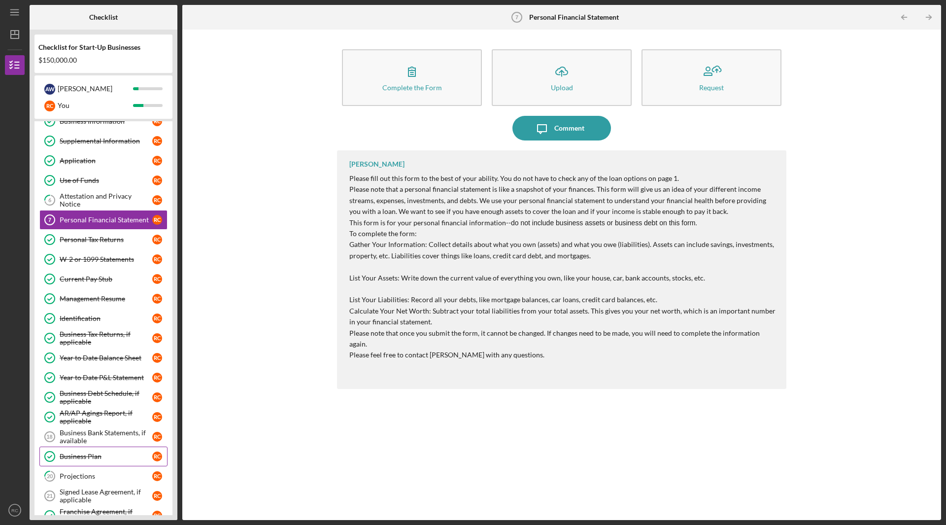
scroll to position [49, 0]
click at [101, 437] on div "Business Bank Statements, if available" at bounding box center [106, 437] width 93 height 16
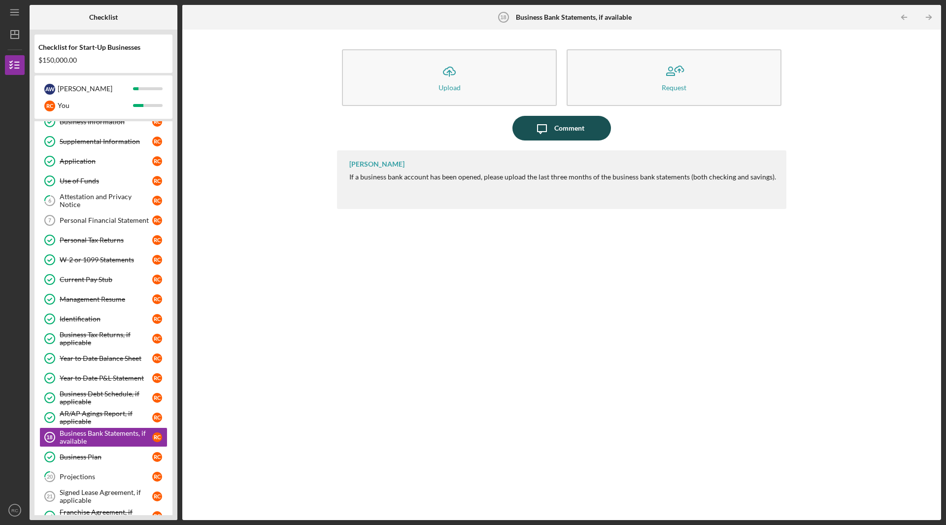
click at [543, 128] on icon "Icon/Message" at bounding box center [542, 128] width 25 height 25
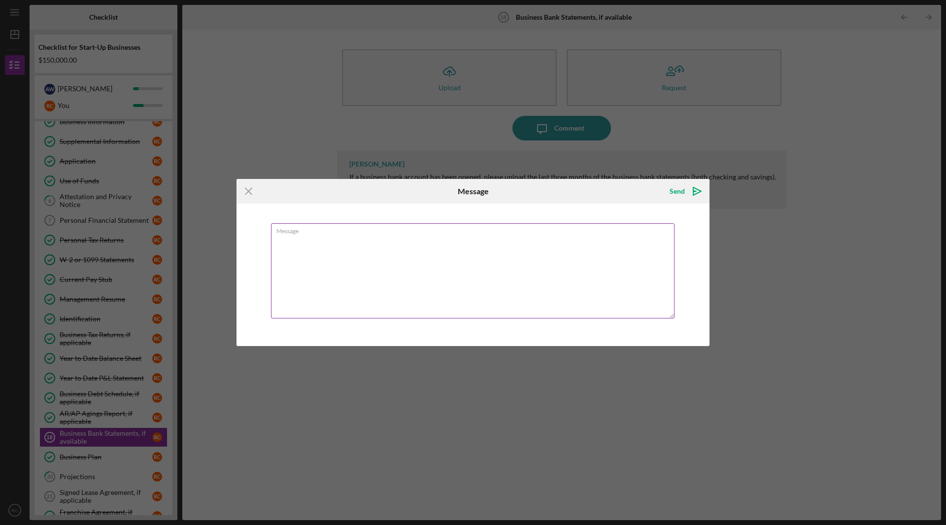
click at [491, 232] on div "Message" at bounding box center [473, 271] width 404 height 97
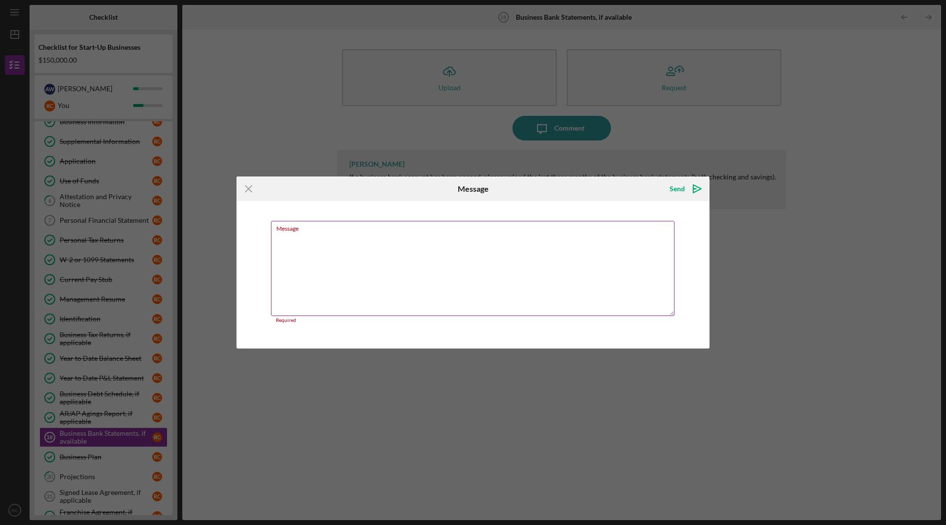
click at [491, 232] on textarea "Message" at bounding box center [473, 268] width 404 height 95
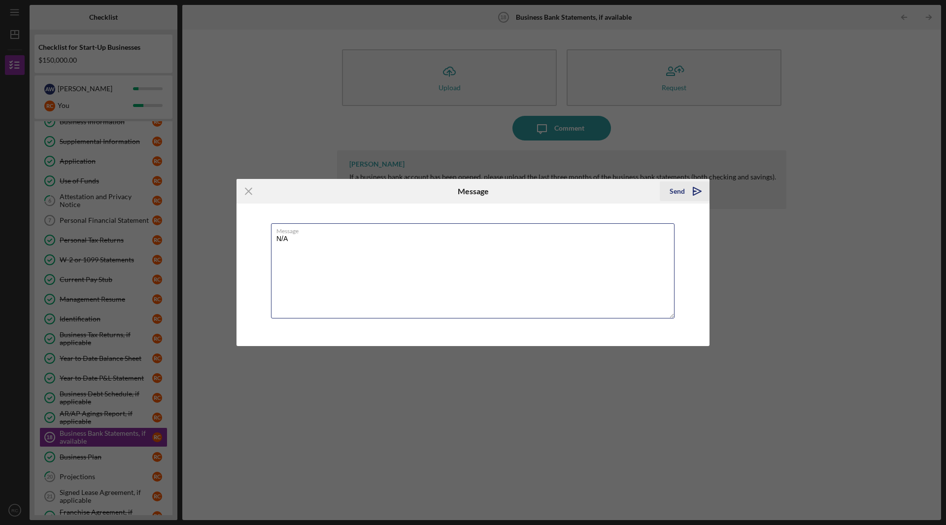
type textarea "N/A"
click at [676, 191] on div "Send" at bounding box center [677, 191] width 15 height 20
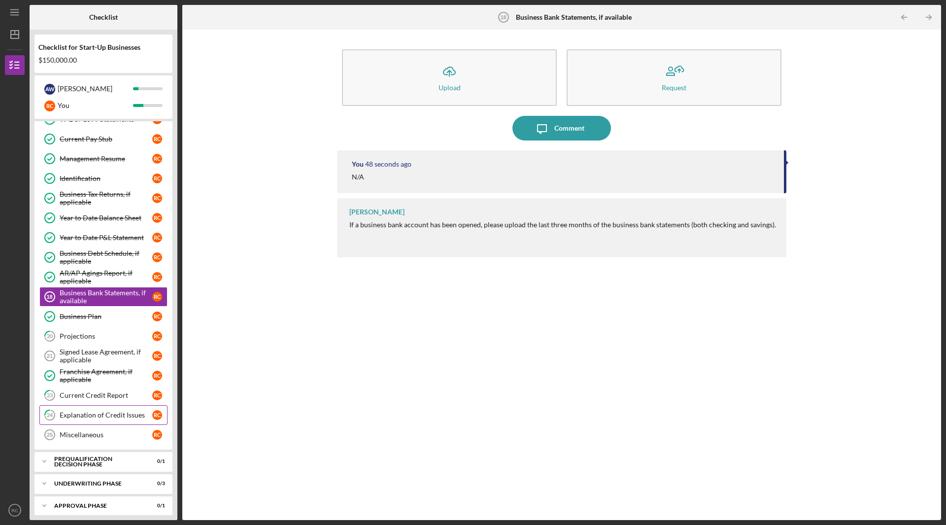
scroll to position [197, 0]
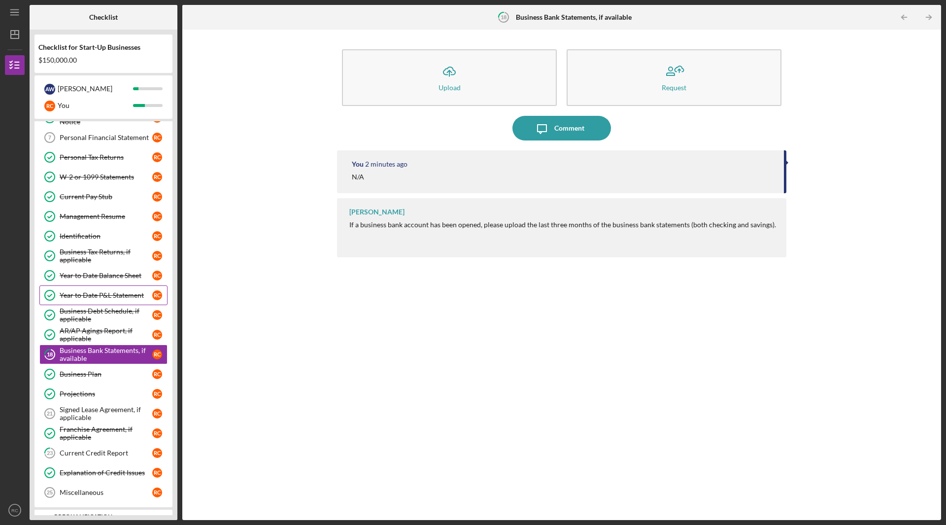
scroll to position [148, 0]
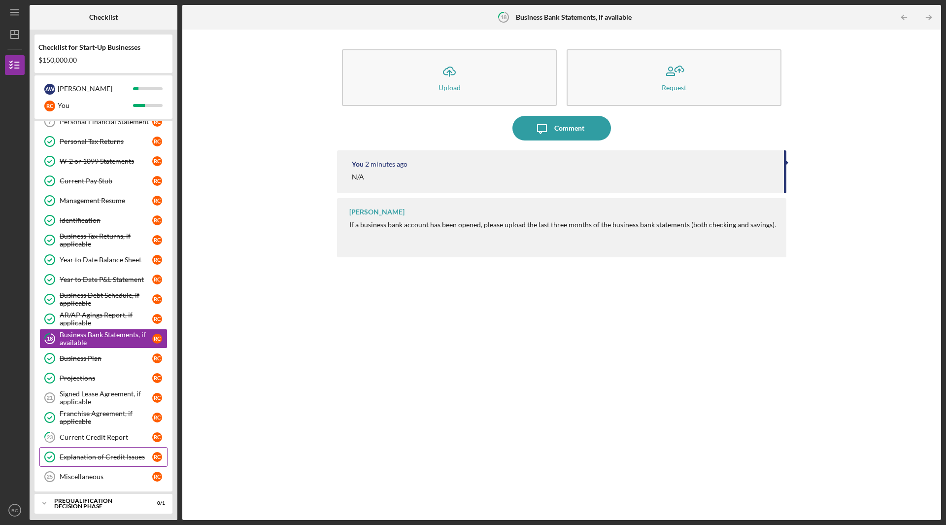
click at [88, 452] on link "Explanation of Credit Issues Explanation of Credit Issues R C" at bounding box center [103, 457] width 128 height 20
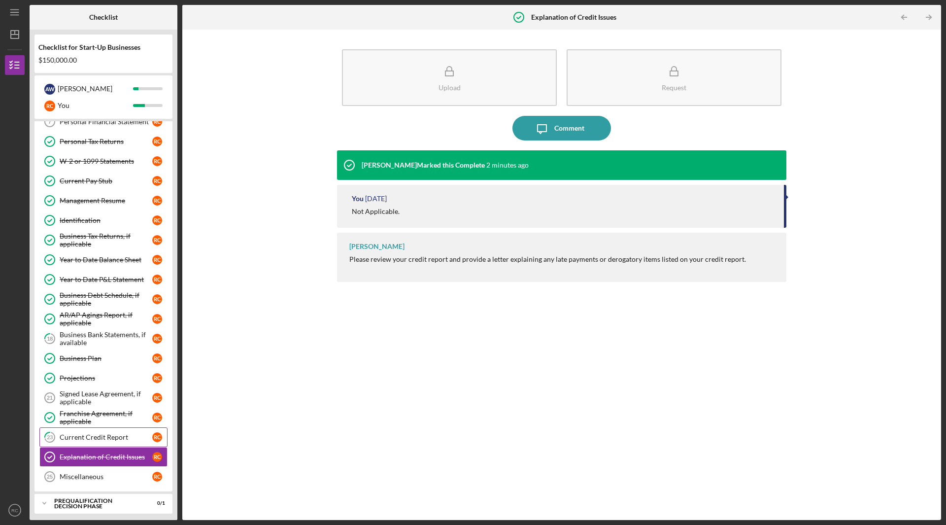
click at [89, 432] on link "23 Current Credit Report R C" at bounding box center [103, 437] width 128 height 20
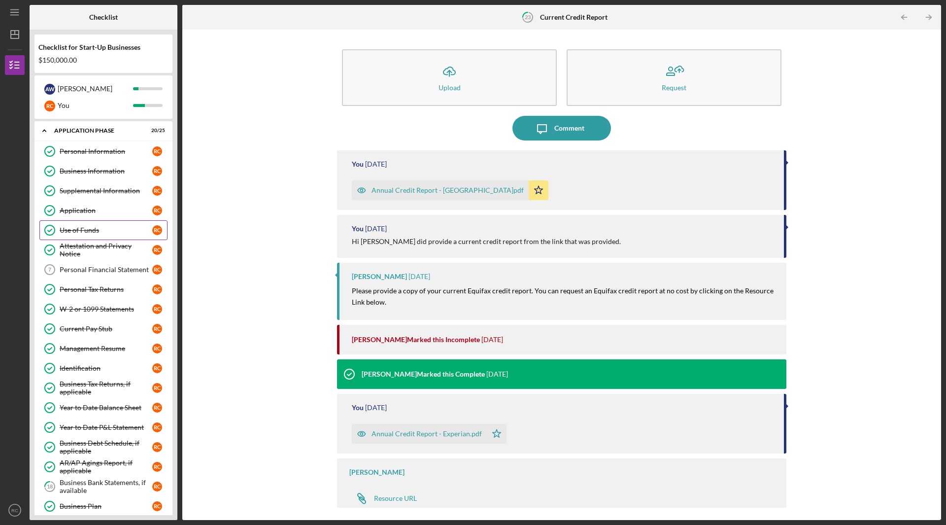
click at [92, 231] on div "Use of Funds" at bounding box center [106, 230] width 93 height 8
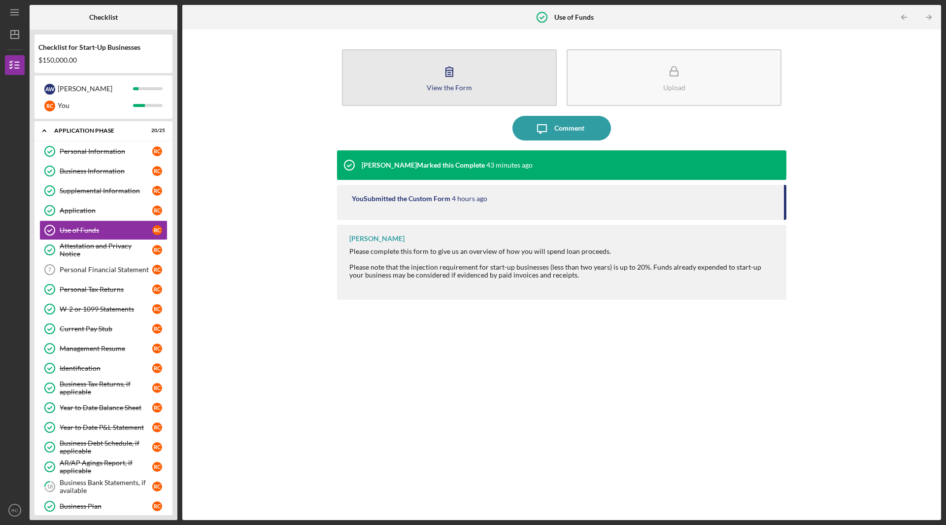
click at [453, 77] on icon "button" at bounding box center [449, 71] width 25 height 25
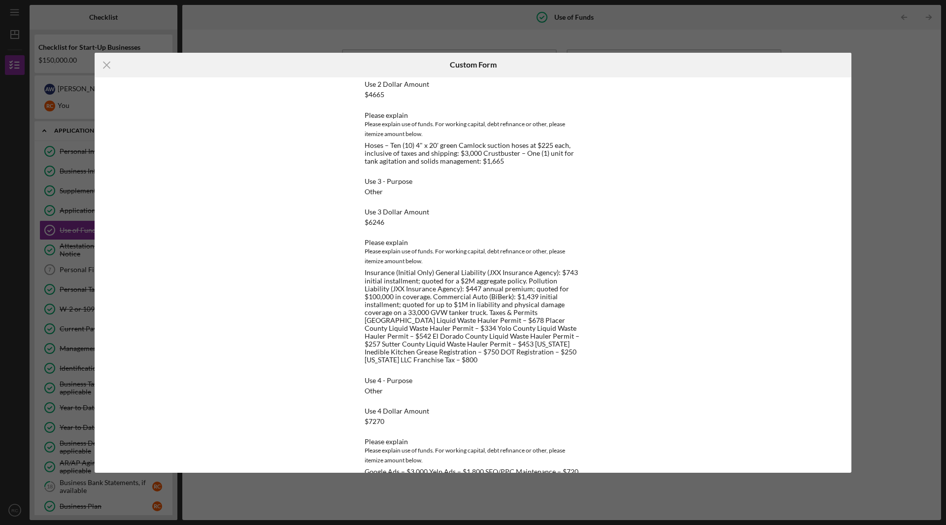
scroll to position [345, 0]
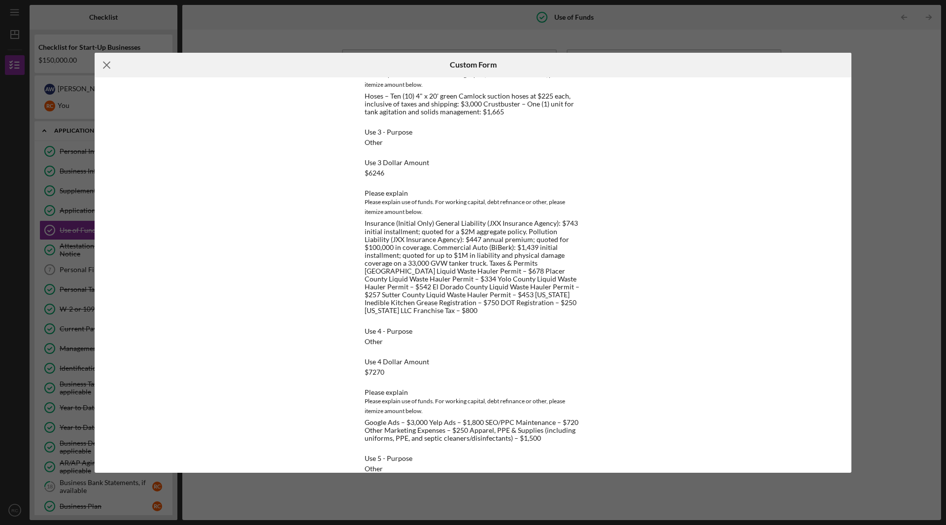
click at [106, 64] on line at bounding box center [107, 65] width 6 height 6
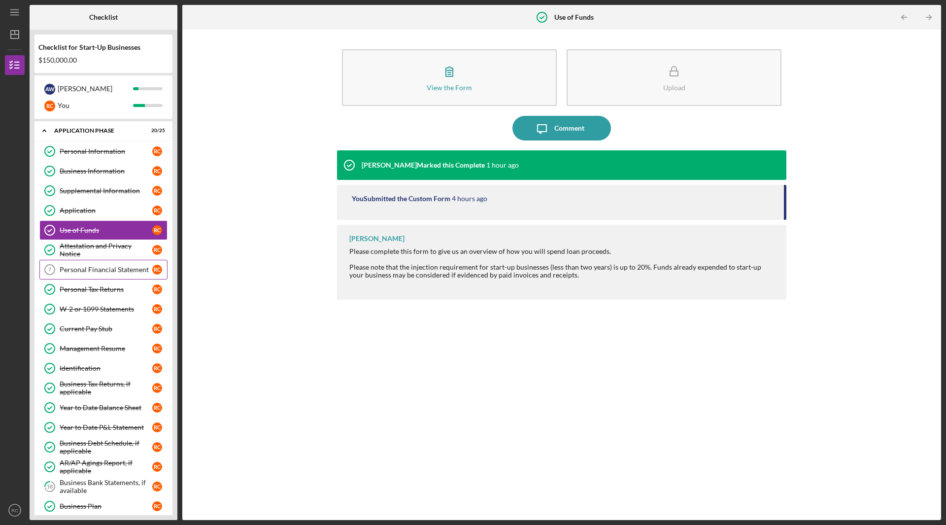
click at [82, 265] on link "Personal Financial Statement 7 Personal Financial Statement R C" at bounding box center [103, 270] width 128 height 20
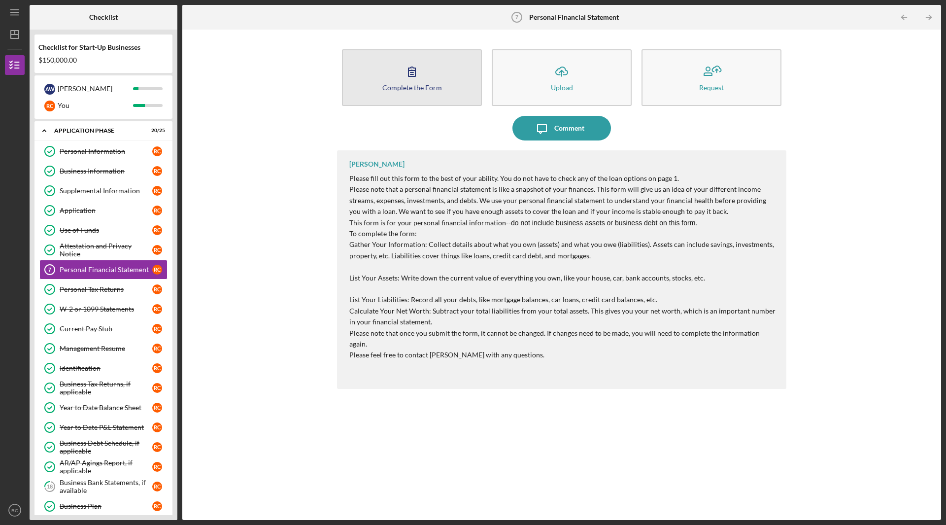
click at [422, 73] on icon "button" at bounding box center [412, 71] width 25 height 25
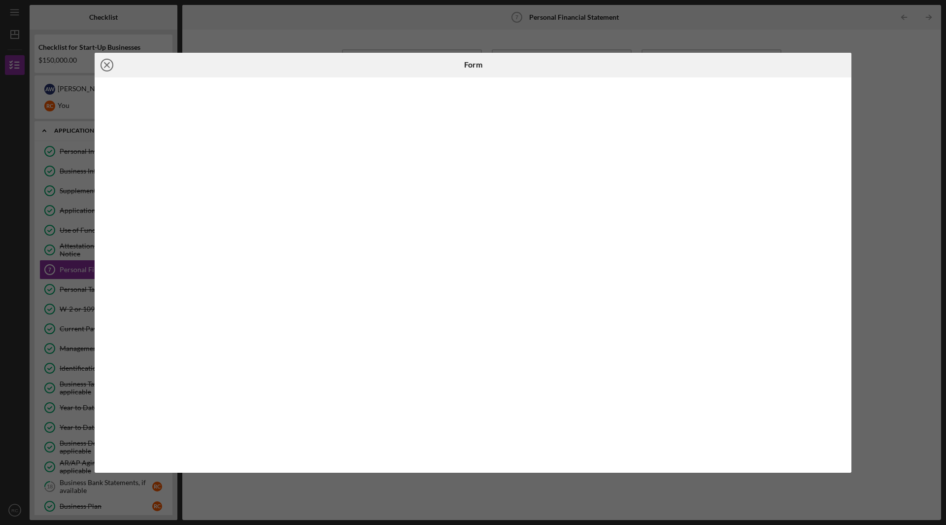
click at [102, 63] on icon "Icon/Close" at bounding box center [107, 65] width 25 height 25
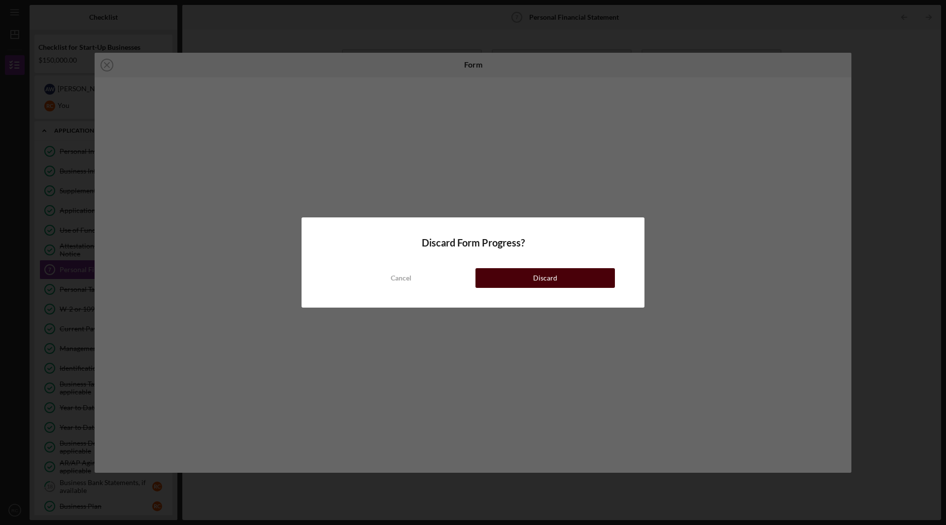
click at [548, 280] on div "Discard" at bounding box center [545, 278] width 24 height 20
